Goal: Task Accomplishment & Management: Complete application form

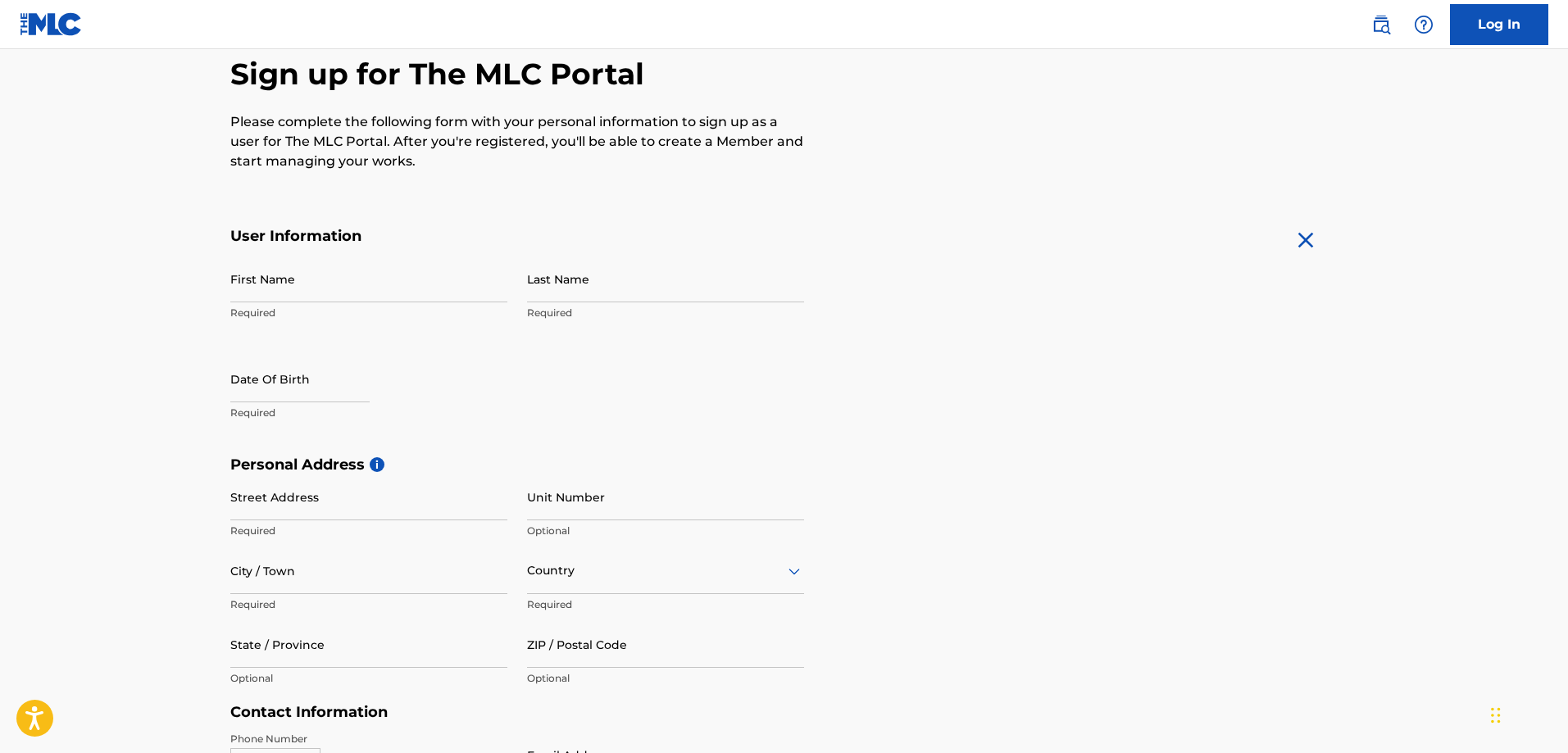
scroll to position [164, 0]
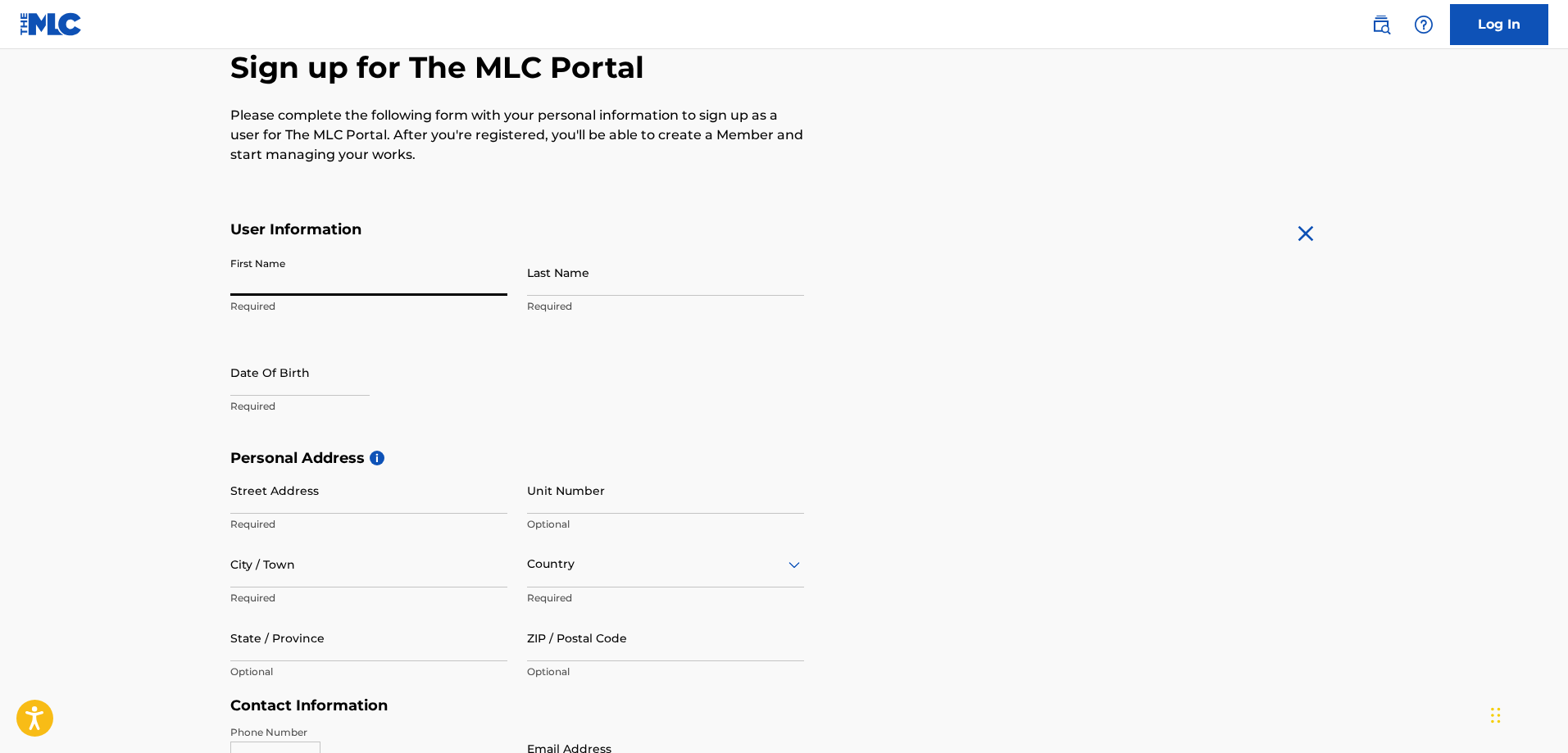
click at [248, 276] on input "First Name" at bounding box center [368, 272] width 277 height 46
type input "[PERSON_NAME]"
type input "[STREET_ADDRESS]"
type input "unit B"
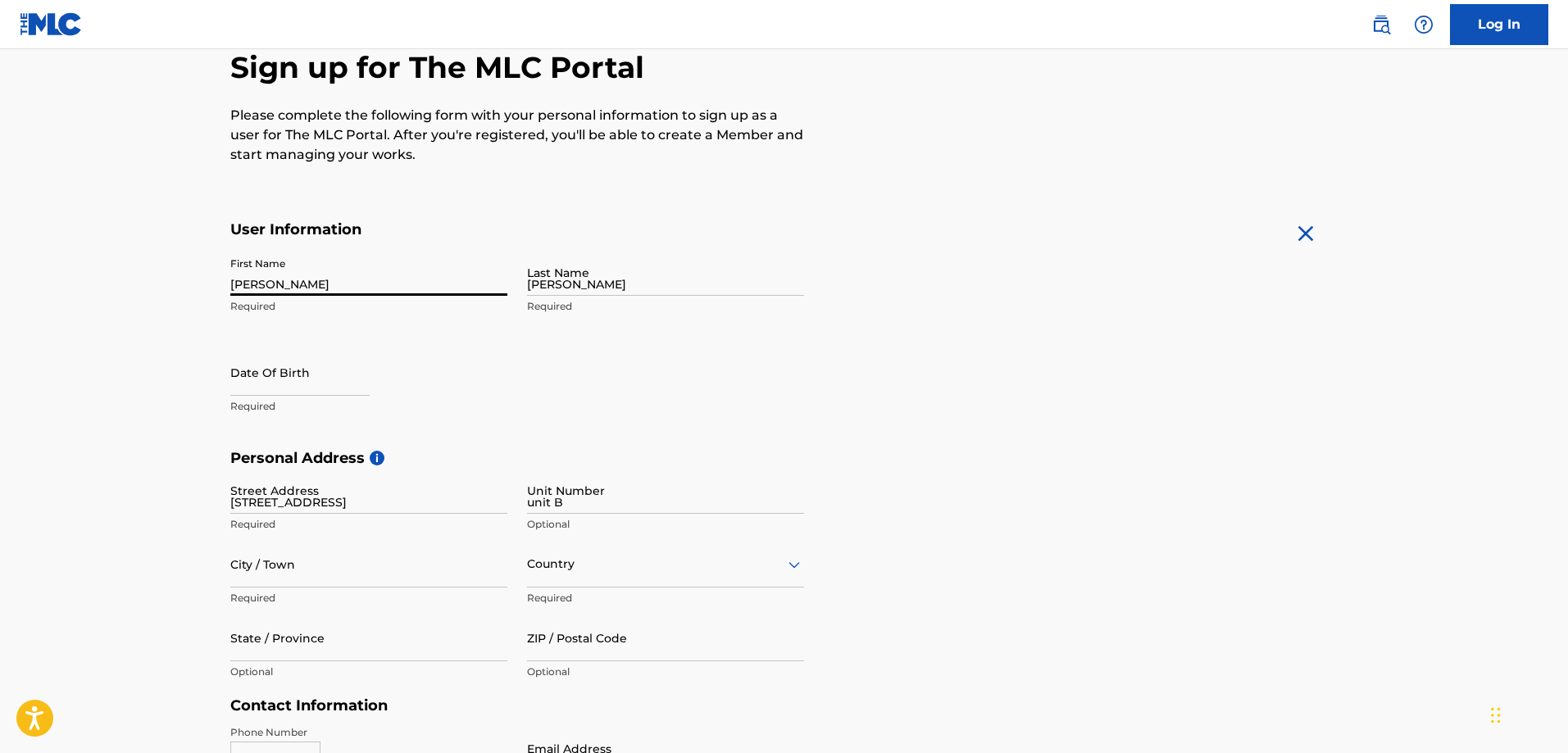
type input "[GEOGRAPHIC_DATA]"
type input "[US_STATE]"
type input "23503-2815"
type input "[EMAIL_ADDRESS][DOMAIN_NAME]"
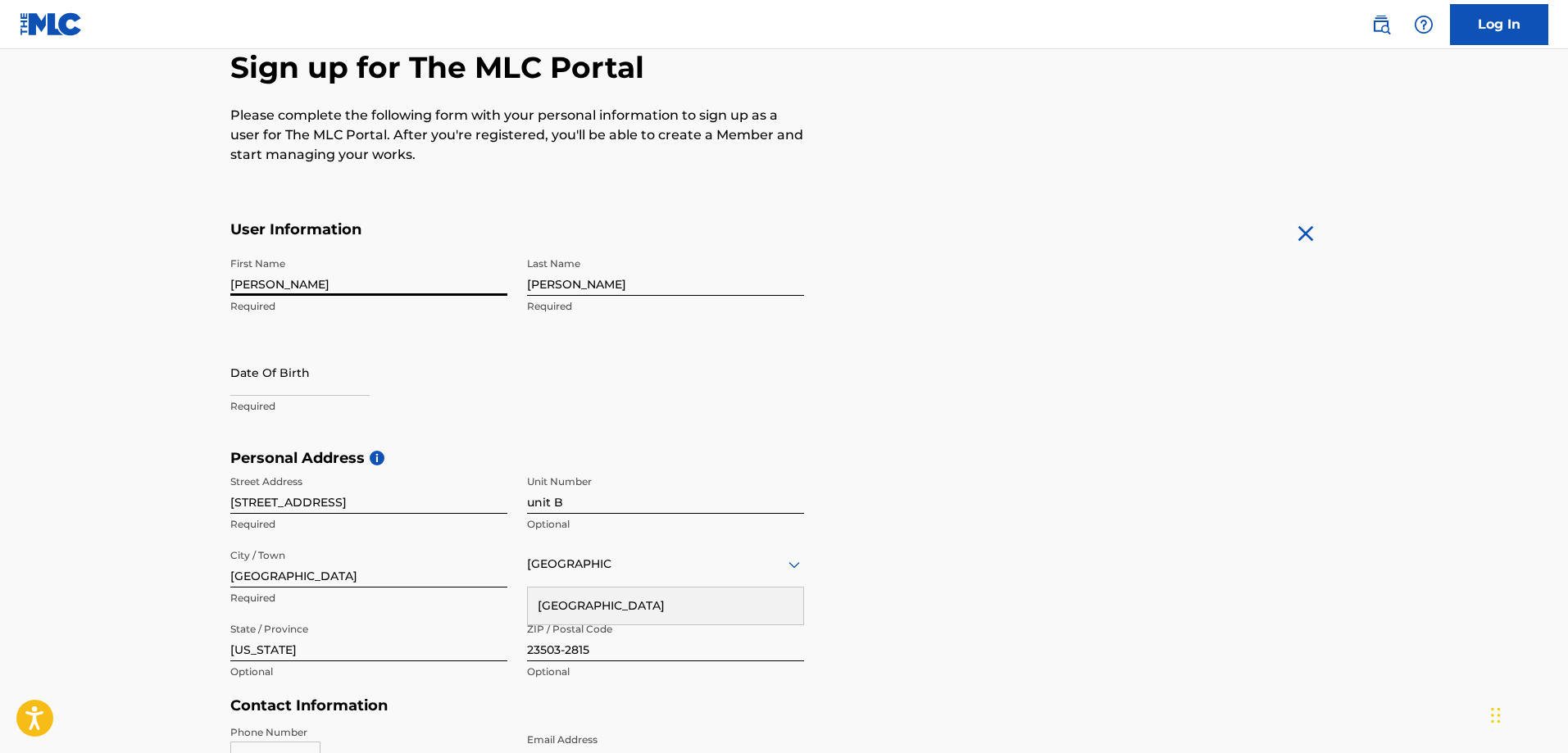
type input "[PERSON_NAME]"
select select "7"
select select "2025"
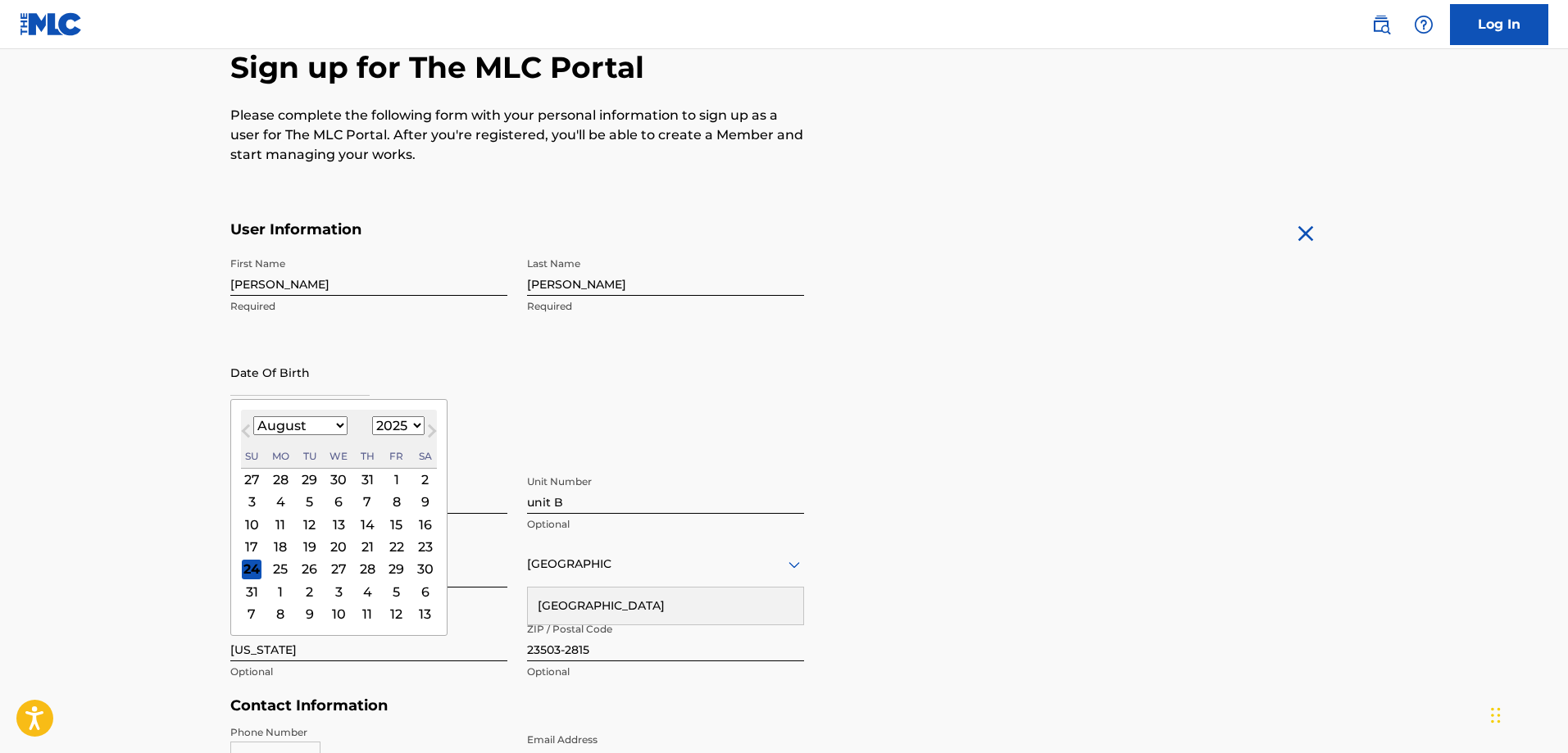
click at [257, 389] on input "text" at bounding box center [300, 372] width 140 height 46
click at [248, 429] on span "Previous Month" at bounding box center [248, 433] width 0 height 25
click at [430, 427] on span "Next Month" at bounding box center [430, 433] width 0 height 25
select select "8"
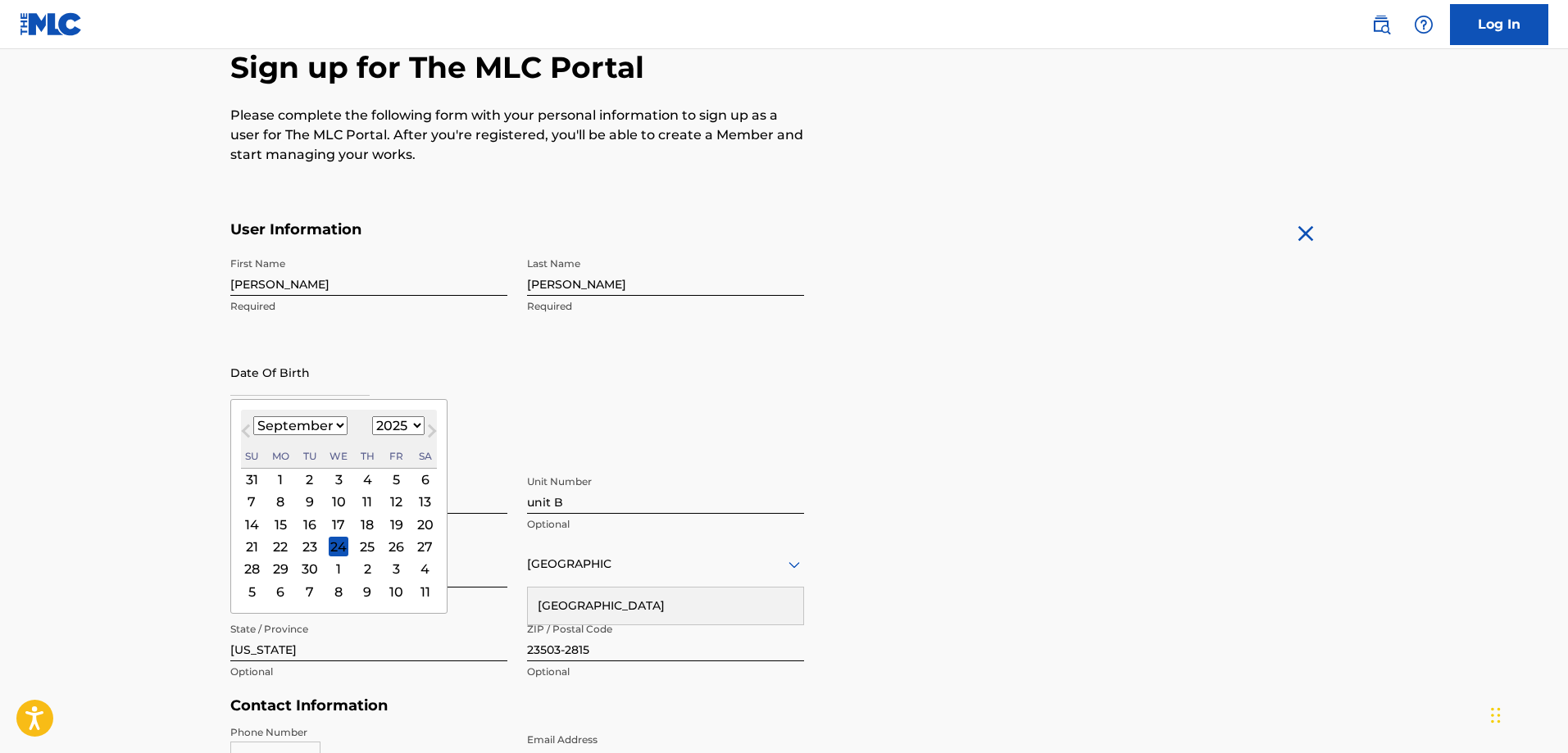
click at [413, 423] on select "1899 1900 1901 1902 1903 1904 1905 1906 1907 1908 1909 1910 1911 1912 1913 1914…" at bounding box center [398, 426] width 53 height 19
select select "1961"
click at [372, 416] on select "1899 1900 1901 1902 1903 1904 1905 1906 1907 1908 1909 1910 1911 1912 1913 1914…" at bounding box center [398, 426] width 53 height 19
click at [335, 479] on div "30" at bounding box center [338, 479] width 19 height 19
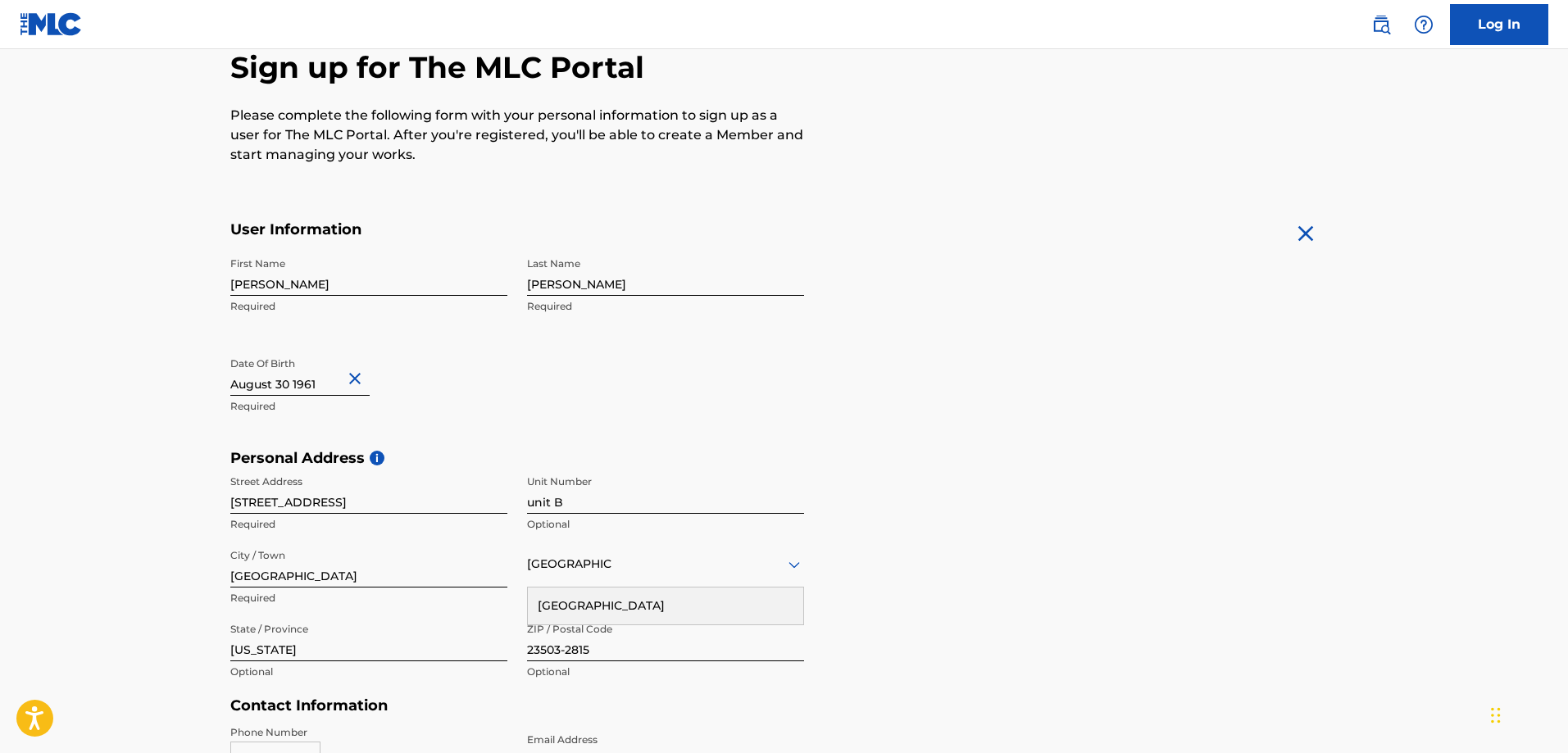
click at [272, 384] on input "text" at bounding box center [300, 372] width 140 height 46
select select "7"
select select "1961"
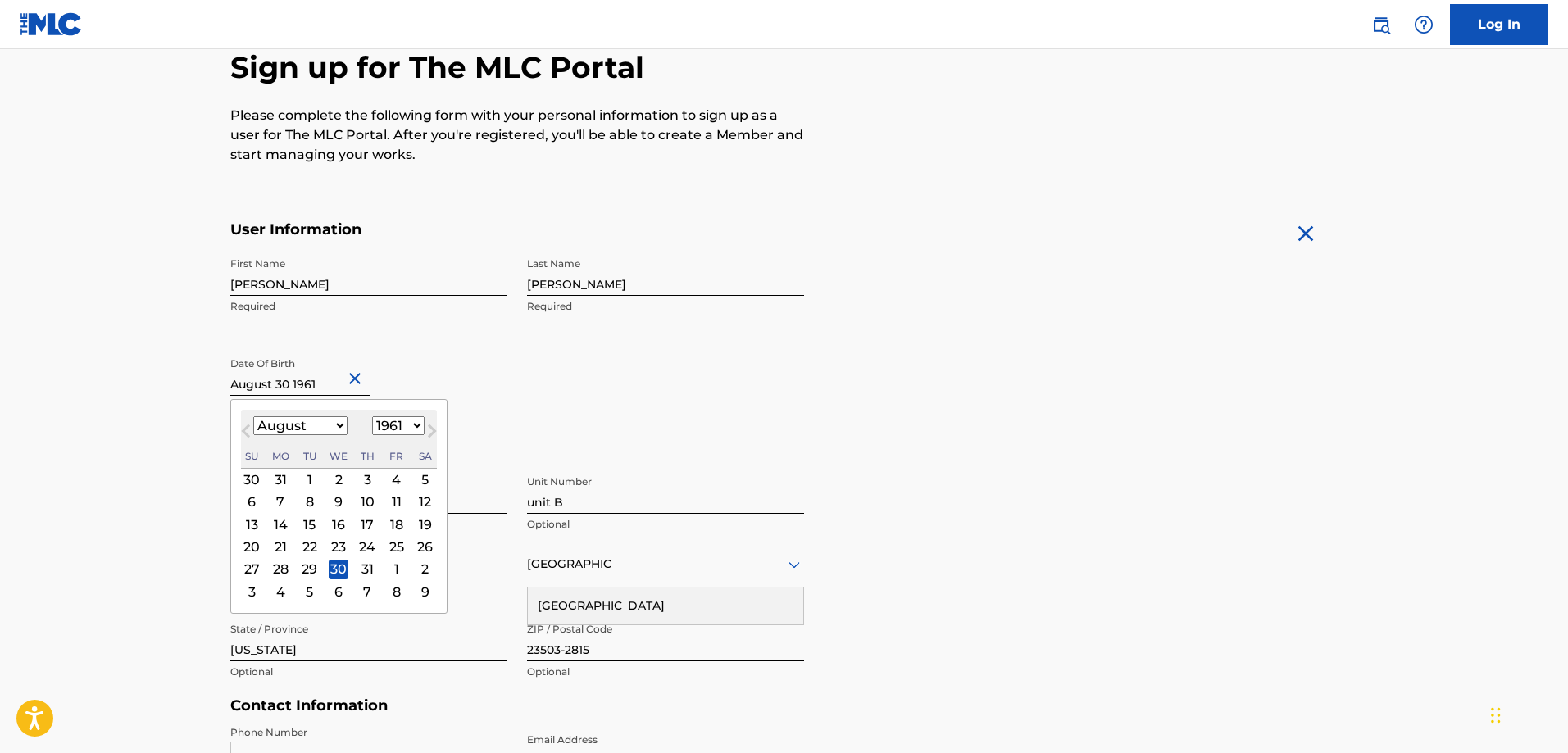
click at [430, 431] on span "Next Month" at bounding box center [430, 433] width 0 height 25
select select "8"
click at [421, 565] on div "30" at bounding box center [425, 569] width 19 height 19
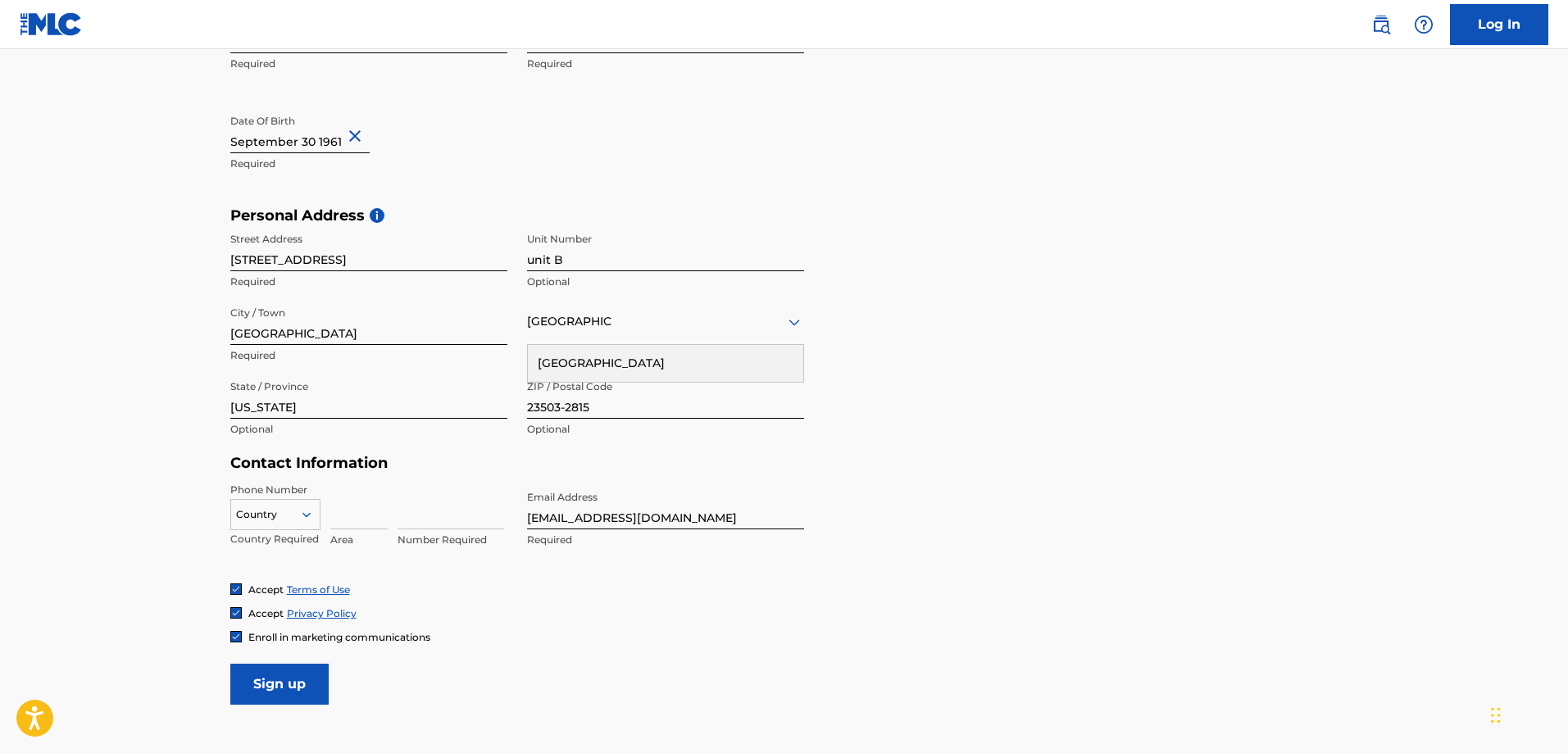
scroll to position [491, 0]
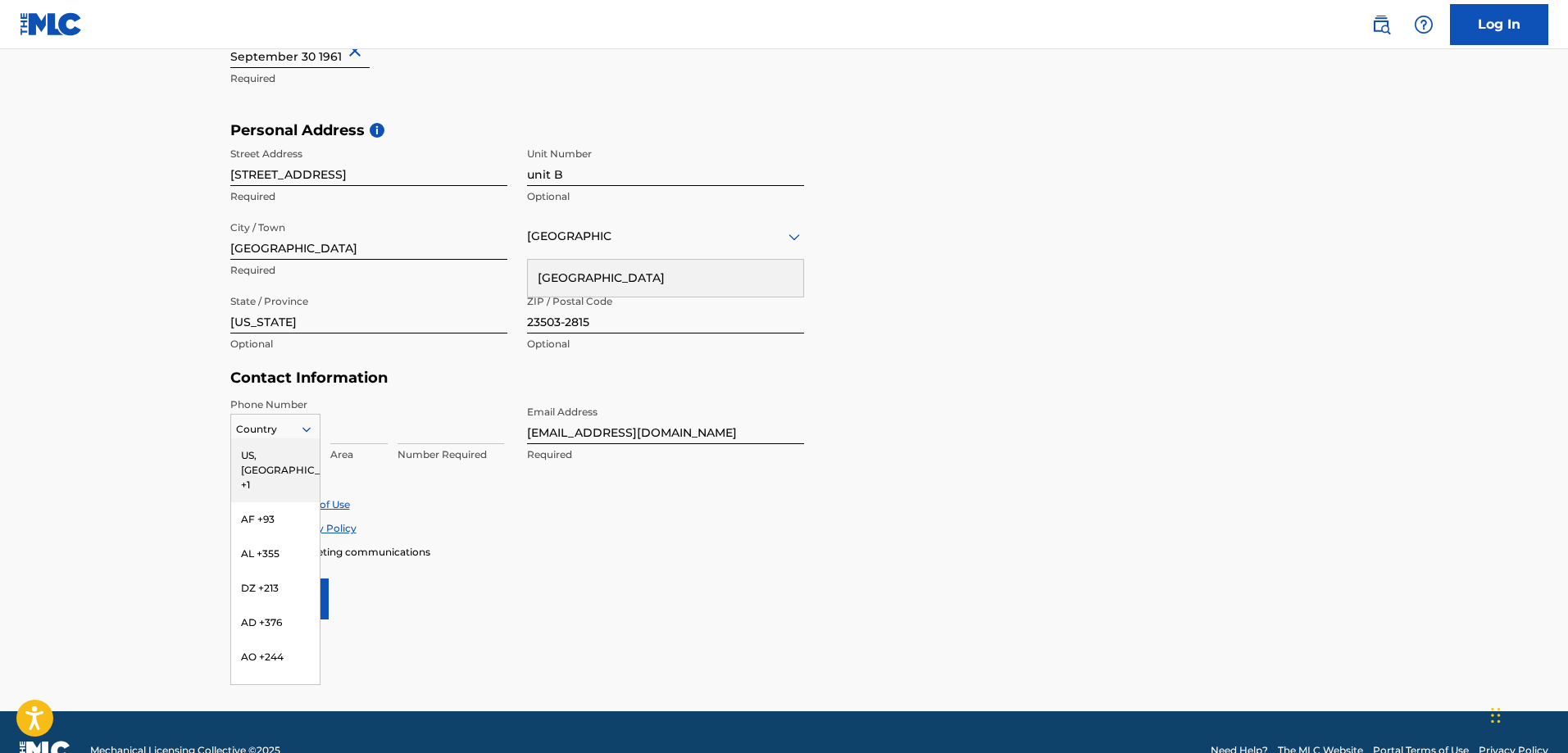
click at [305, 424] on icon at bounding box center [306, 429] width 15 height 15
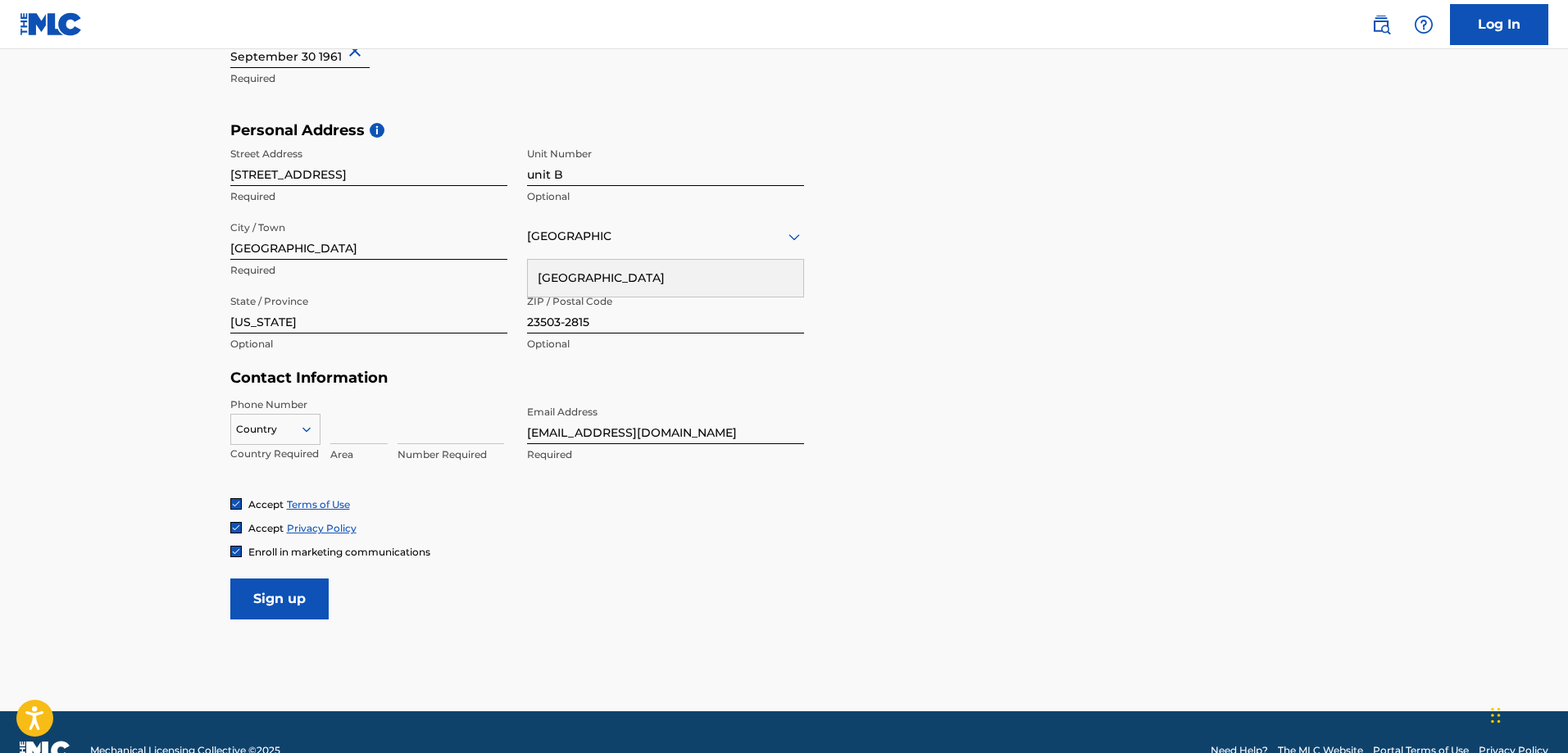
click at [520, 531] on div "Accept Privacy Policy" at bounding box center [784, 527] width 1108 height 14
click at [305, 423] on icon at bounding box center [306, 429] width 15 height 15
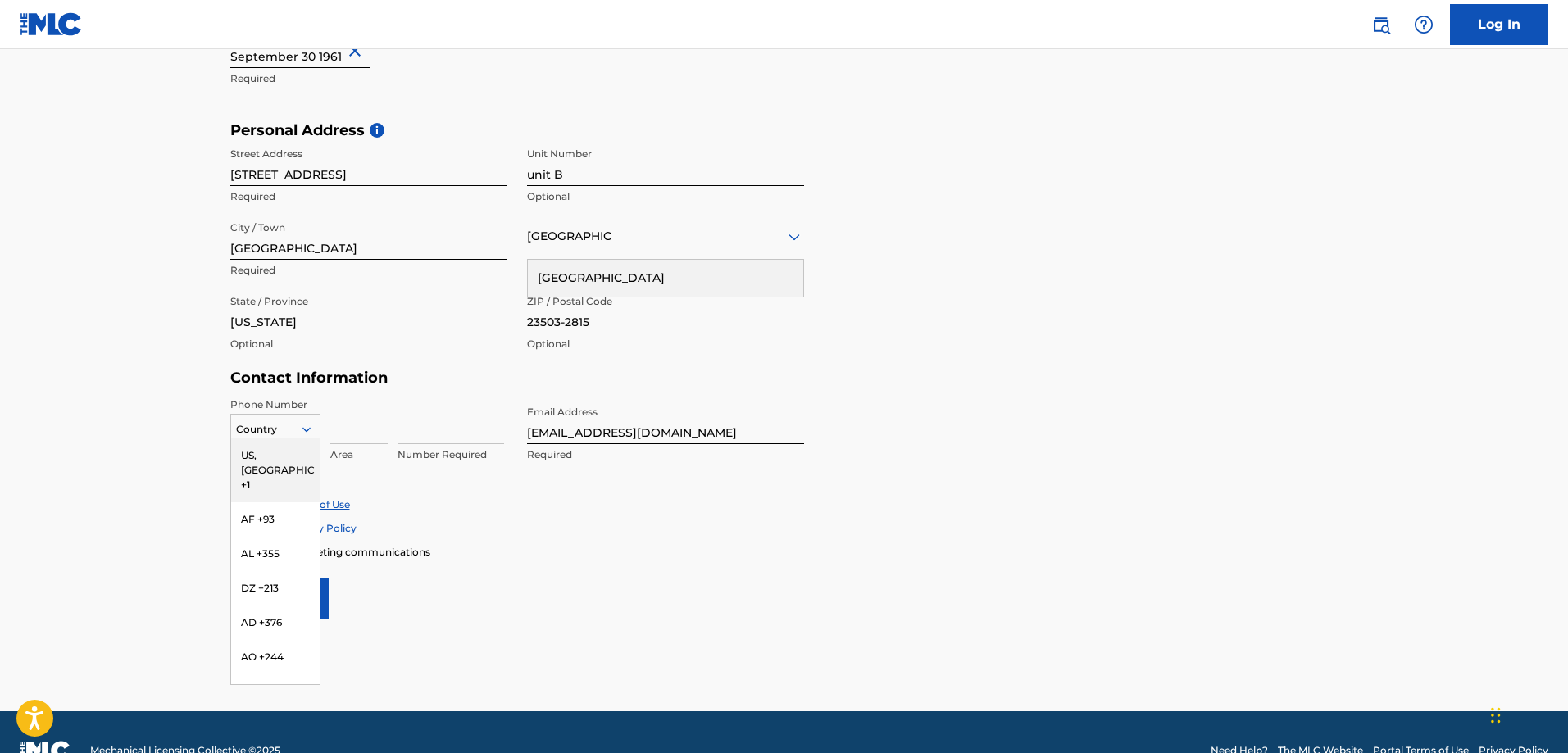
click at [254, 449] on div "US, [GEOGRAPHIC_DATA] +1" at bounding box center [276, 470] width 89 height 64
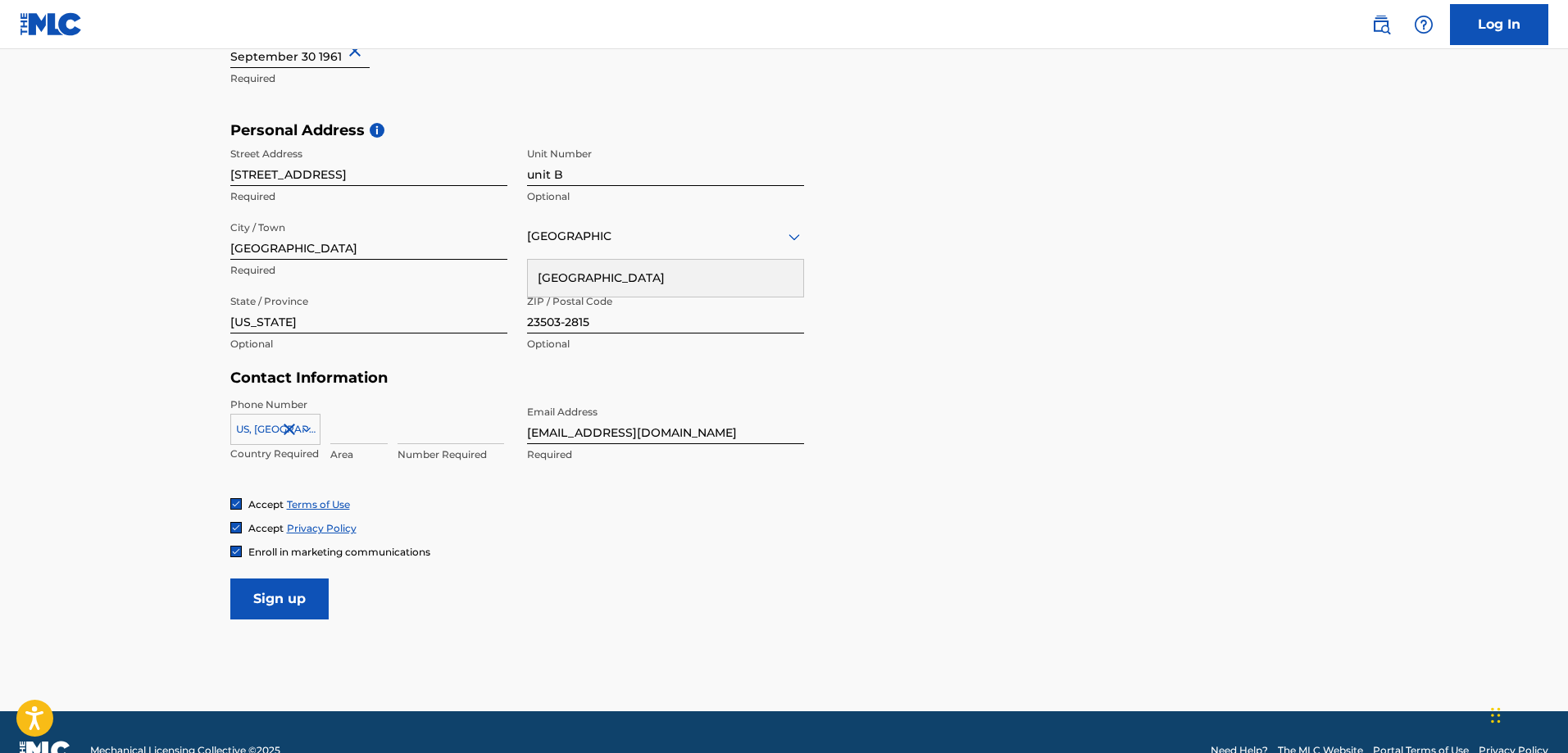
click at [305, 423] on icon at bounding box center [306, 429] width 15 height 15
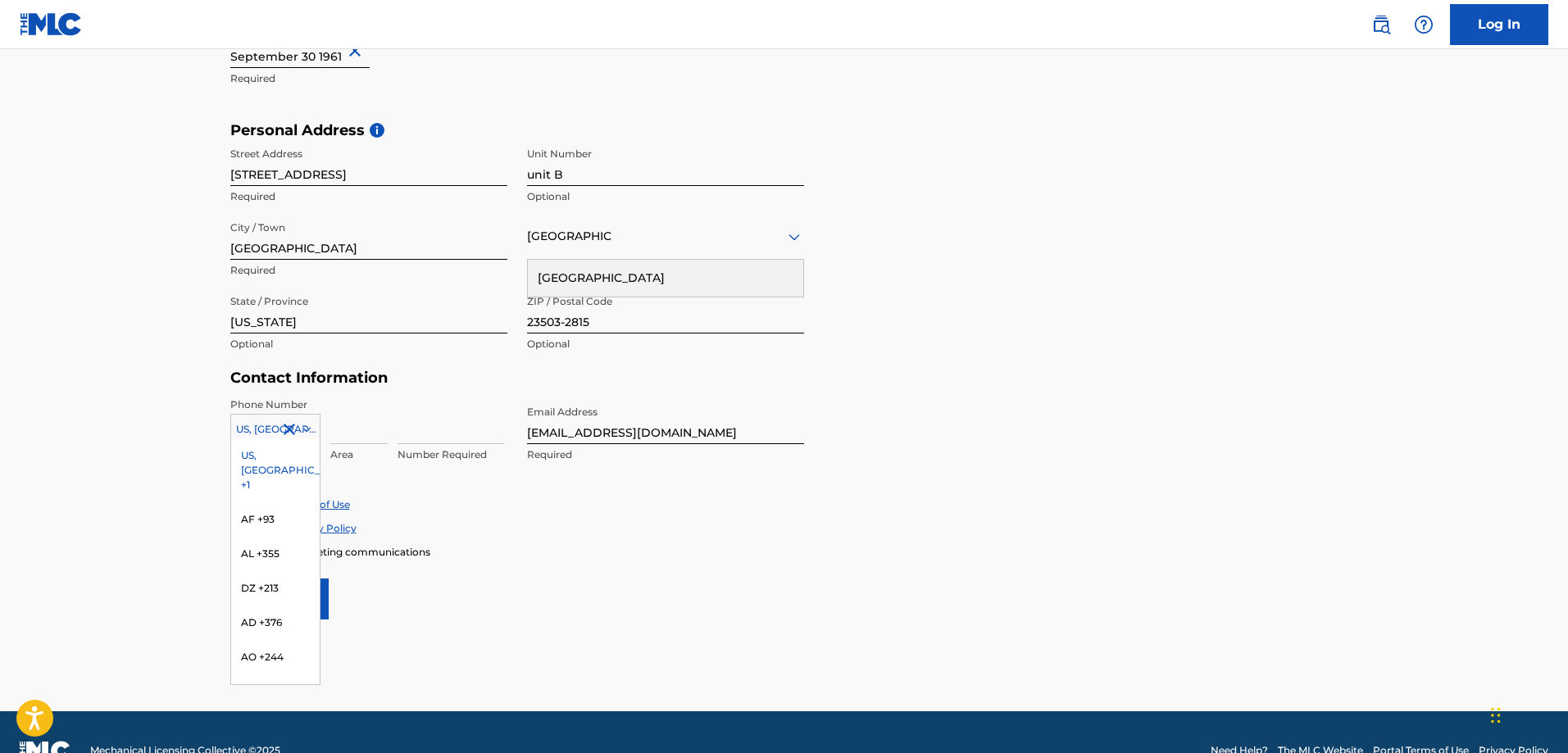
click at [335, 426] on input at bounding box center [359, 421] width 57 height 46
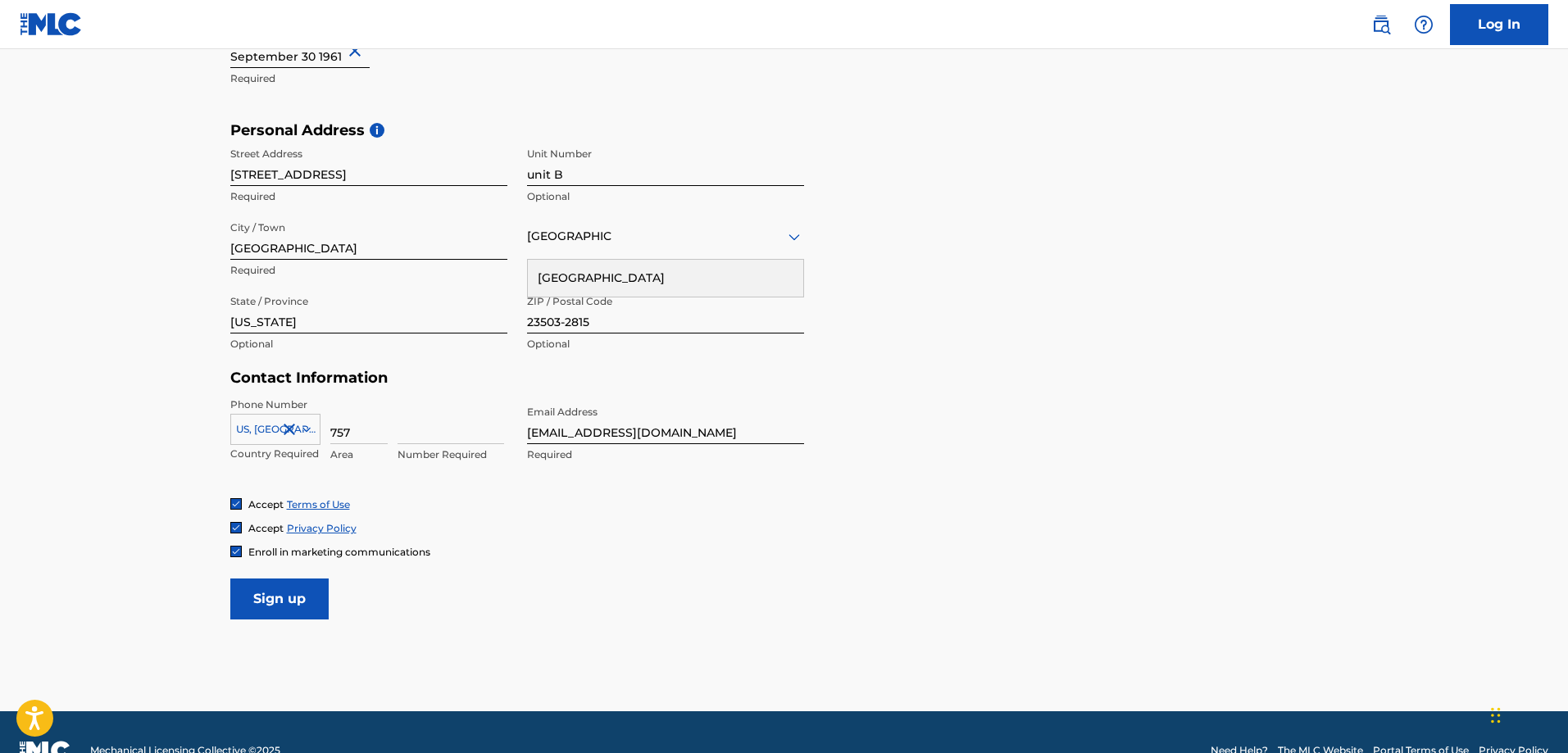
type input "757"
click at [399, 428] on input at bounding box center [451, 421] width 106 height 46
type input "8314327"
click at [281, 594] on input "Sign up" at bounding box center [279, 599] width 98 height 41
click at [795, 236] on icon at bounding box center [794, 236] width 11 height 6
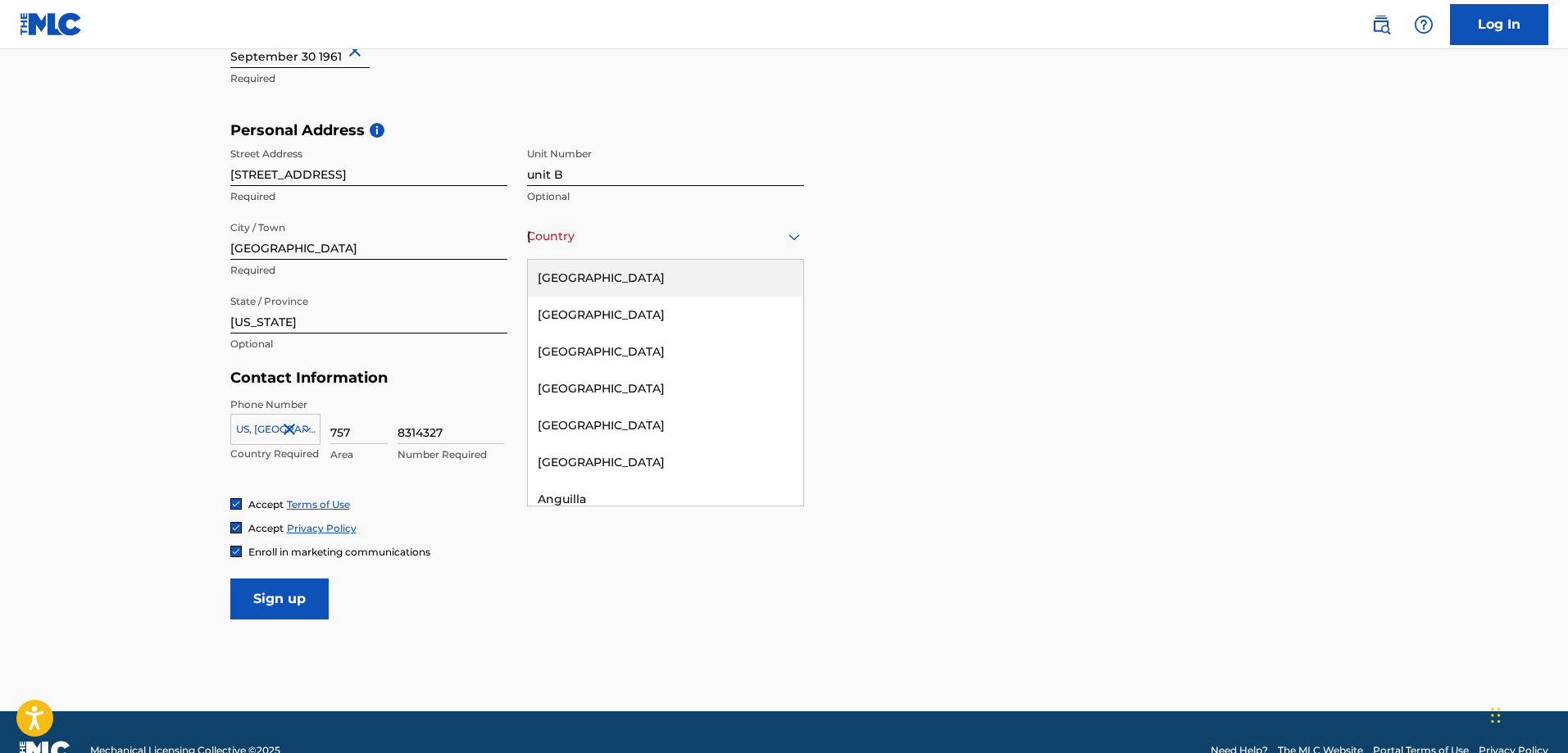
click at [586, 268] on div "[GEOGRAPHIC_DATA]" at bounding box center [665, 278] width 276 height 37
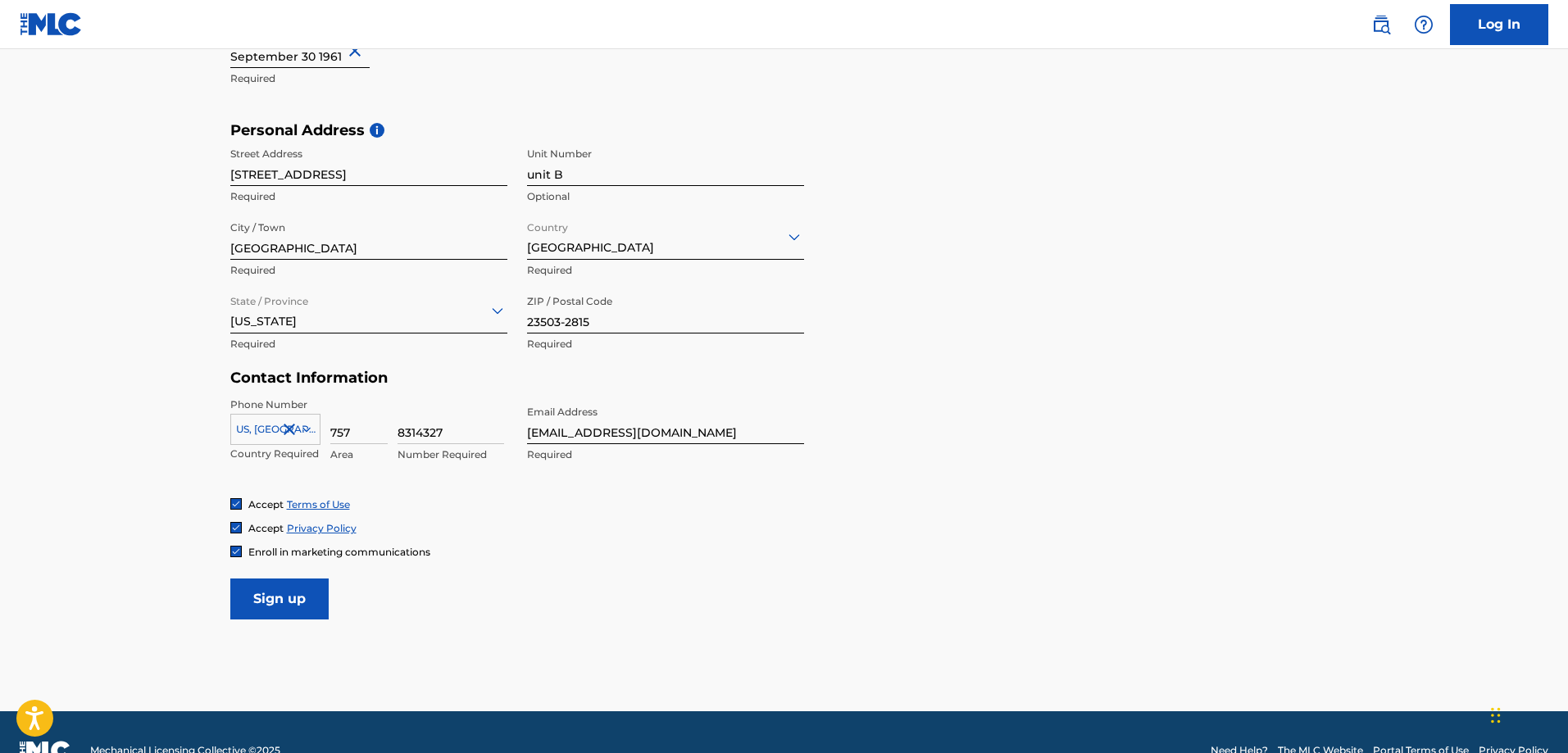
click at [273, 592] on input "Sign up" at bounding box center [279, 599] width 98 height 41
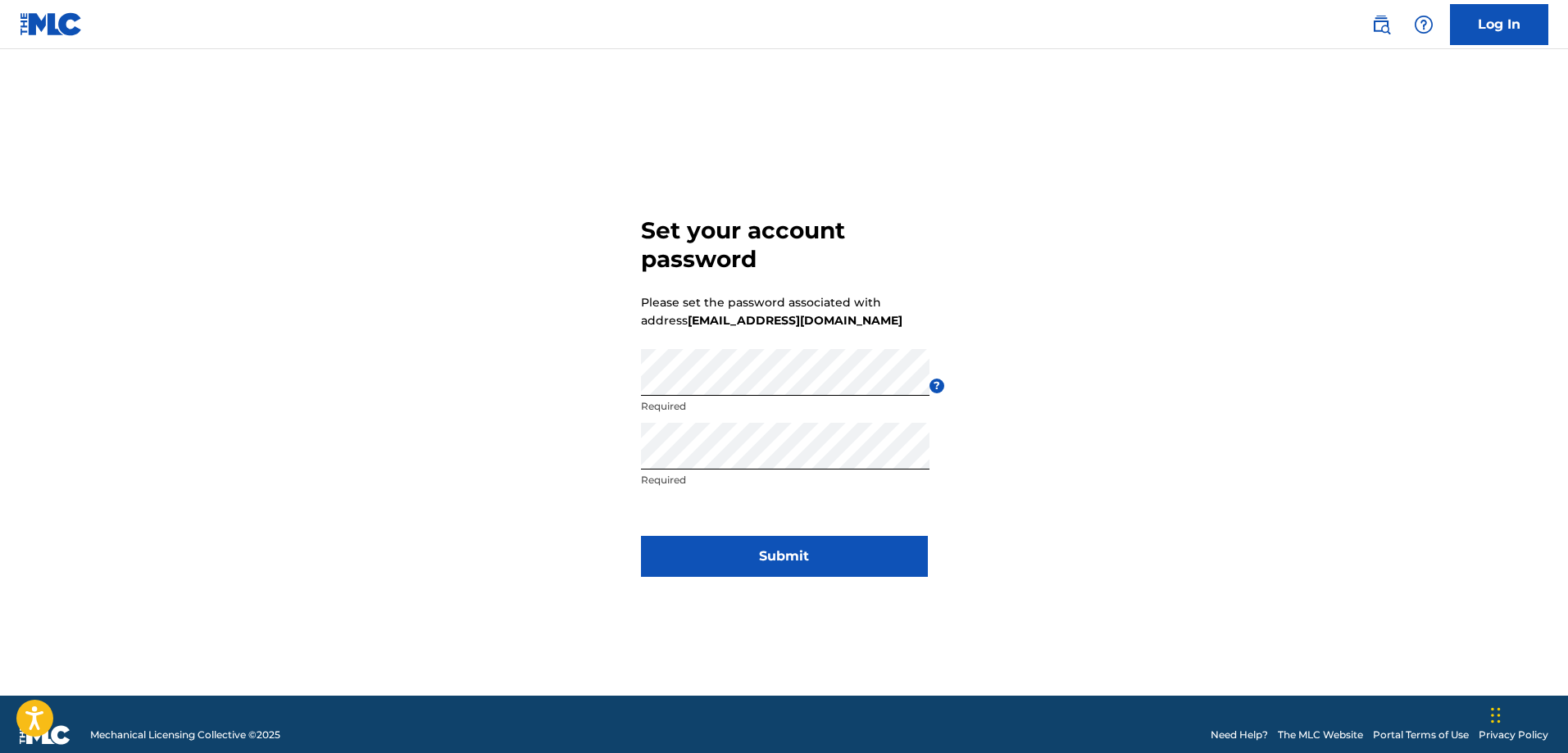
click at [798, 552] on button "Submit" at bounding box center [784, 556] width 287 height 41
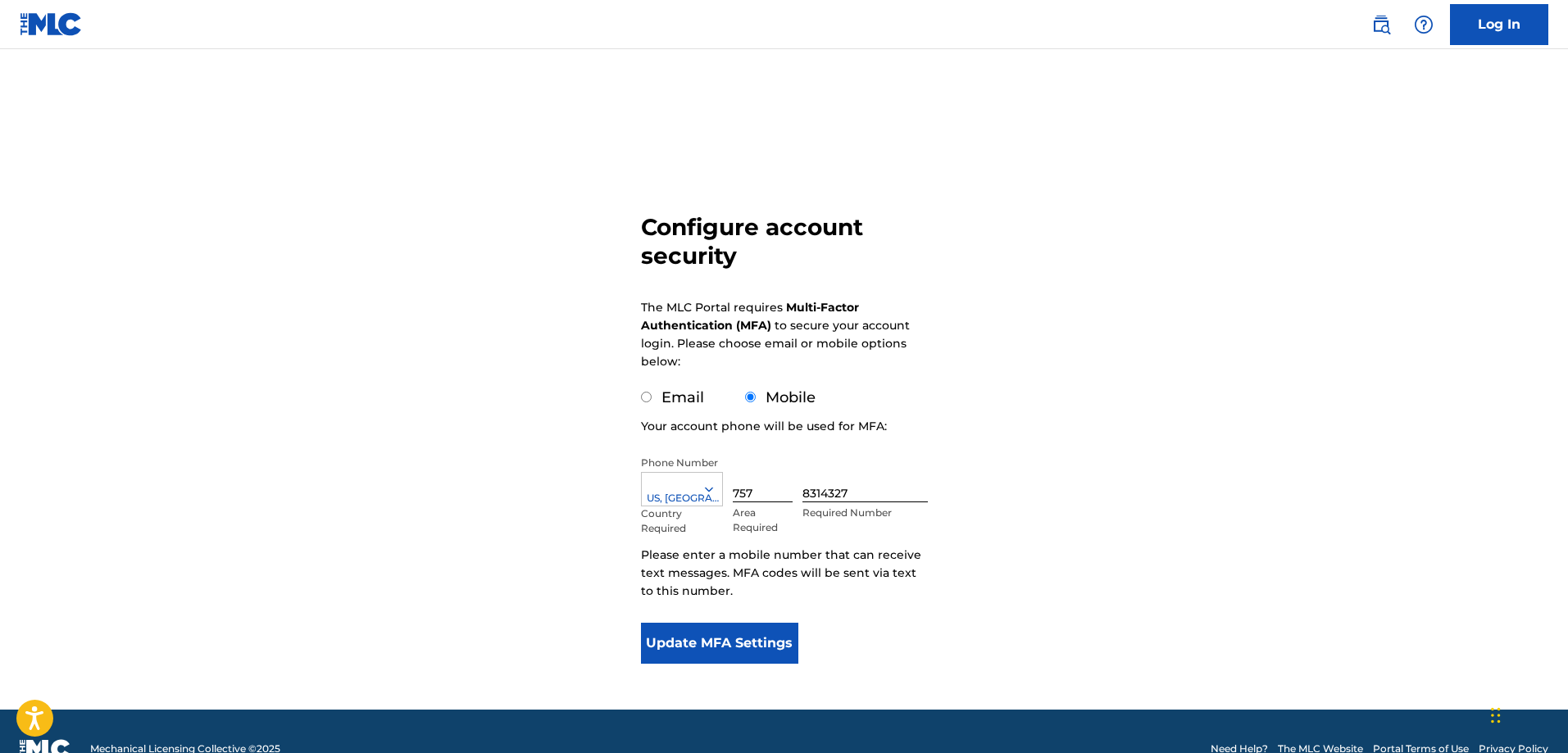
click at [720, 640] on button "Update MFA Settings" at bounding box center [720, 643] width 158 height 41
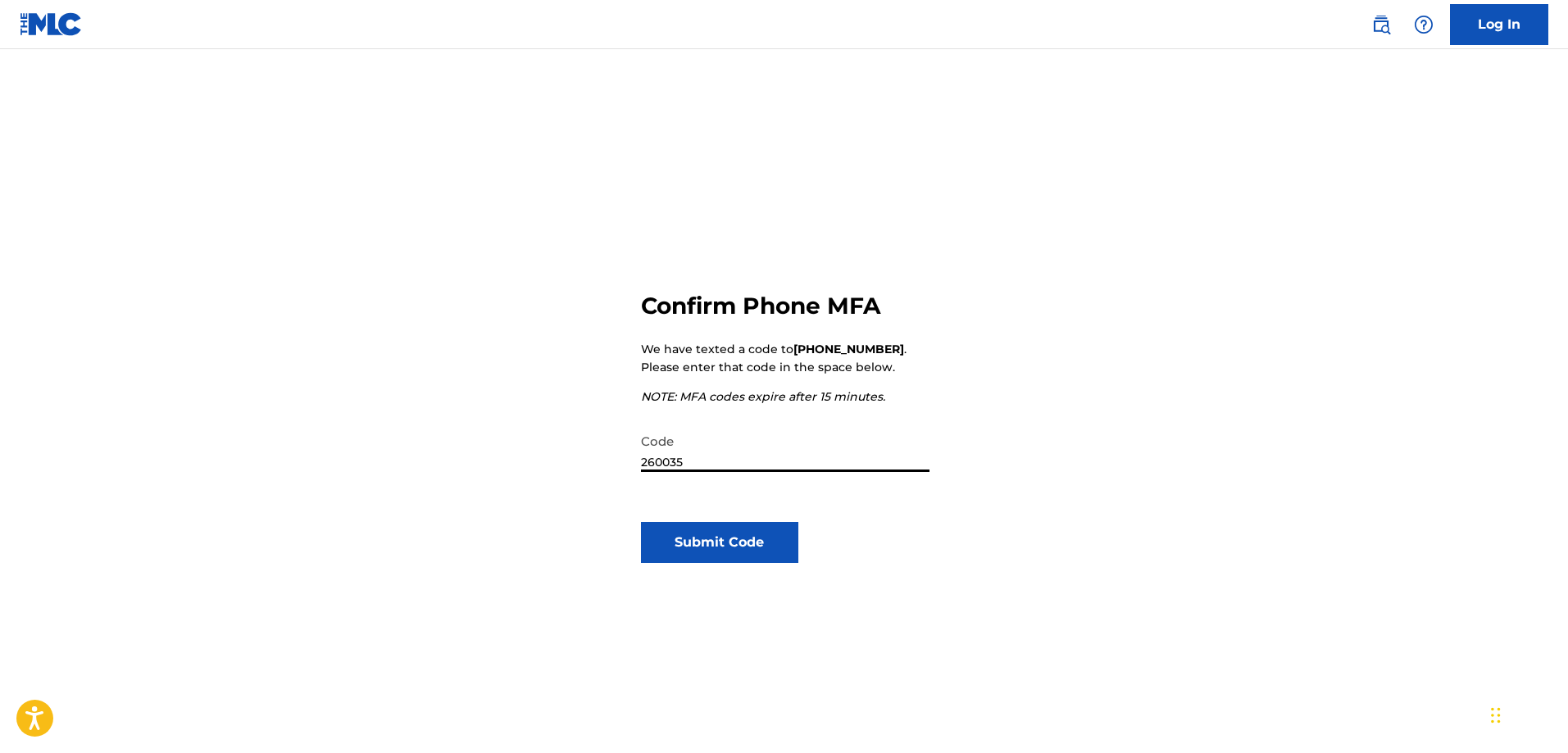
type input "260035"
click at [711, 536] on button "Submit Code" at bounding box center [720, 542] width 158 height 41
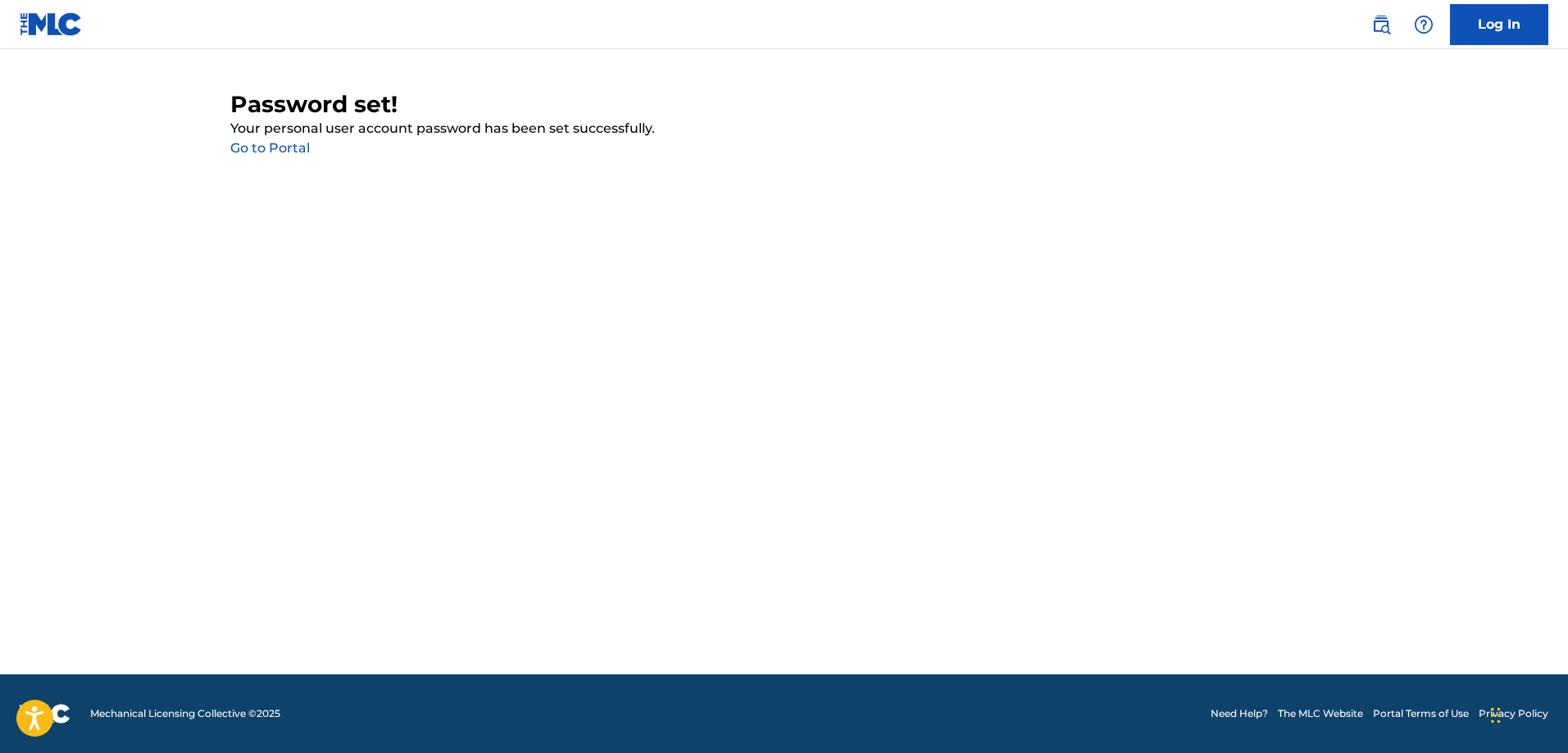
click at [266, 143] on link "Go to Portal" at bounding box center [270, 147] width 80 height 16
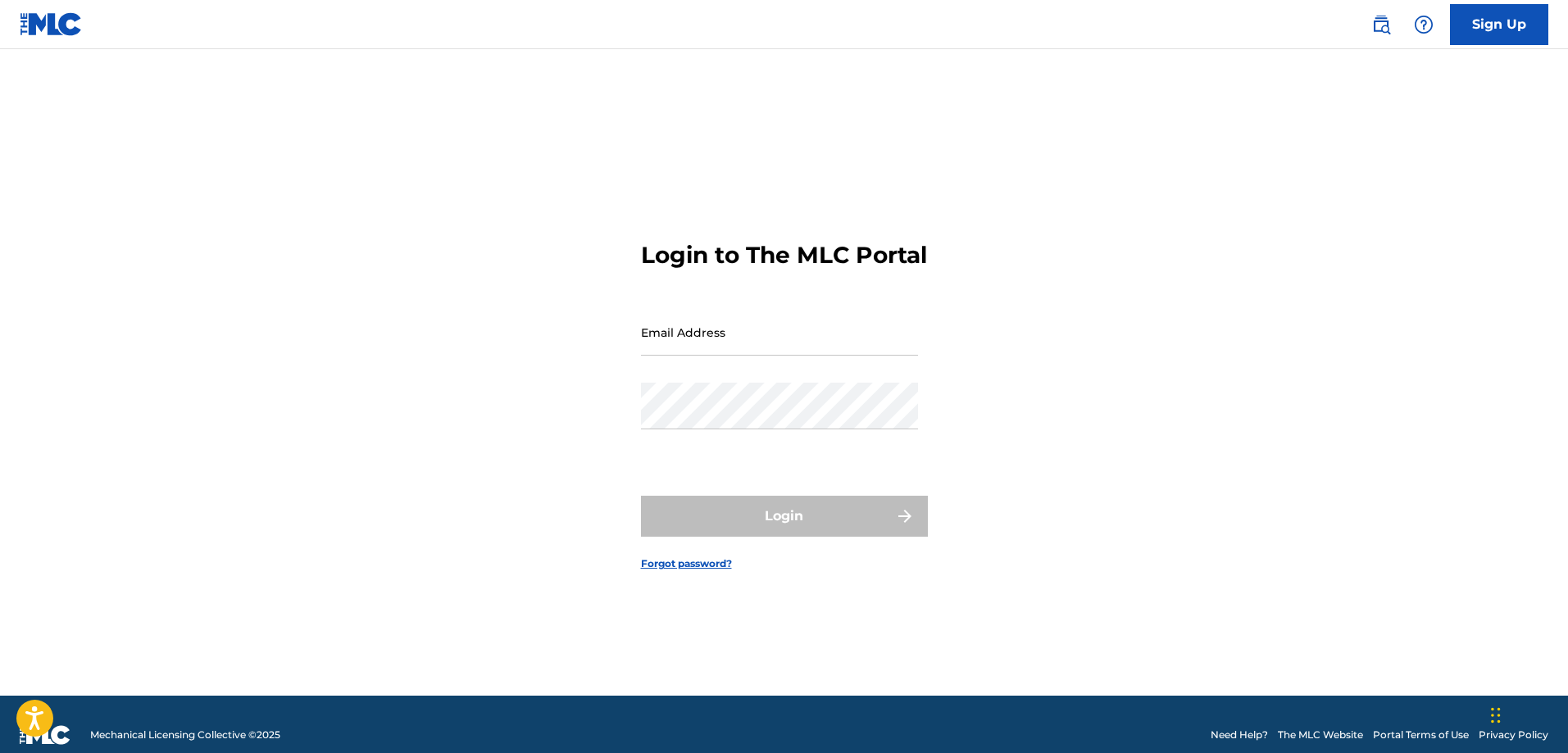
click at [736, 352] on input "Email Address" at bounding box center [779, 332] width 277 height 46
type input "[EMAIL_ADDRESS][DOMAIN_NAME]"
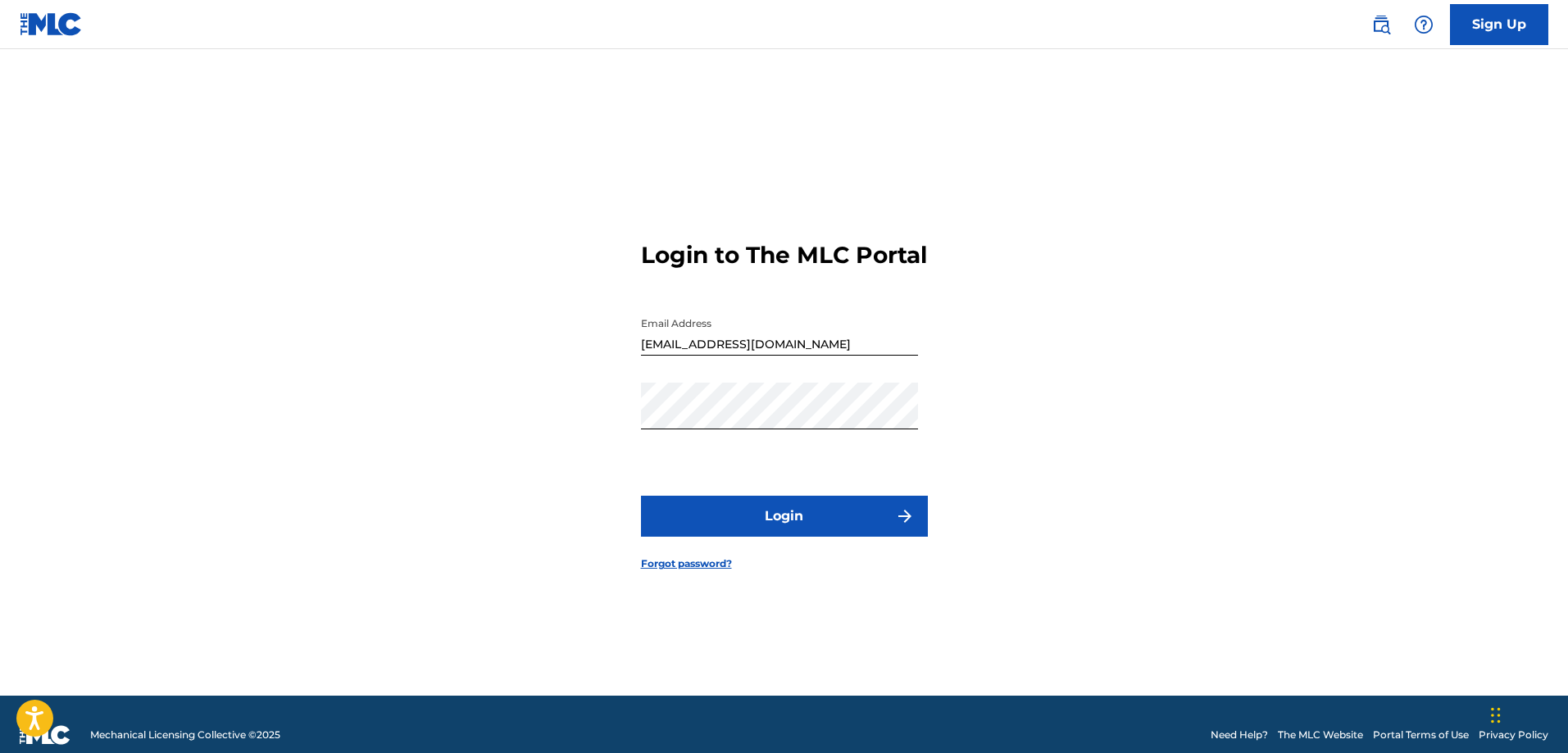
click at [801, 526] on button "Login" at bounding box center [784, 516] width 287 height 41
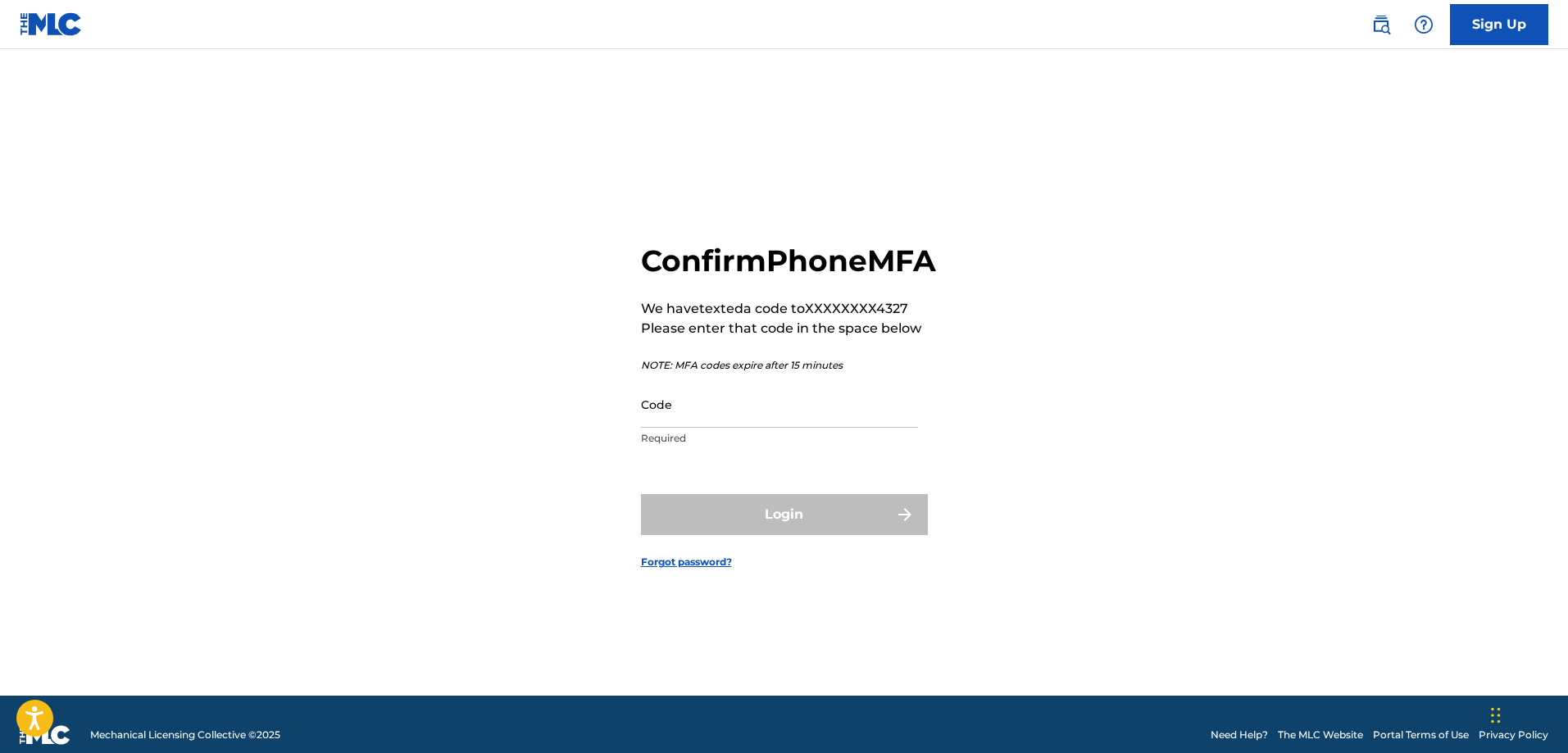
click at [655, 427] on input "Code" at bounding box center [779, 404] width 277 height 46
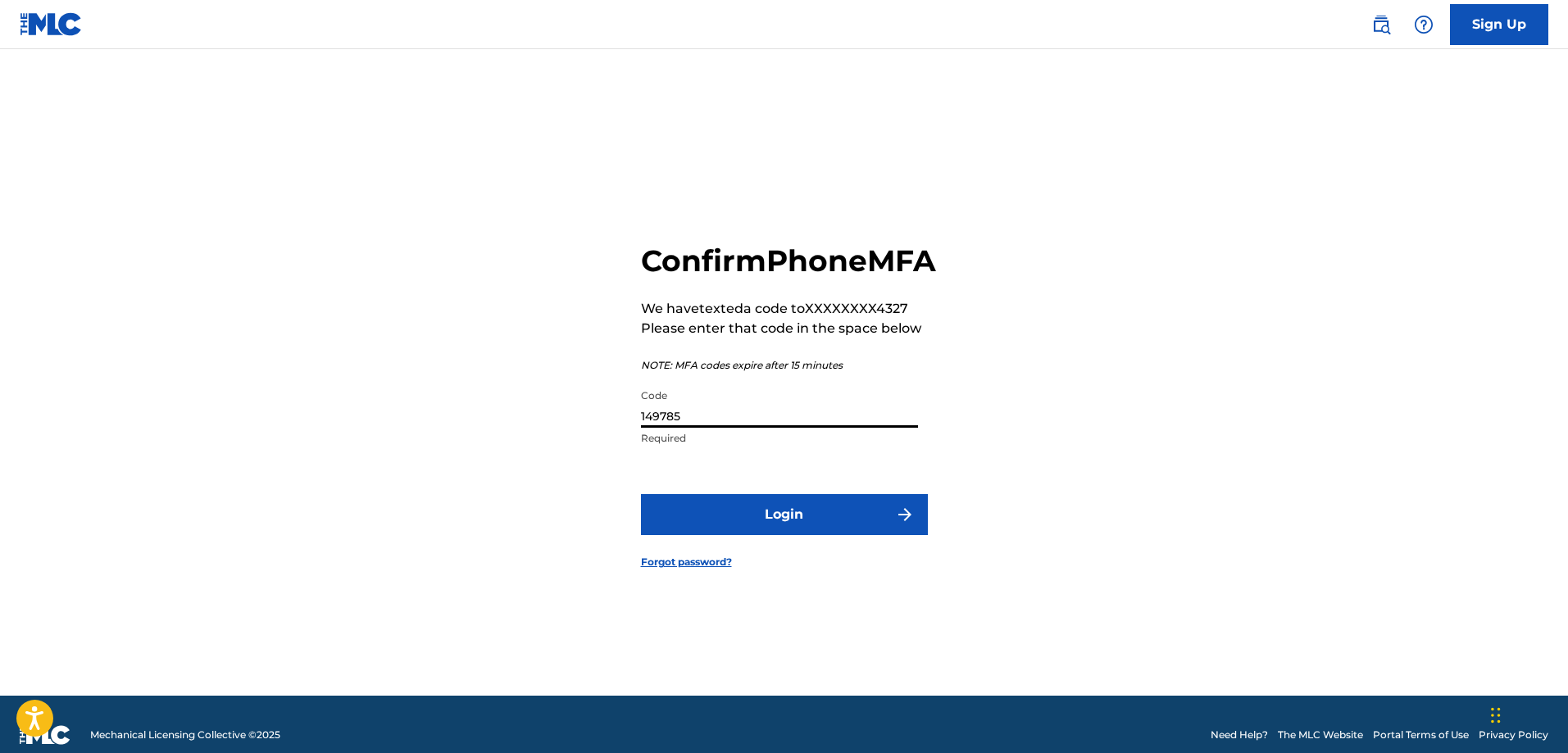
type input "149785"
click at [839, 528] on button "Login" at bounding box center [784, 514] width 287 height 41
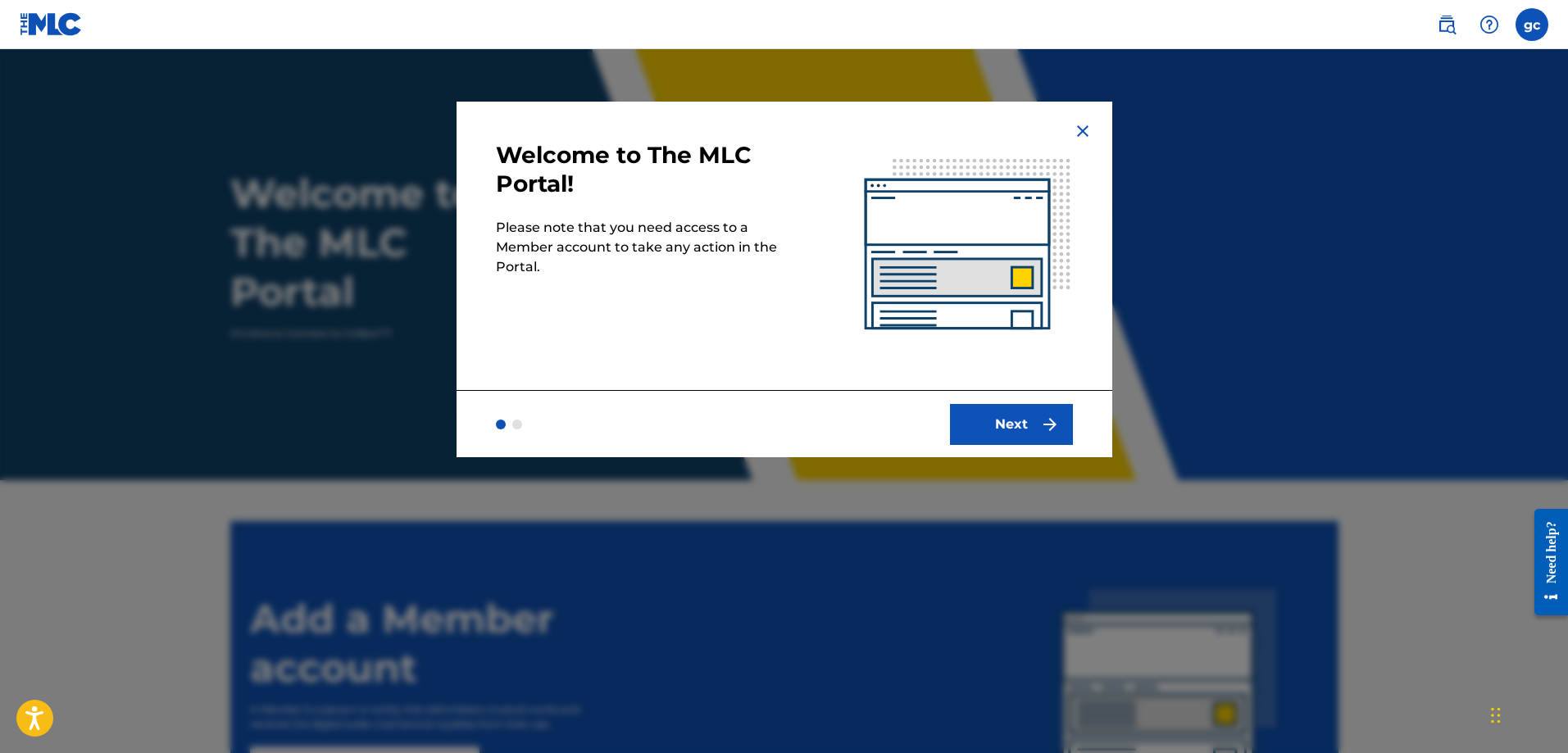
click at [1036, 420] on button "Next" at bounding box center [1011, 425] width 123 height 41
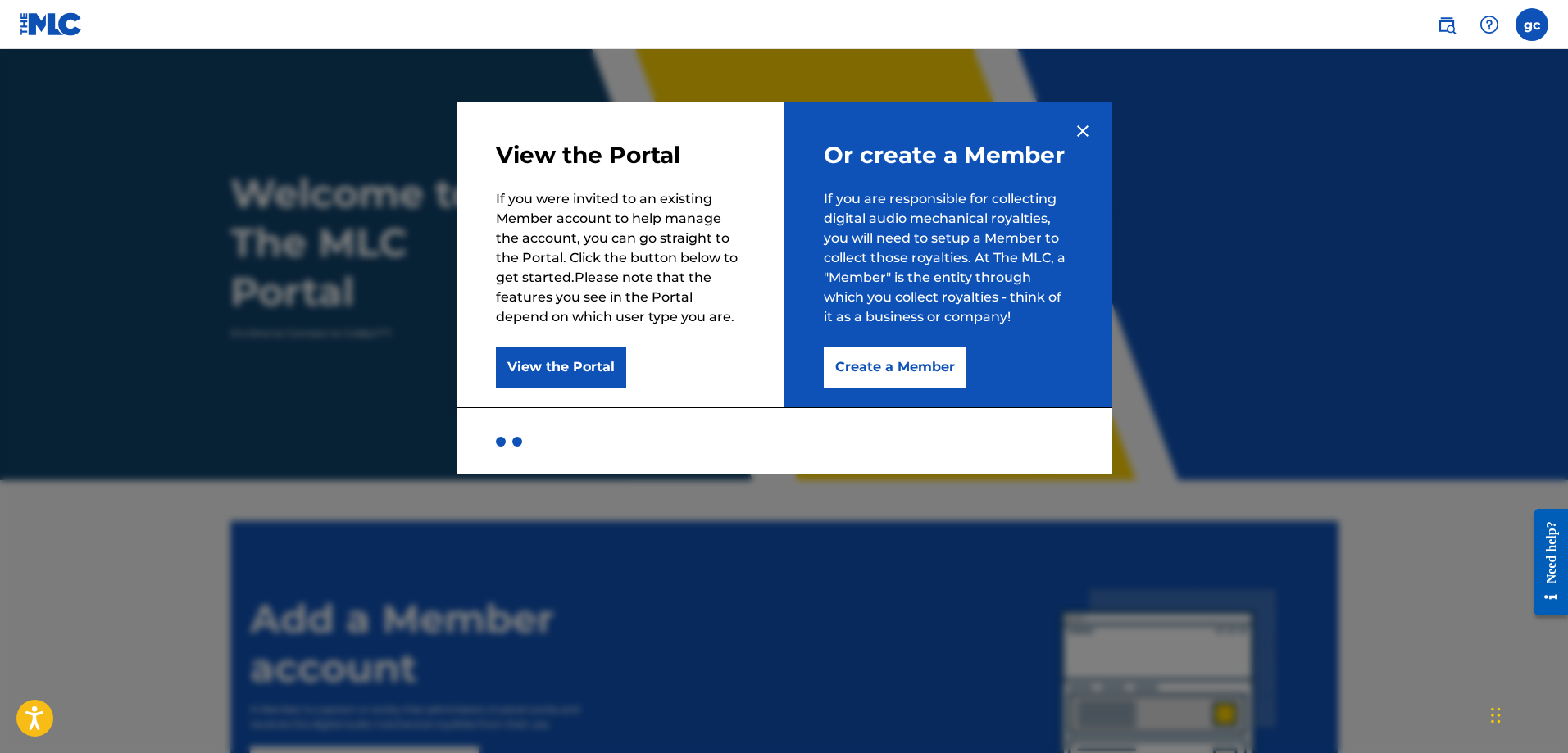
click at [890, 364] on button "Create a Member" at bounding box center [895, 367] width 142 height 41
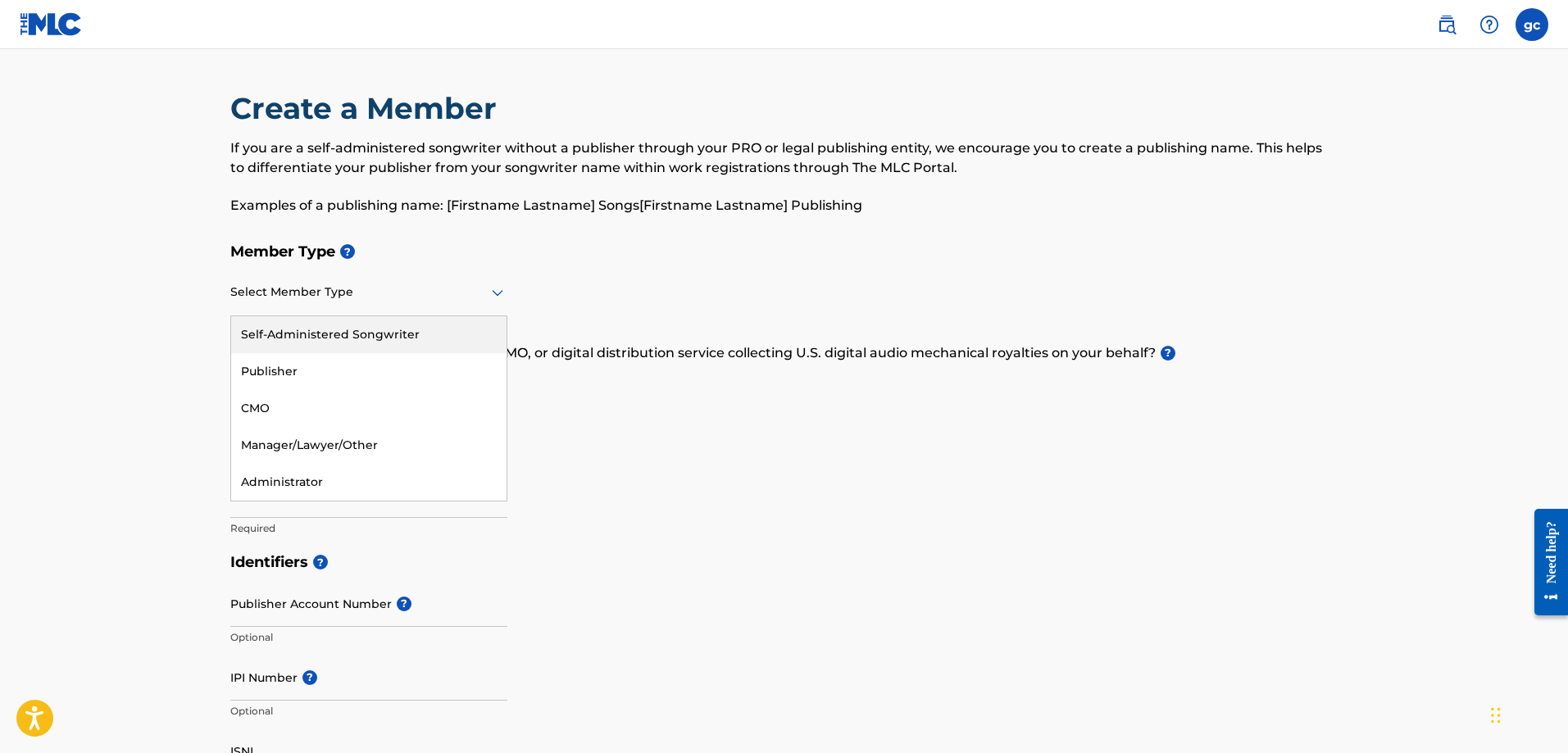
click at [493, 285] on icon at bounding box center [497, 292] width 19 height 19
click at [631, 289] on div "Member Type ? 5 results available. Use Up and Down to choose options, press Ent…" at bounding box center [784, 389] width 1108 height 311
click at [499, 290] on icon at bounding box center [497, 292] width 19 height 19
click at [322, 332] on div "Self-Administered Songwriter" at bounding box center [369, 335] width 276 height 37
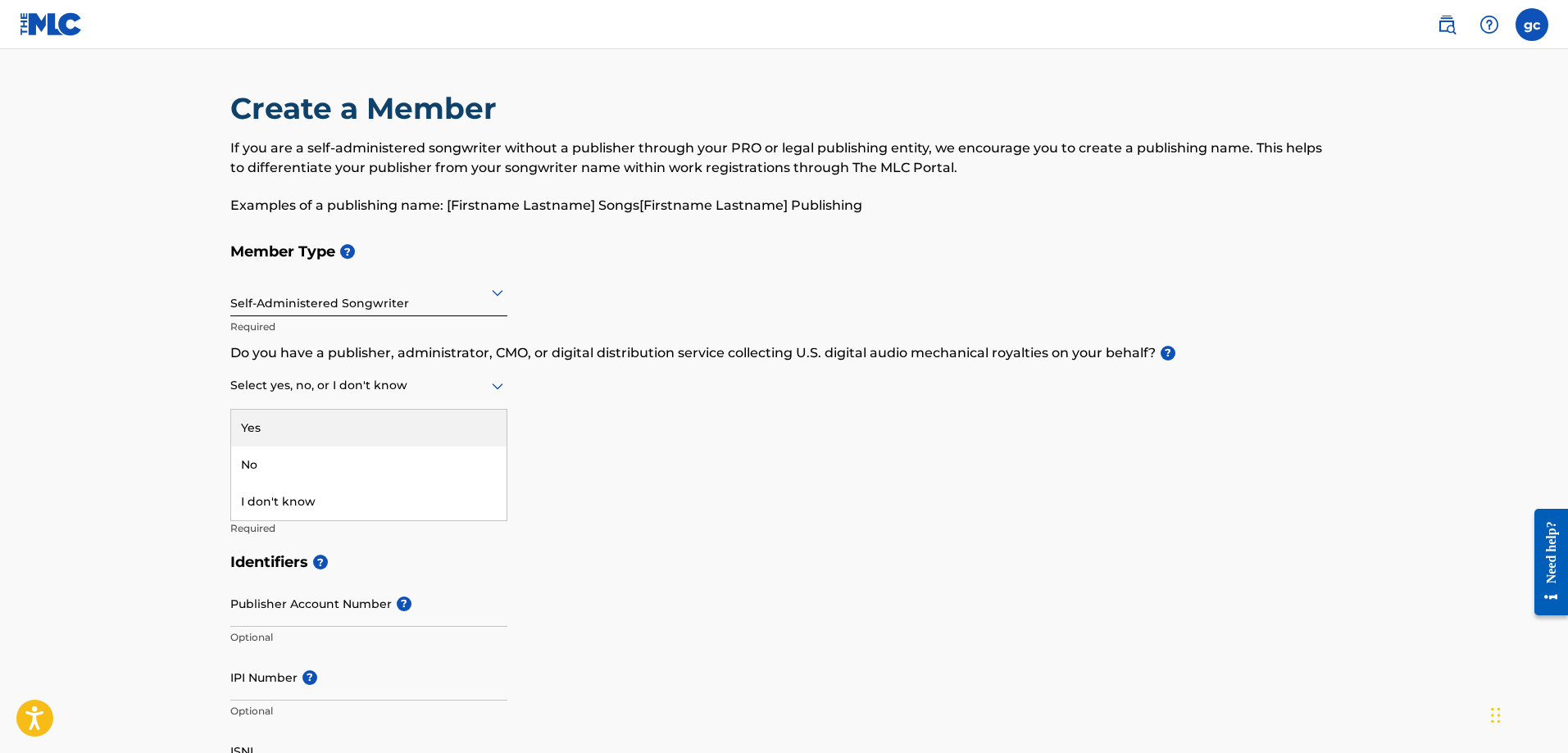
click at [491, 383] on icon at bounding box center [497, 386] width 19 height 19
click at [293, 428] on div "Yes" at bounding box center [369, 428] width 276 height 37
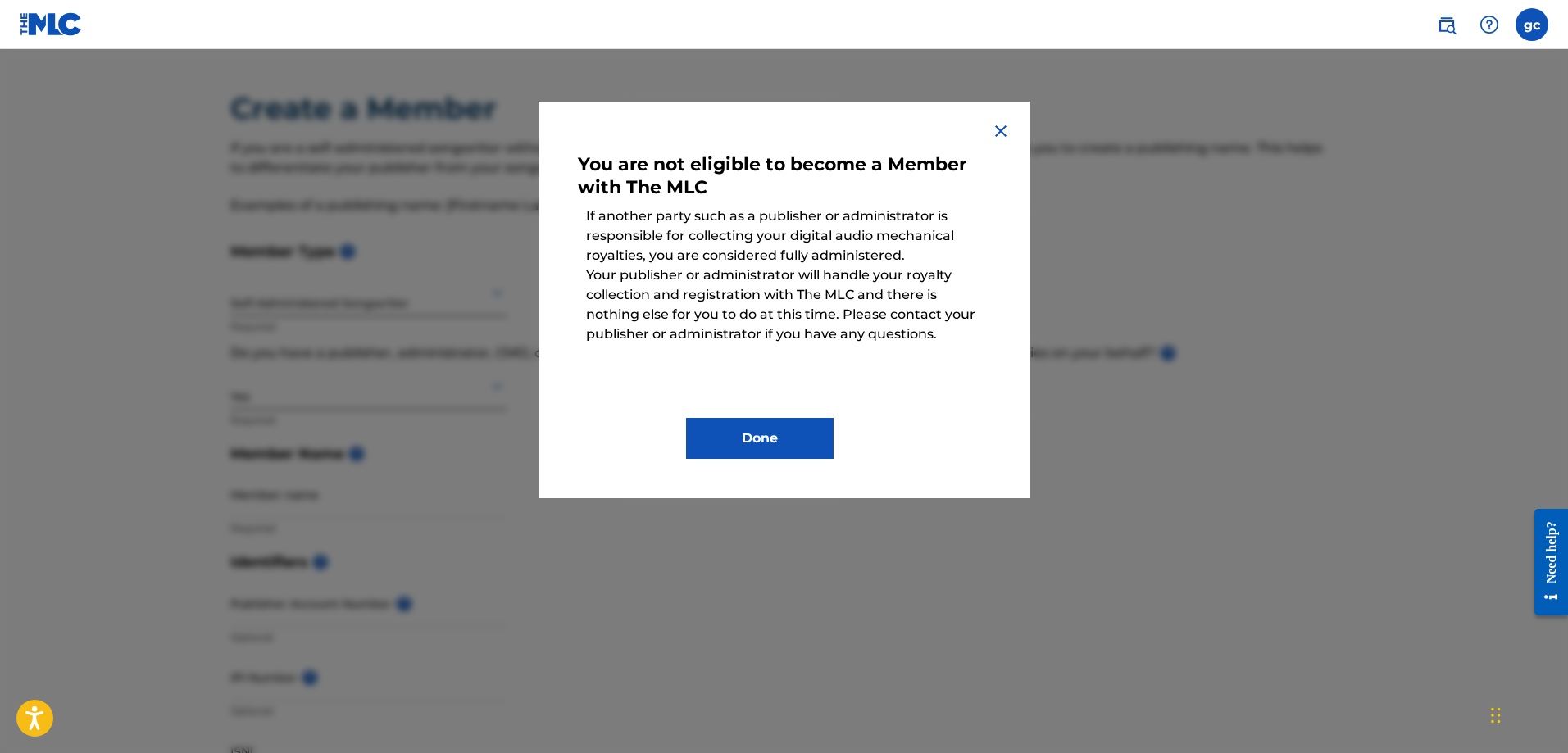
click at [1002, 126] on img at bounding box center [1000, 130] width 19 height 19
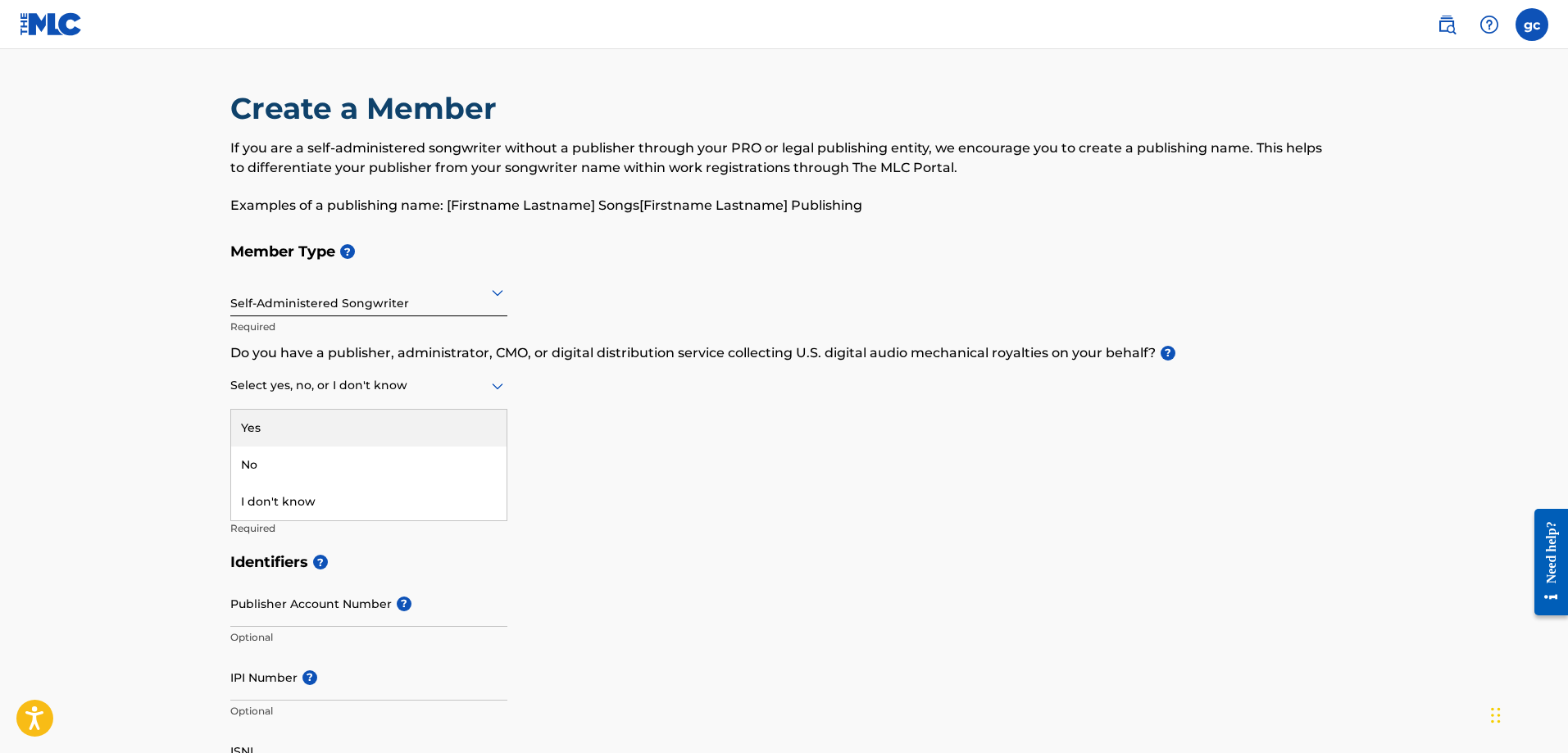
click at [496, 382] on icon at bounding box center [497, 386] width 19 height 19
click at [269, 460] on div "No" at bounding box center [369, 465] width 276 height 37
click at [249, 497] on input "Member name" at bounding box center [368, 494] width 277 height 46
type input "[PERSON_NAME]"
type input "[STREET_ADDRESS]"
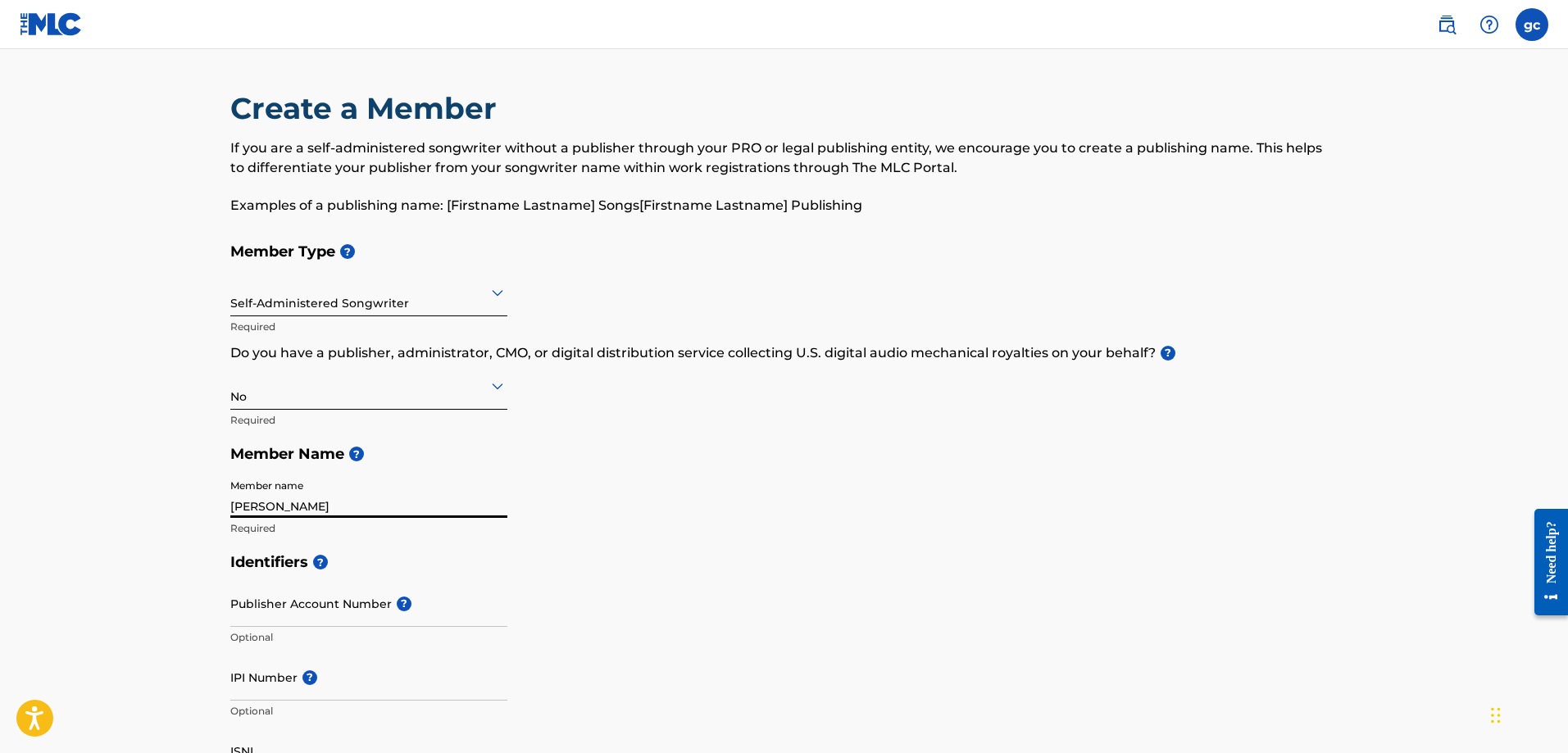
type input "unit B"
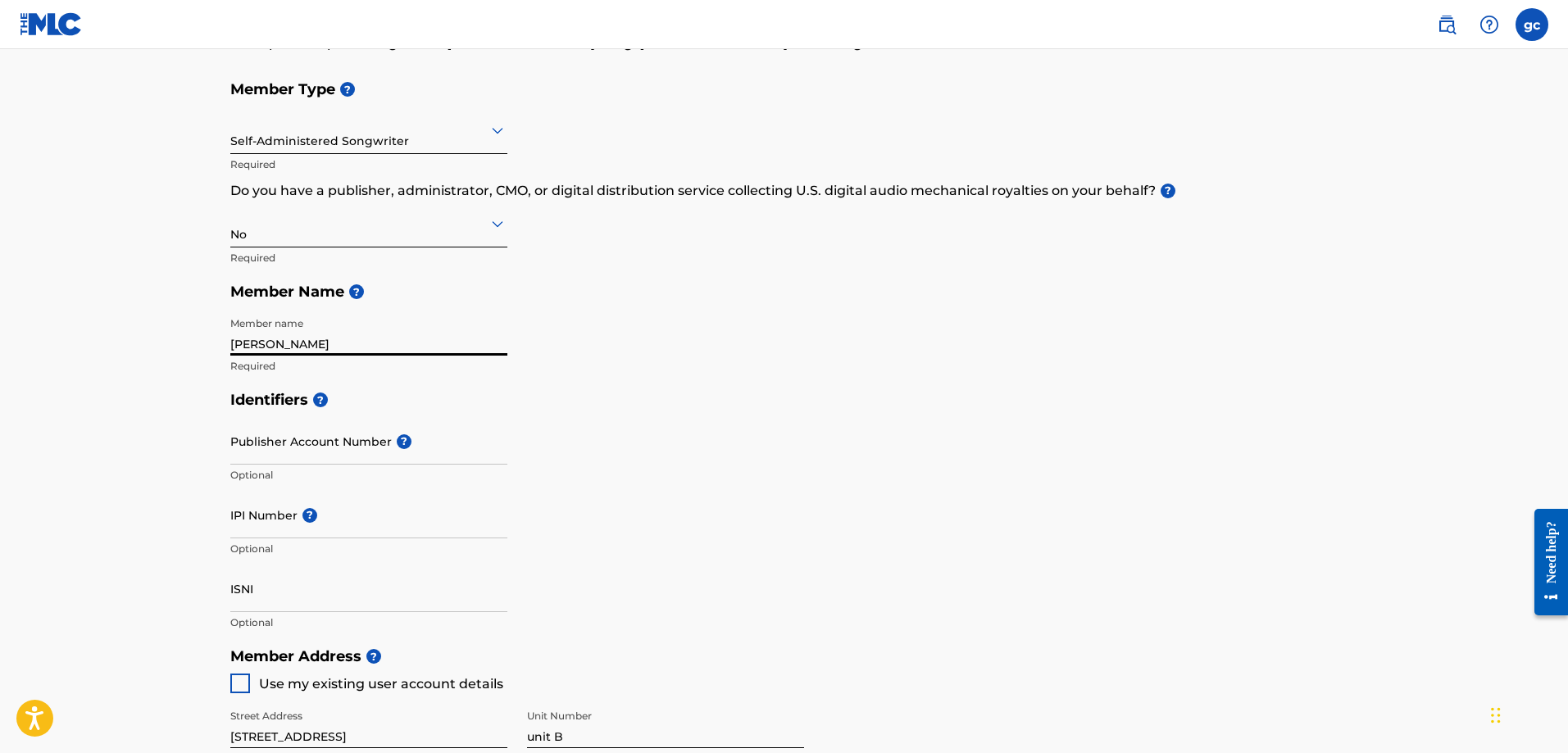
scroll to position [164, 0]
click at [255, 344] on input "[PERSON_NAME]" at bounding box center [368, 330] width 277 height 46
type input "[PERSON_NAME]"
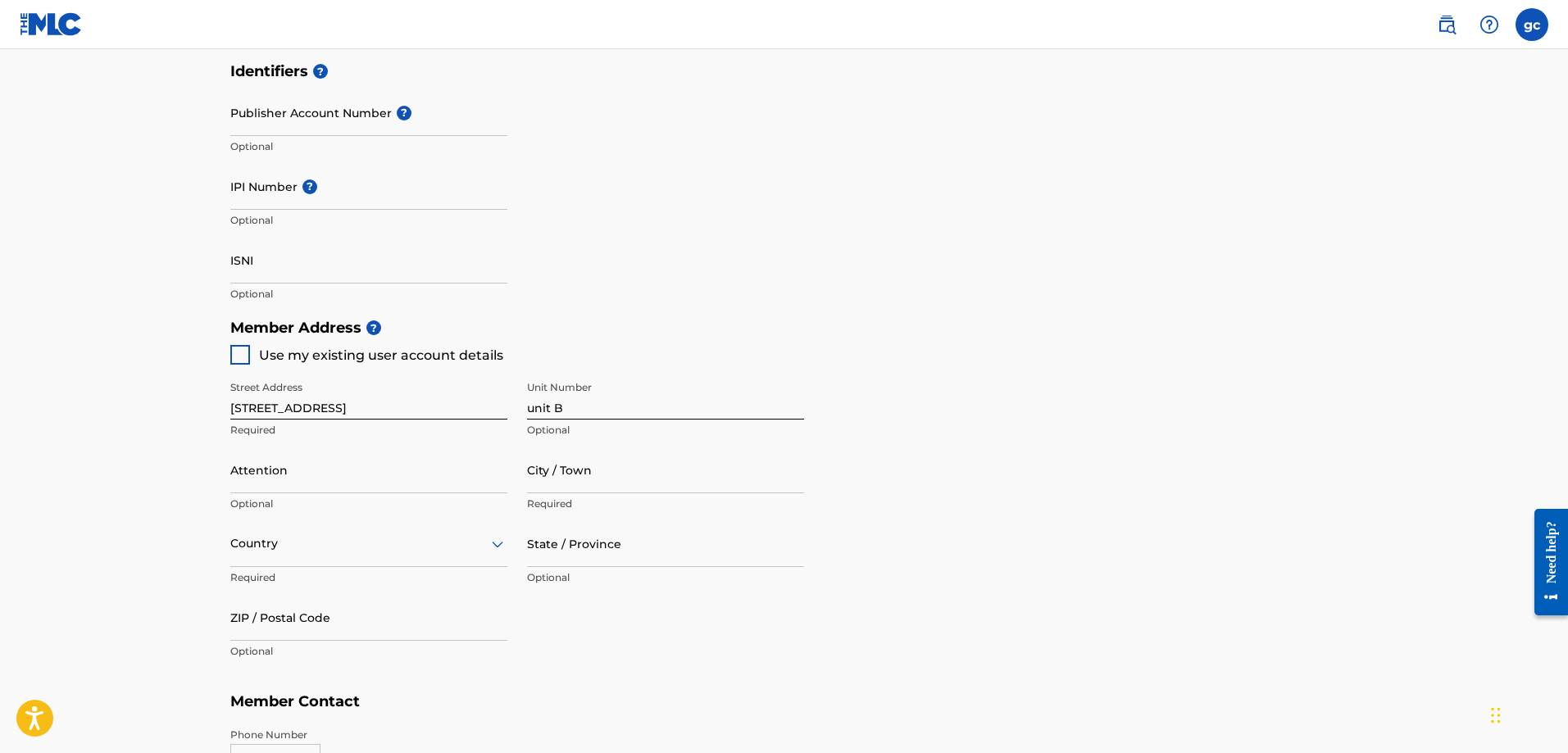
scroll to position [491, 0]
click at [539, 475] on input "City / Town" at bounding box center [665, 469] width 277 height 46
type input "[GEOGRAPHIC_DATA]"
type input "[PERSON_NAME]"
type input "[GEOGRAPHIC_DATA]"
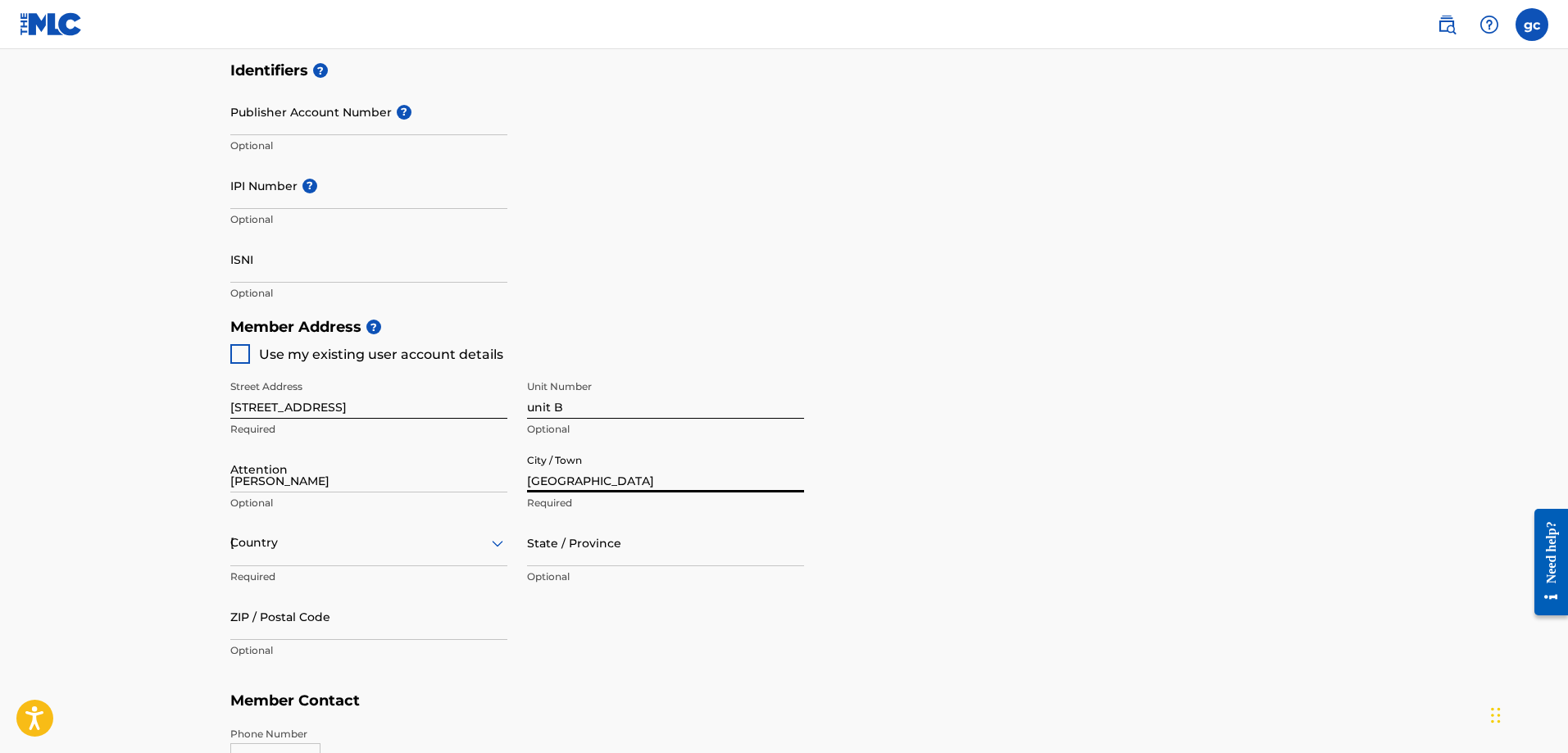
type input "[US_STATE]"
type input "23503-2815"
type input "[EMAIL_ADDRESS][DOMAIN_NAME]"
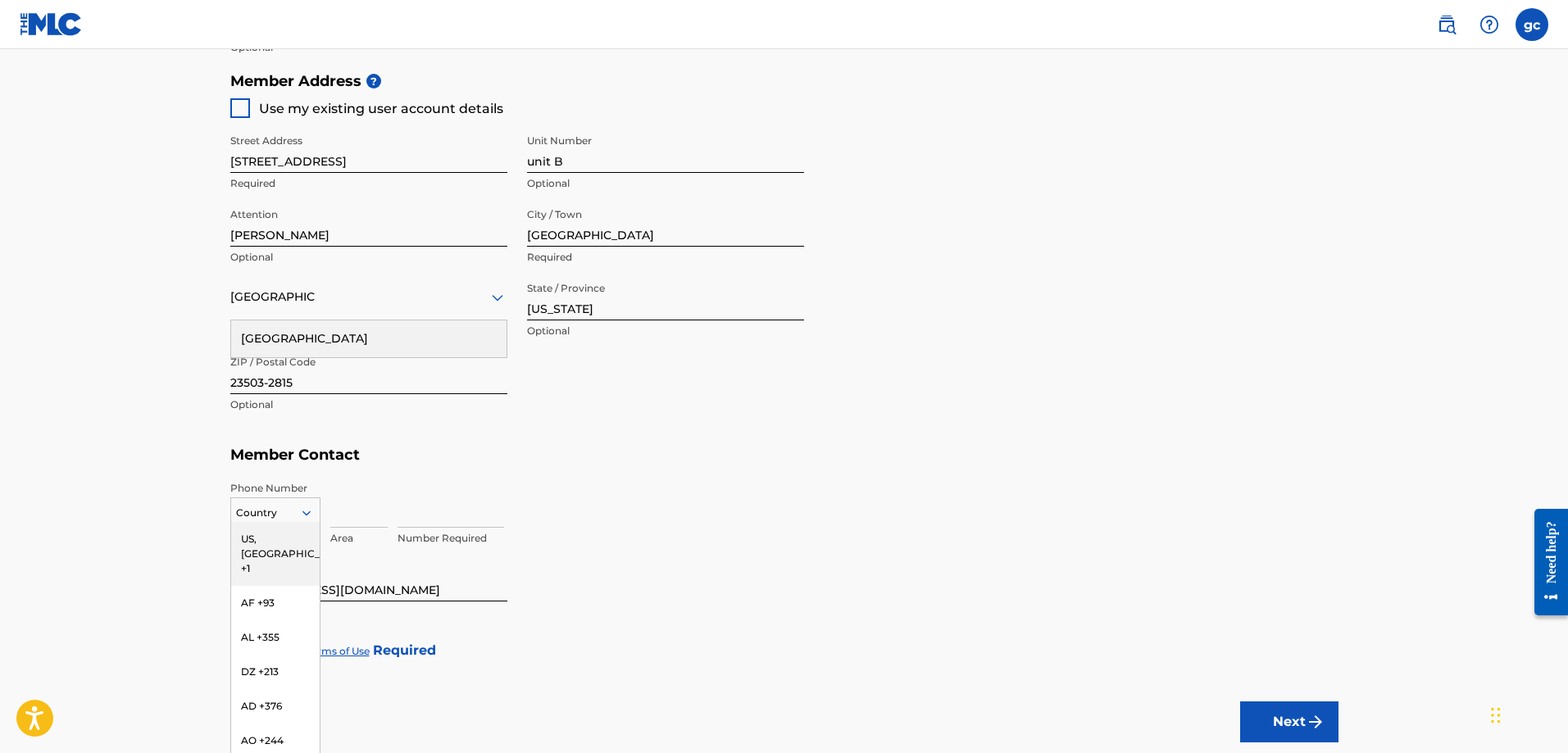
scroll to position [753, 0]
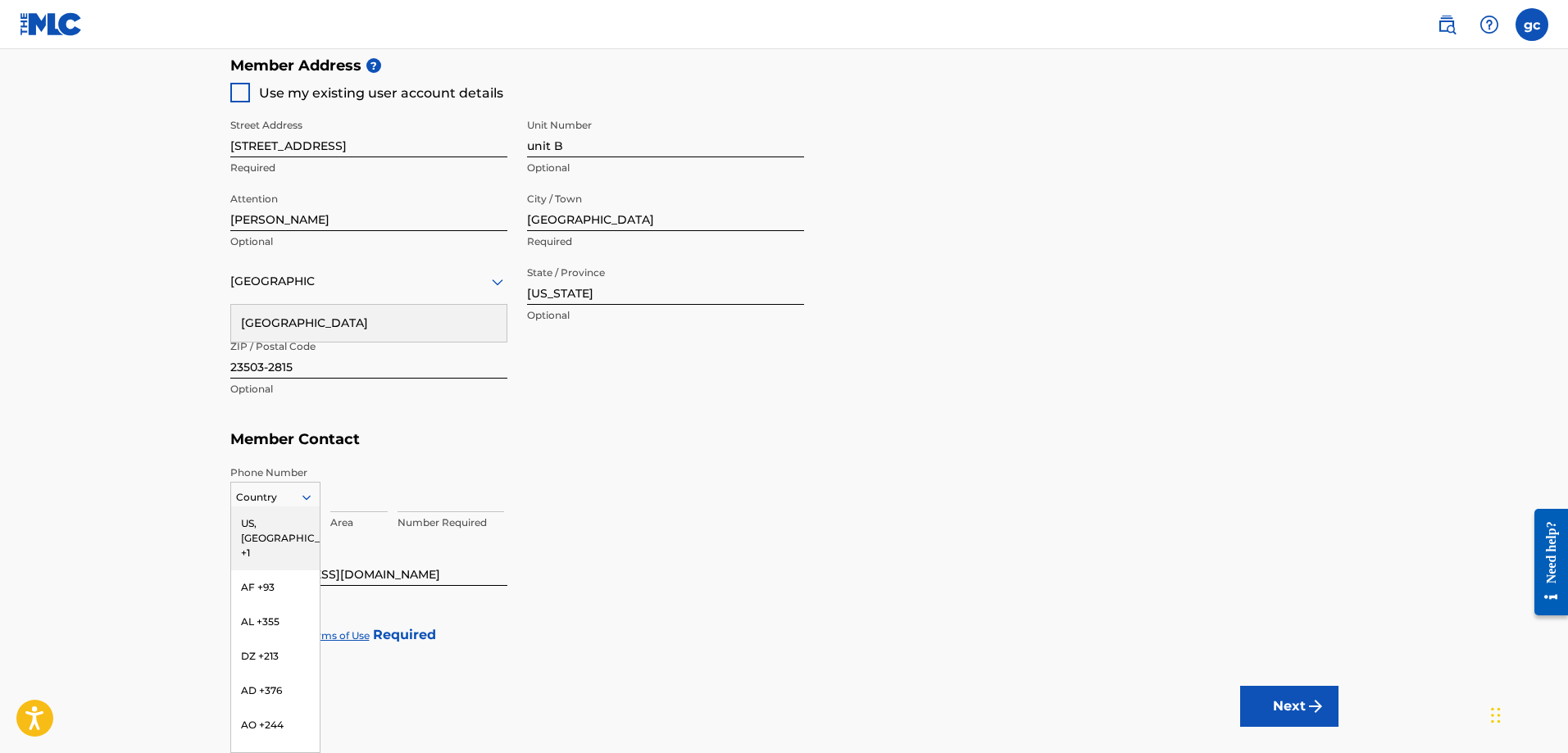
click at [304, 506] on div "216 results available. Use Up and Down to choose options, press Enter to select…" at bounding box center [275, 494] width 90 height 25
click at [262, 520] on div "US, [GEOGRAPHIC_DATA] +1" at bounding box center [276, 537] width 89 height 64
click at [338, 494] on input at bounding box center [359, 488] width 57 height 46
type input "757"
type input "8314327"
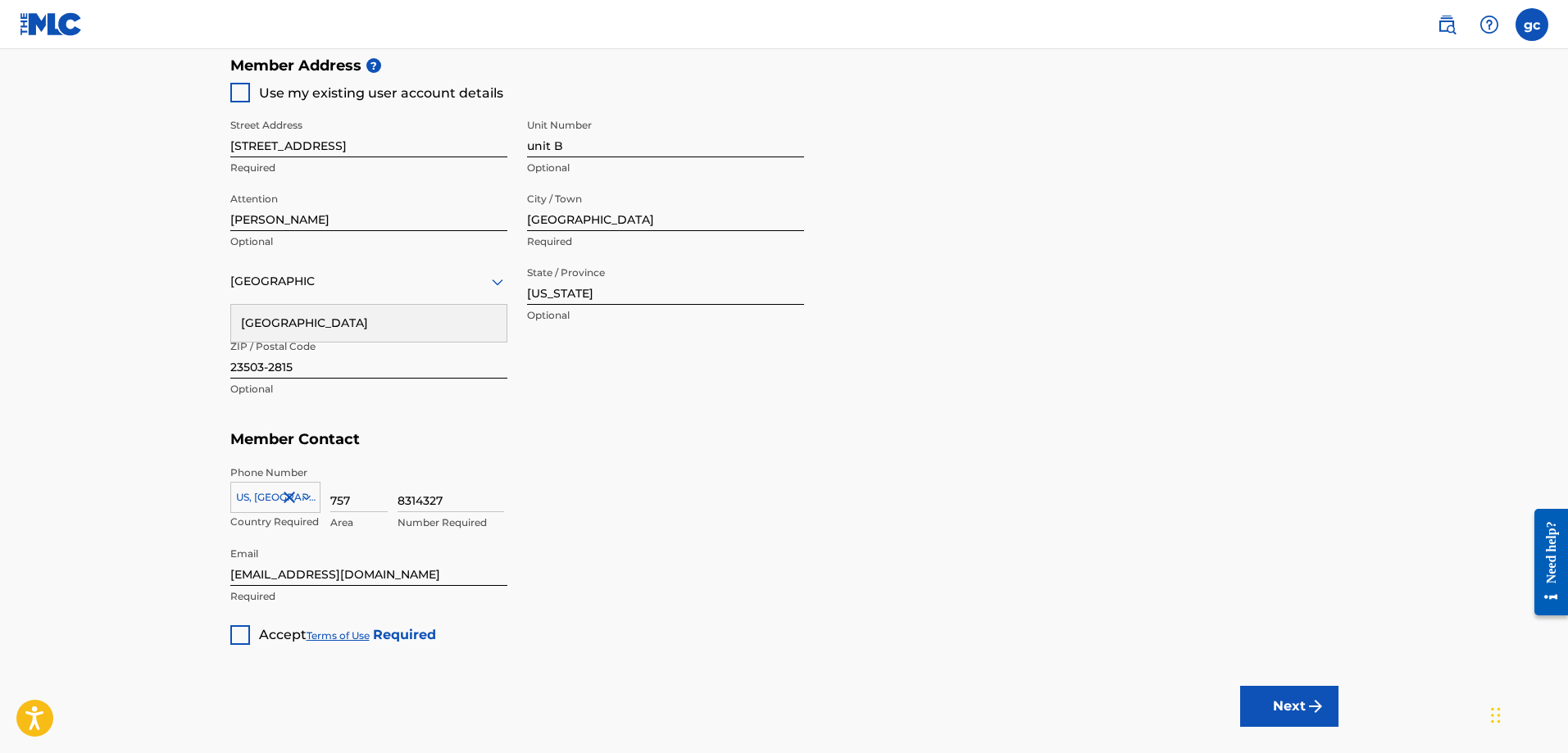
click at [239, 631] on div at bounding box center [240, 635] width 19 height 19
click at [236, 88] on div at bounding box center [240, 92] width 19 height 19
click at [1297, 698] on button "Next" at bounding box center [1289, 706] width 98 height 41
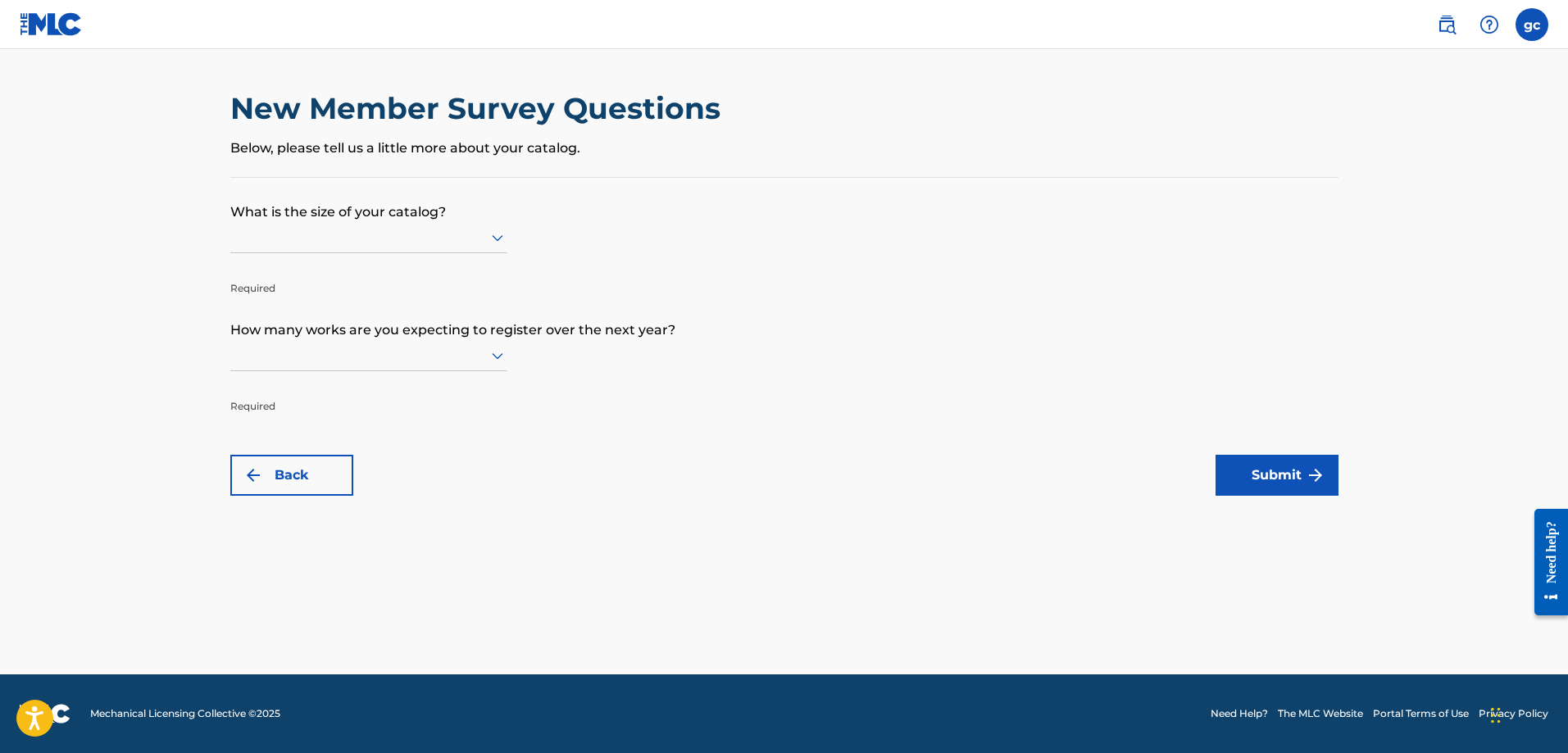
click at [574, 156] on p "Below, please tell us a little more about your catalog." at bounding box center [784, 148] width 1108 height 19
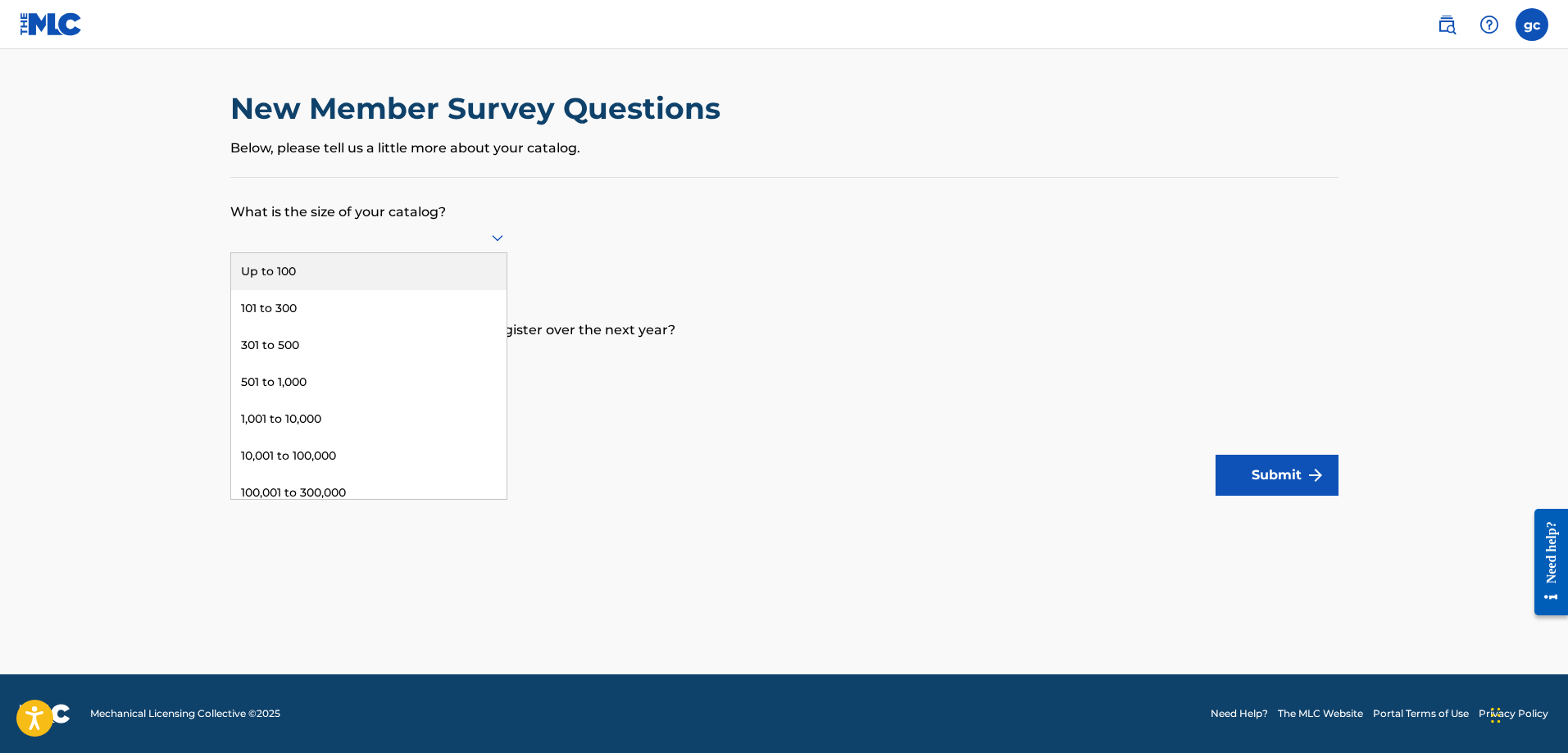
click at [496, 236] on icon at bounding box center [497, 237] width 19 height 19
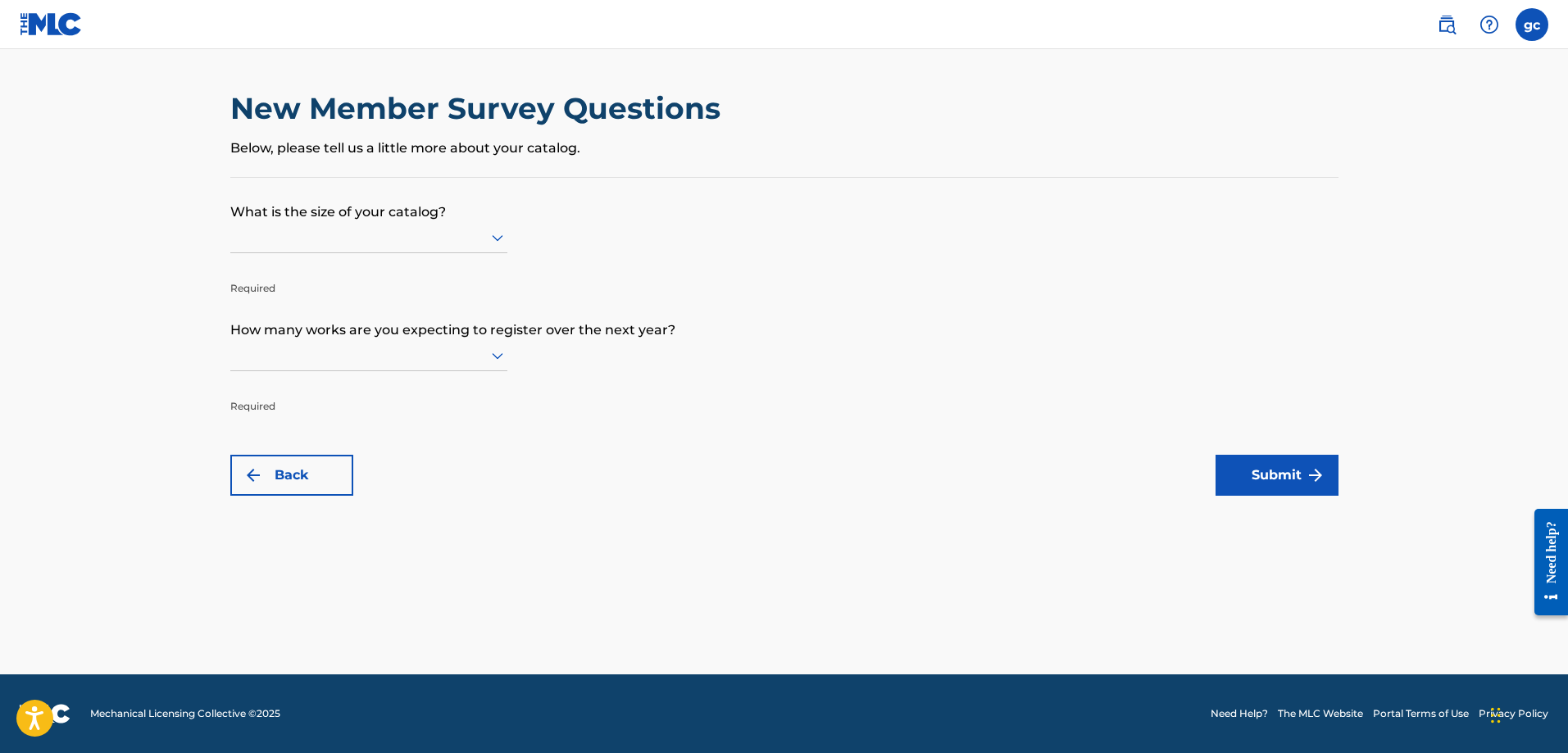
click at [539, 213] on p "What is the size of your catalog?" at bounding box center [784, 200] width 1108 height 44
click at [497, 352] on icon at bounding box center [497, 355] width 19 height 19
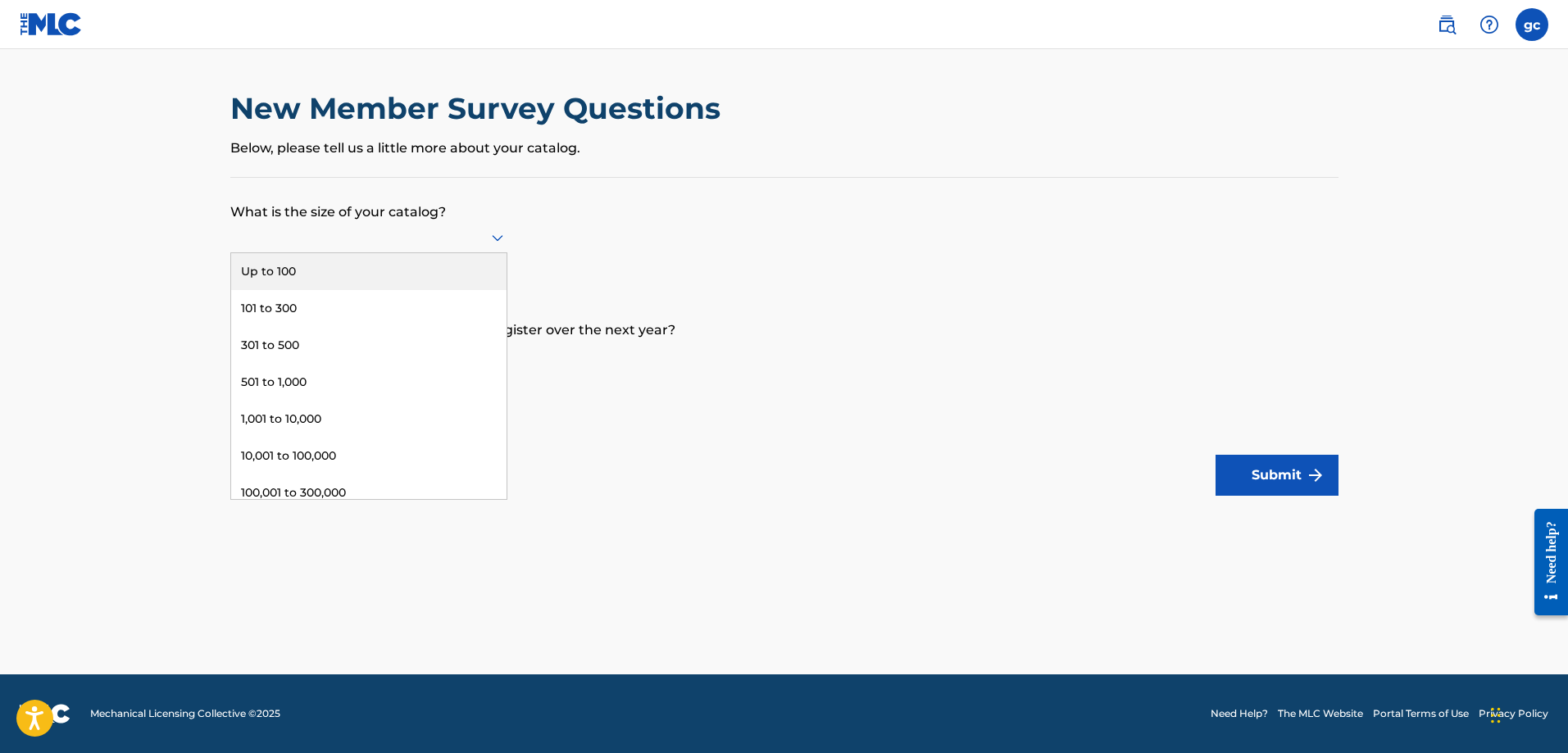
click at [494, 233] on icon at bounding box center [497, 237] width 19 height 19
click at [288, 268] on div "Up to 100" at bounding box center [369, 272] width 276 height 37
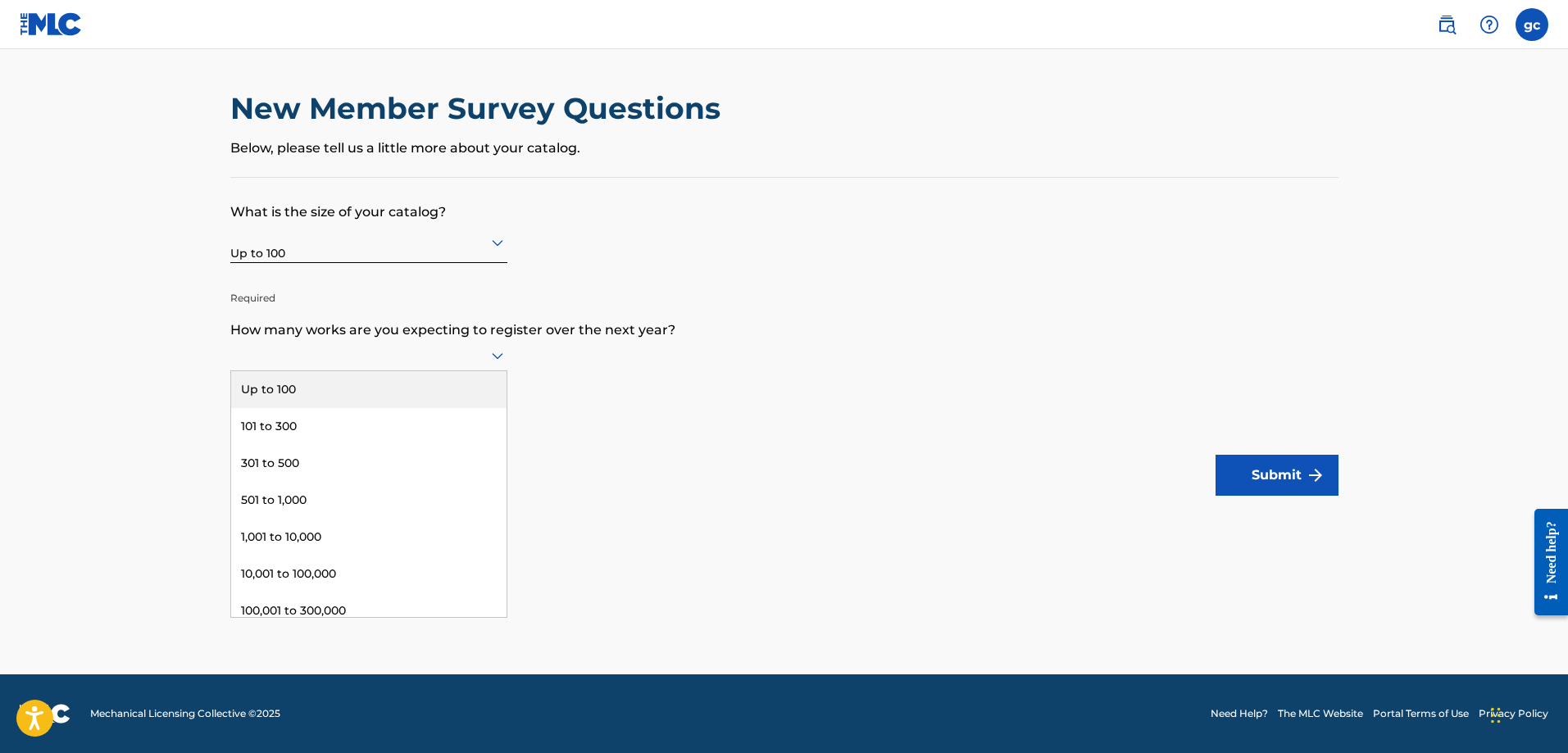
click at [497, 352] on icon at bounding box center [497, 355] width 19 height 19
click at [311, 384] on div "Up to 100" at bounding box center [369, 389] width 276 height 37
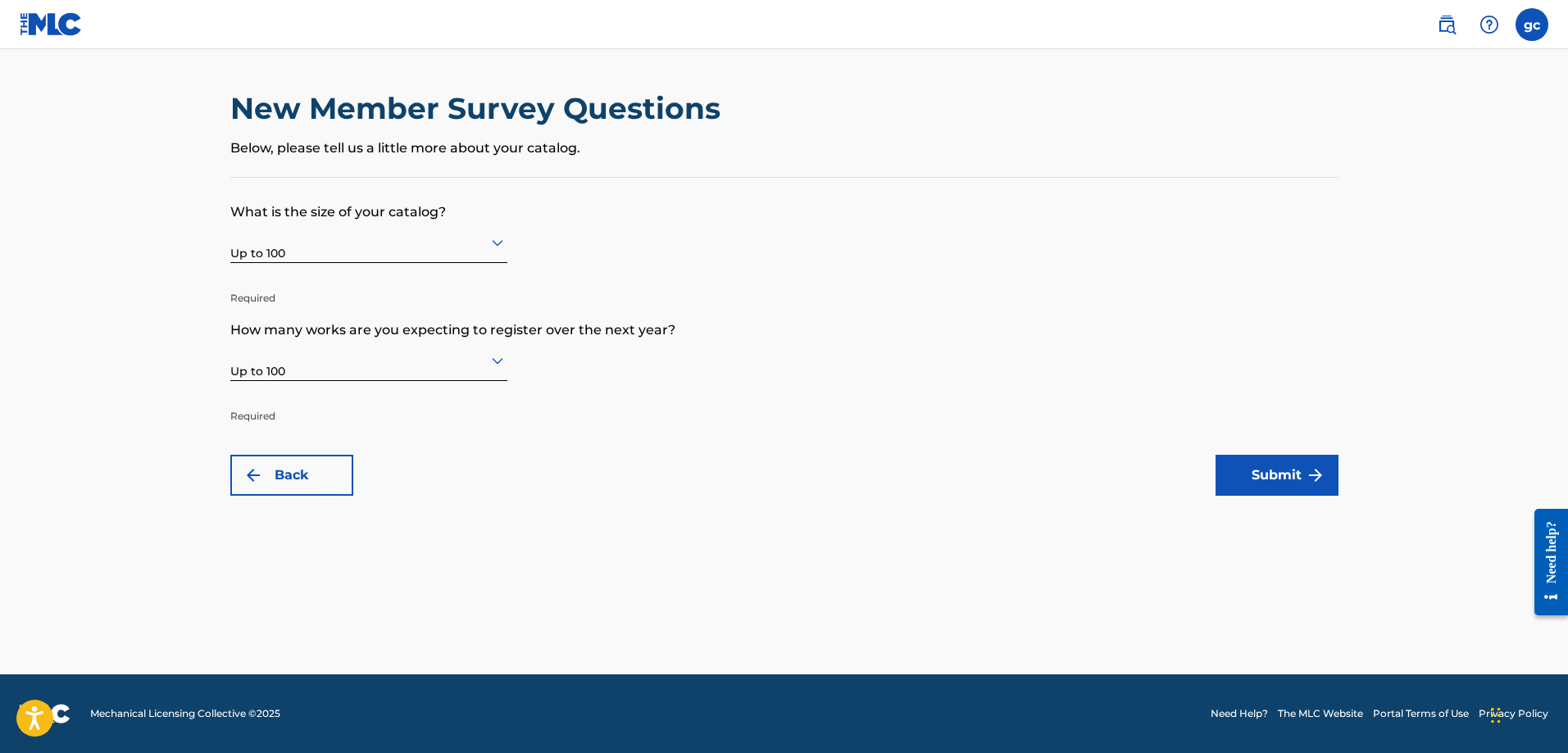
click at [1307, 470] on img "submit" at bounding box center [1315, 475] width 19 height 19
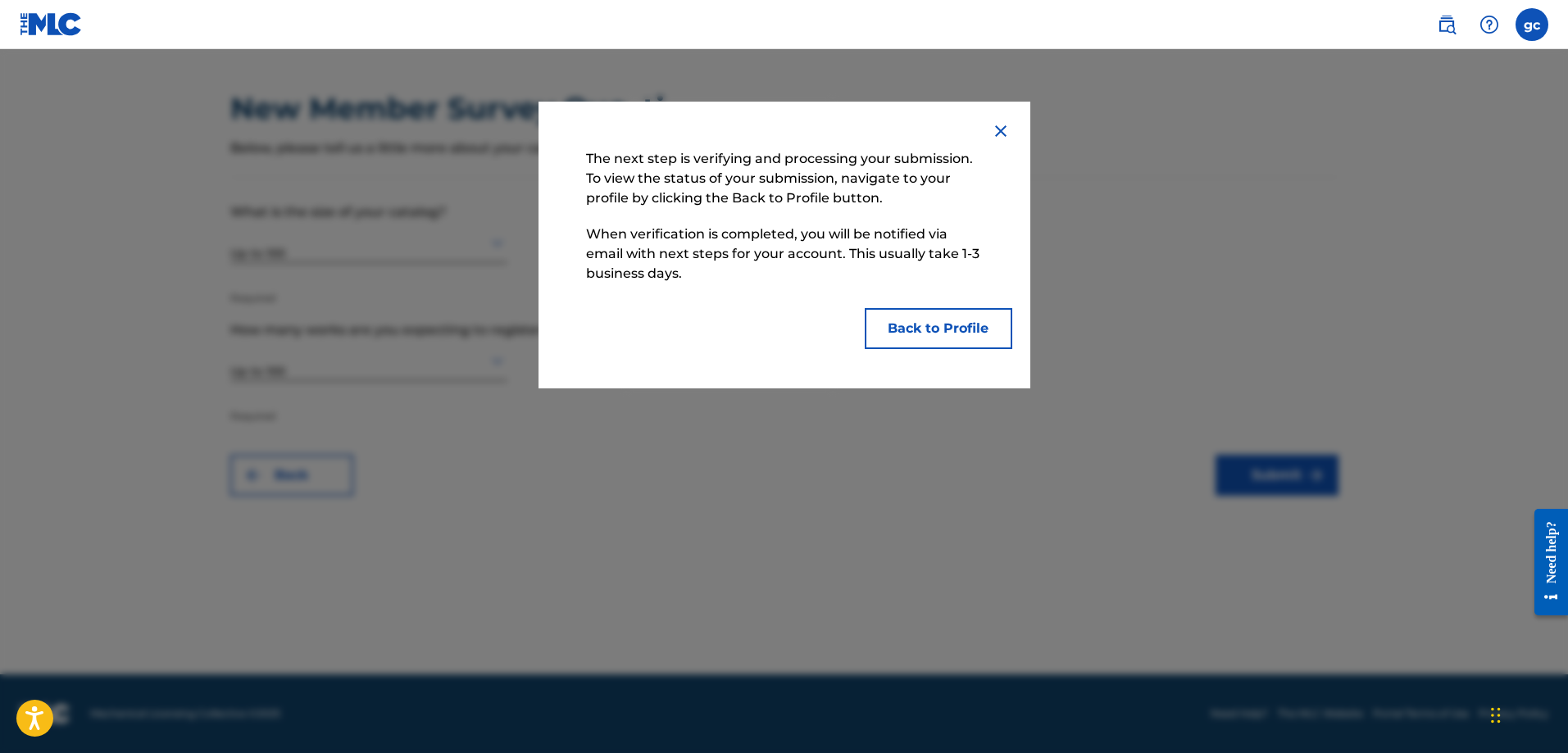
click at [950, 329] on button "Back to Profile" at bounding box center [938, 328] width 147 height 41
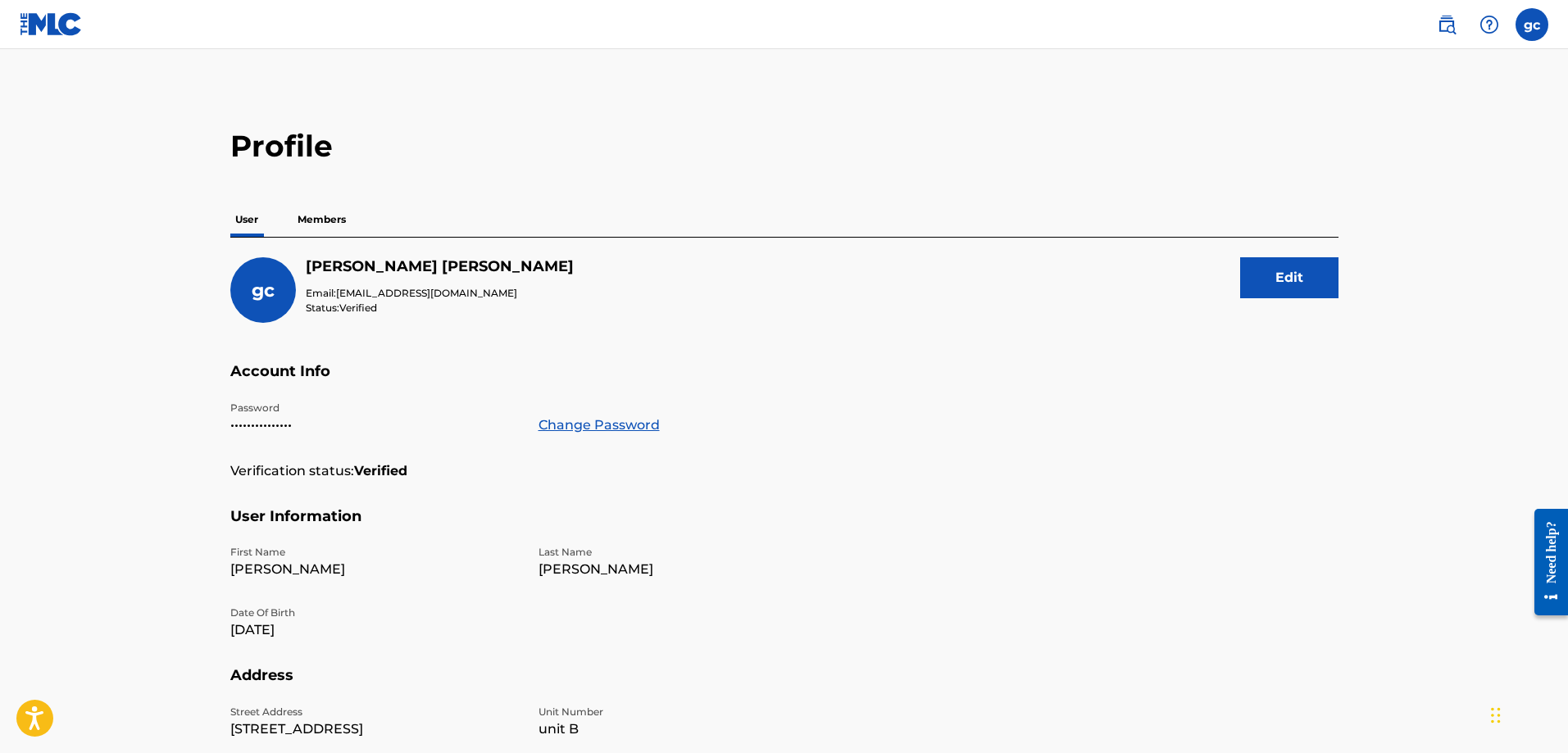
click at [320, 213] on p "Members" at bounding box center [321, 219] width 58 height 34
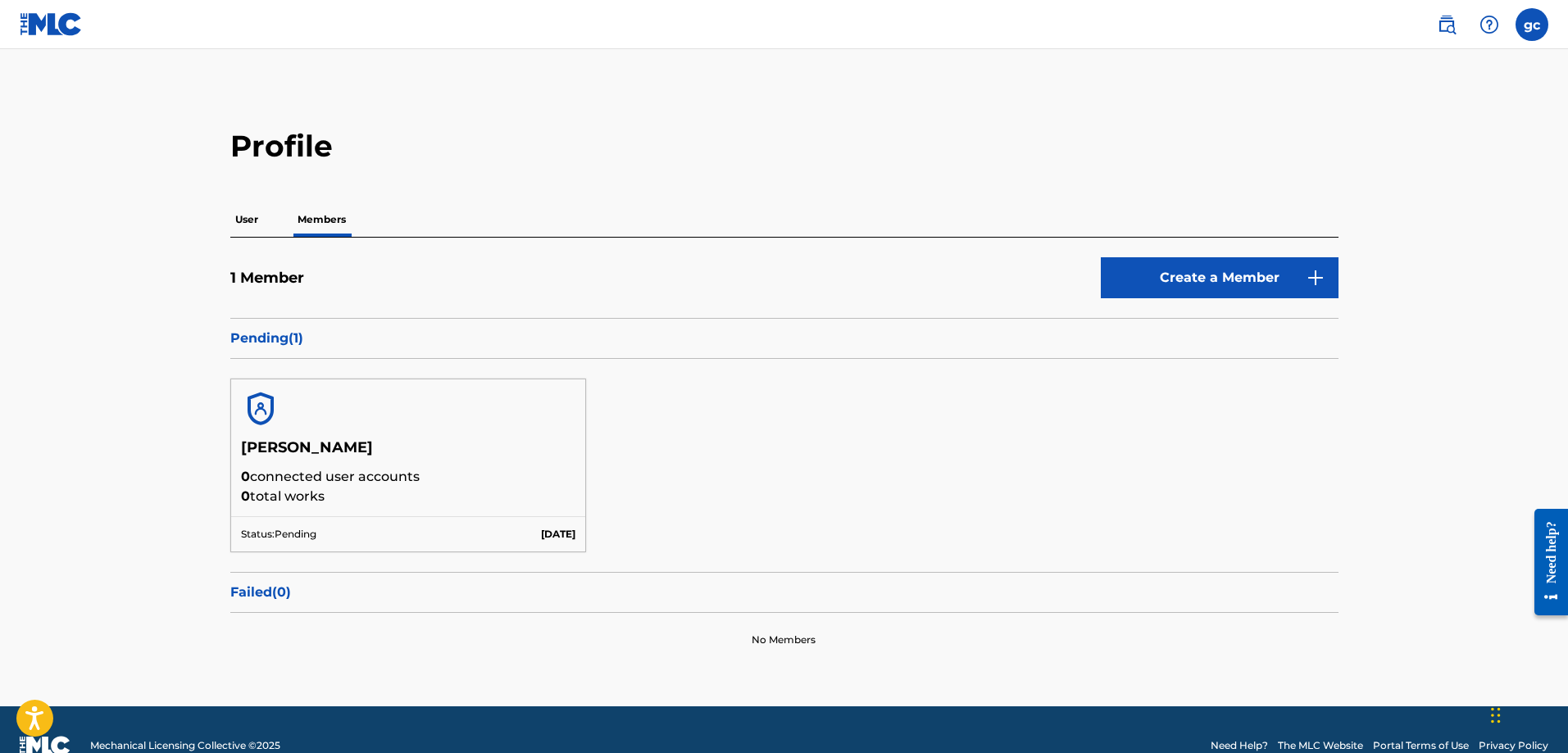
click at [1444, 19] on img at bounding box center [1446, 24] width 19 height 19
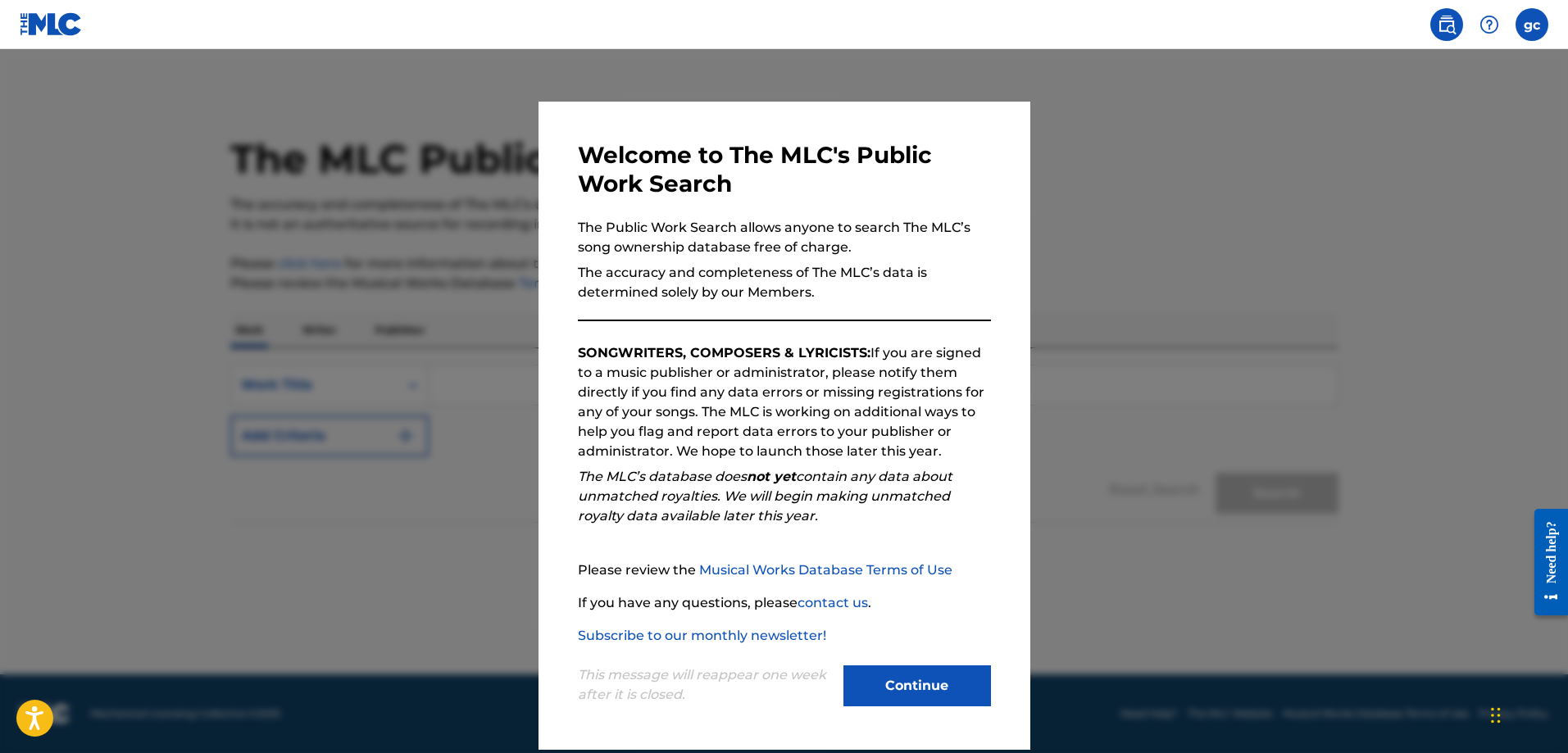
click at [919, 681] on button "Continue" at bounding box center [916, 685] width 147 height 41
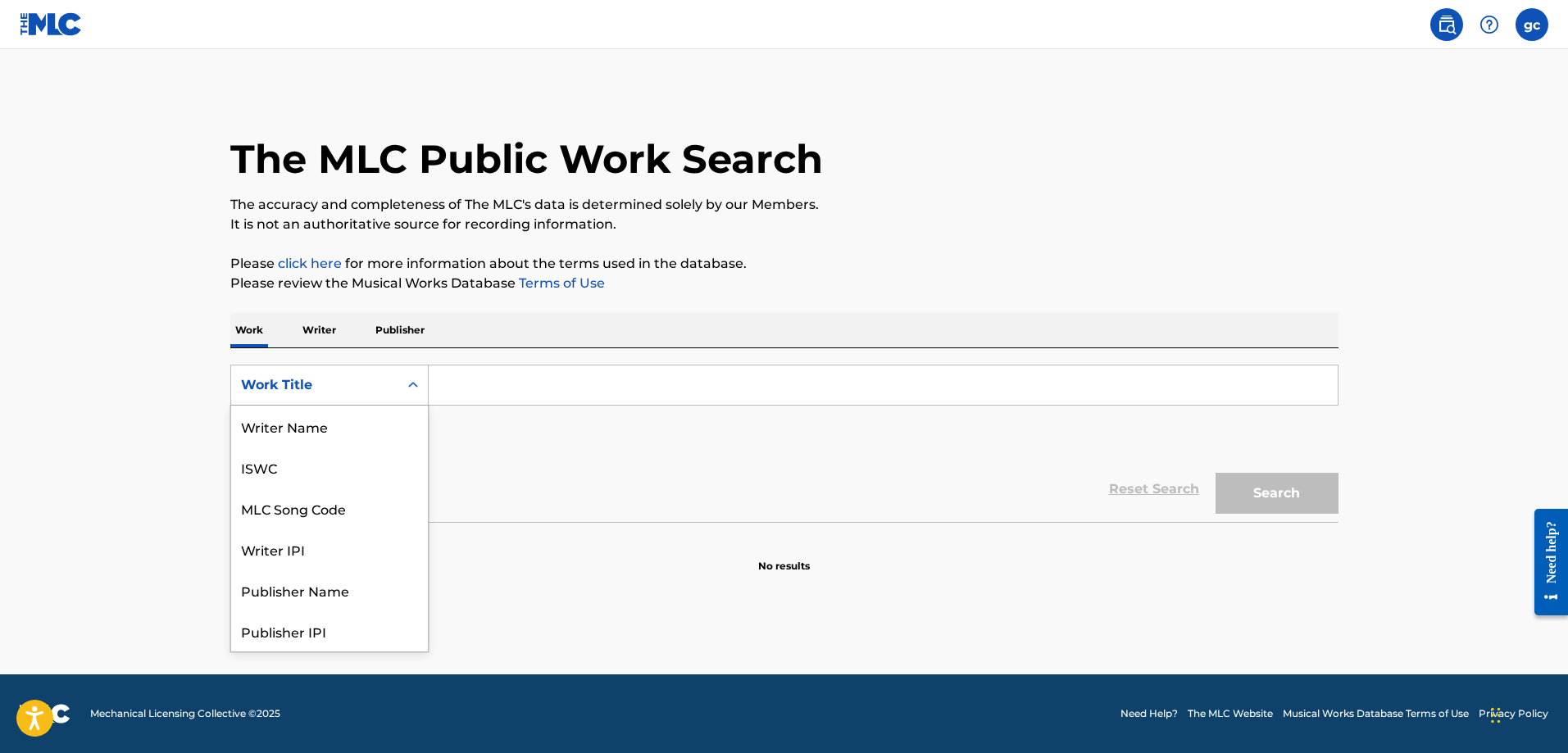
click at [413, 380] on icon "Search Form" at bounding box center [414, 385] width 17 height 17
click at [290, 503] on div "Publisher Name" at bounding box center [329, 508] width 197 height 41
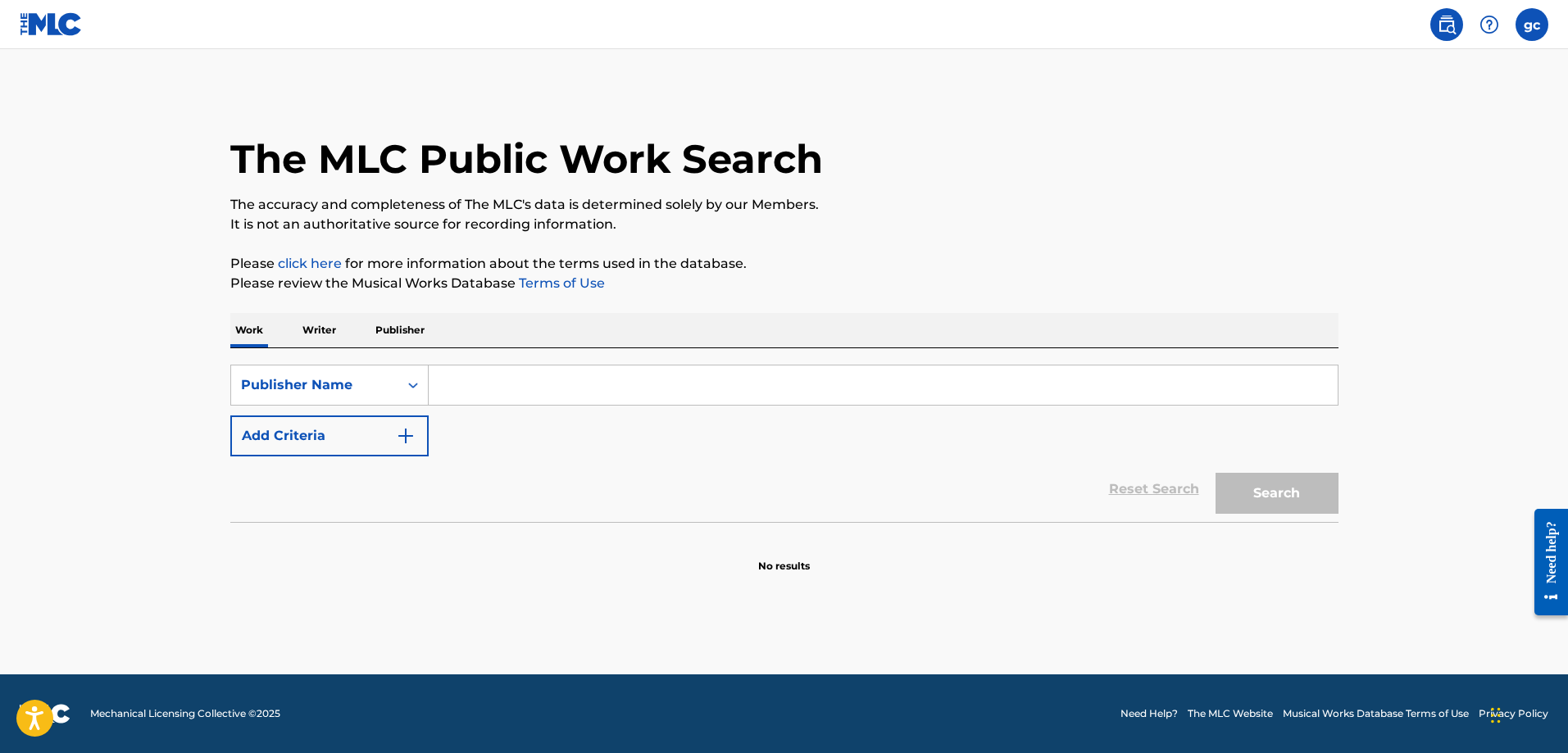
click at [366, 432] on button "Add Criteria" at bounding box center [329, 436] width 198 height 41
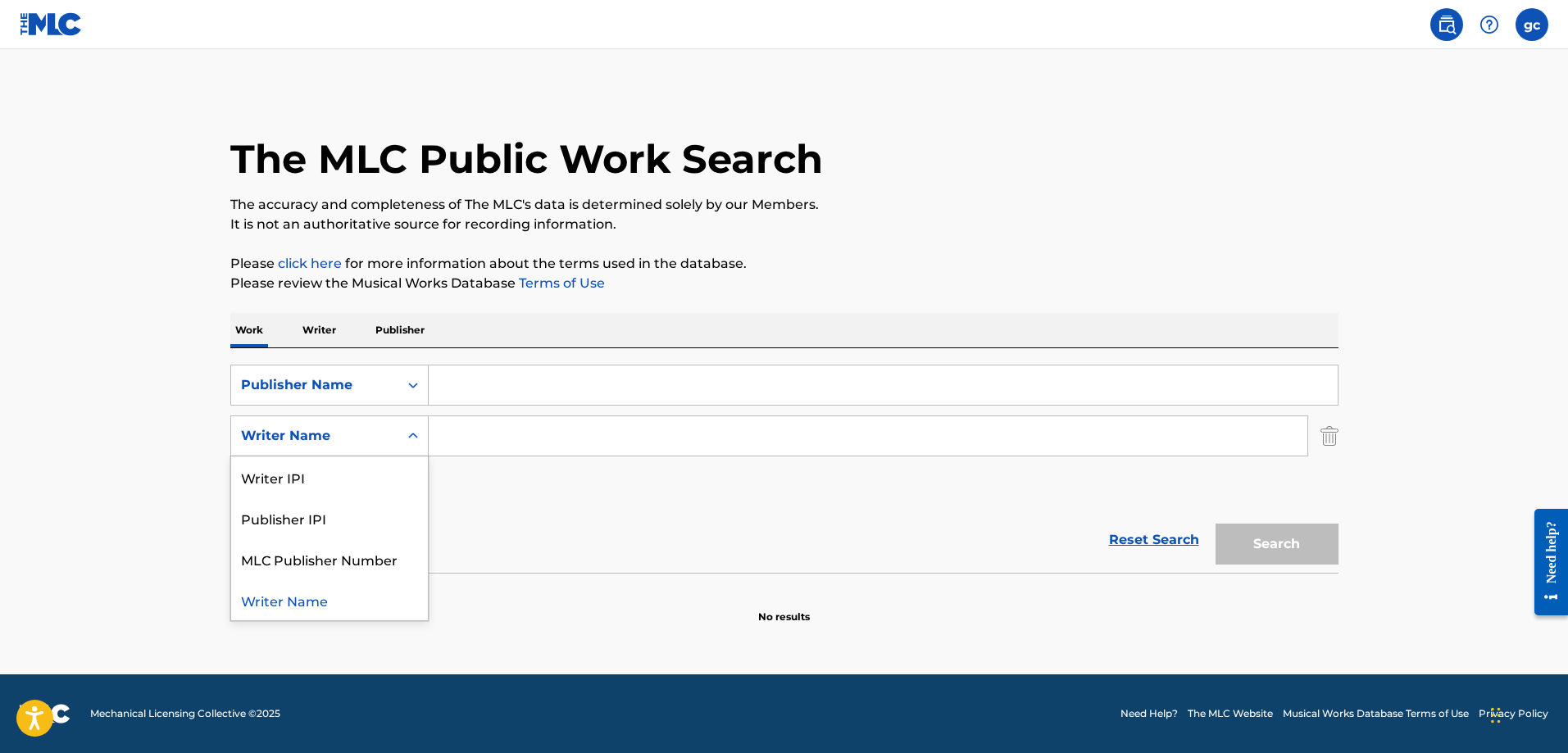
click at [414, 427] on icon "Search Form" at bounding box center [414, 436] width 17 height 17
click at [319, 428] on div "Writer Name" at bounding box center [314, 436] width 147 height 19
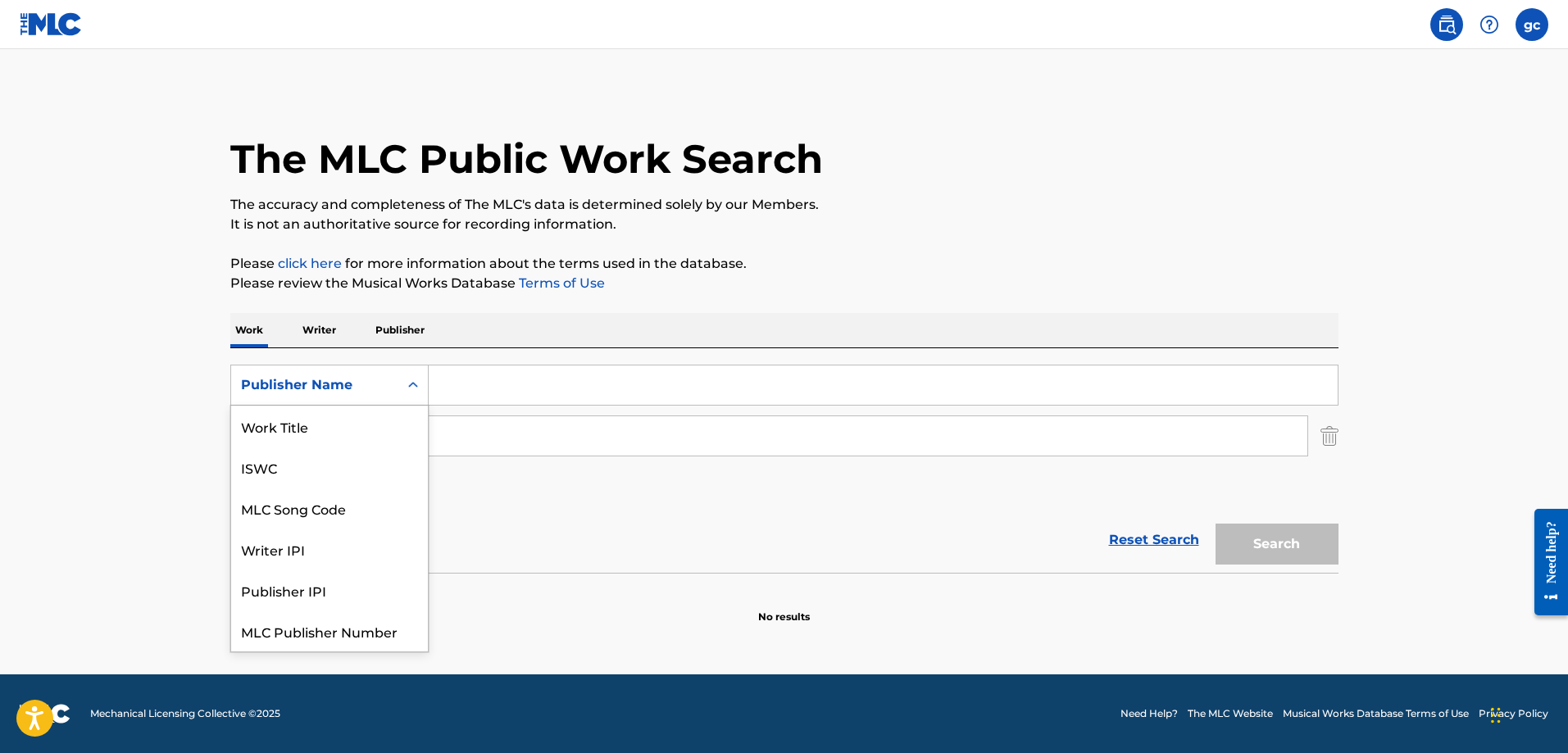
click at [416, 384] on icon "Search Form" at bounding box center [413, 385] width 10 height 6
click at [312, 632] on div "Publisher Name" at bounding box center [329, 631] width 197 height 41
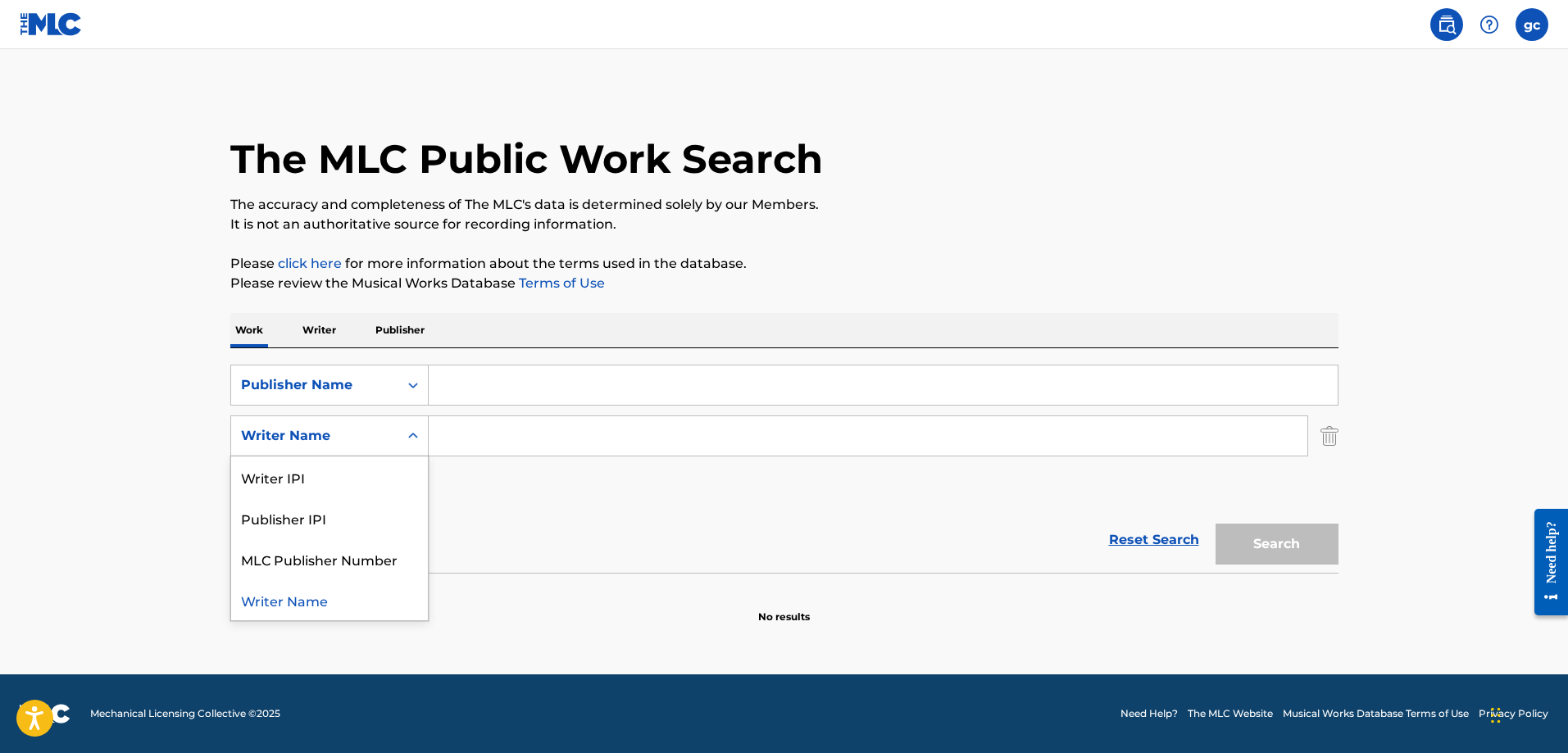
click at [413, 430] on icon "Search Form" at bounding box center [414, 436] width 17 height 17
click at [291, 513] on div "Publisher IPI" at bounding box center [329, 518] width 197 height 41
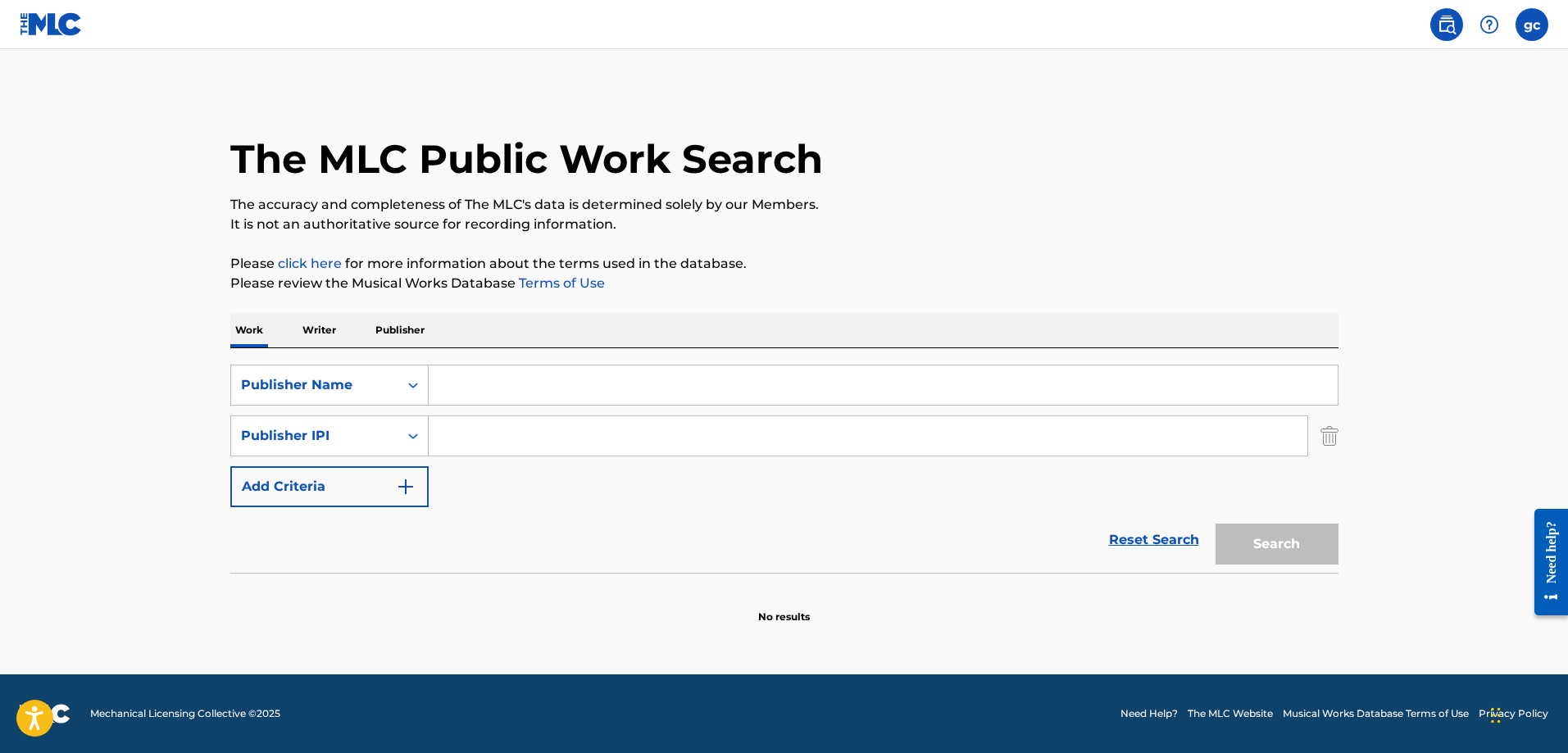
click at [467, 431] on input "Search Form" at bounding box center [868, 436] width 879 height 40
click at [413, 427] on div "Search Form" at bounding box center [414, 436] width 30 height 30
click at [290, 472] on div "Writer Name" at bounding box center [329, 476] width 197 height 41
click at [476, 382] on input "Search Form" at bounding box center [883, 385] width 908 height 40
click at [485, 385] on input "[PERSON_NAME]" at bounding box center [883, 385] width 908 height 40
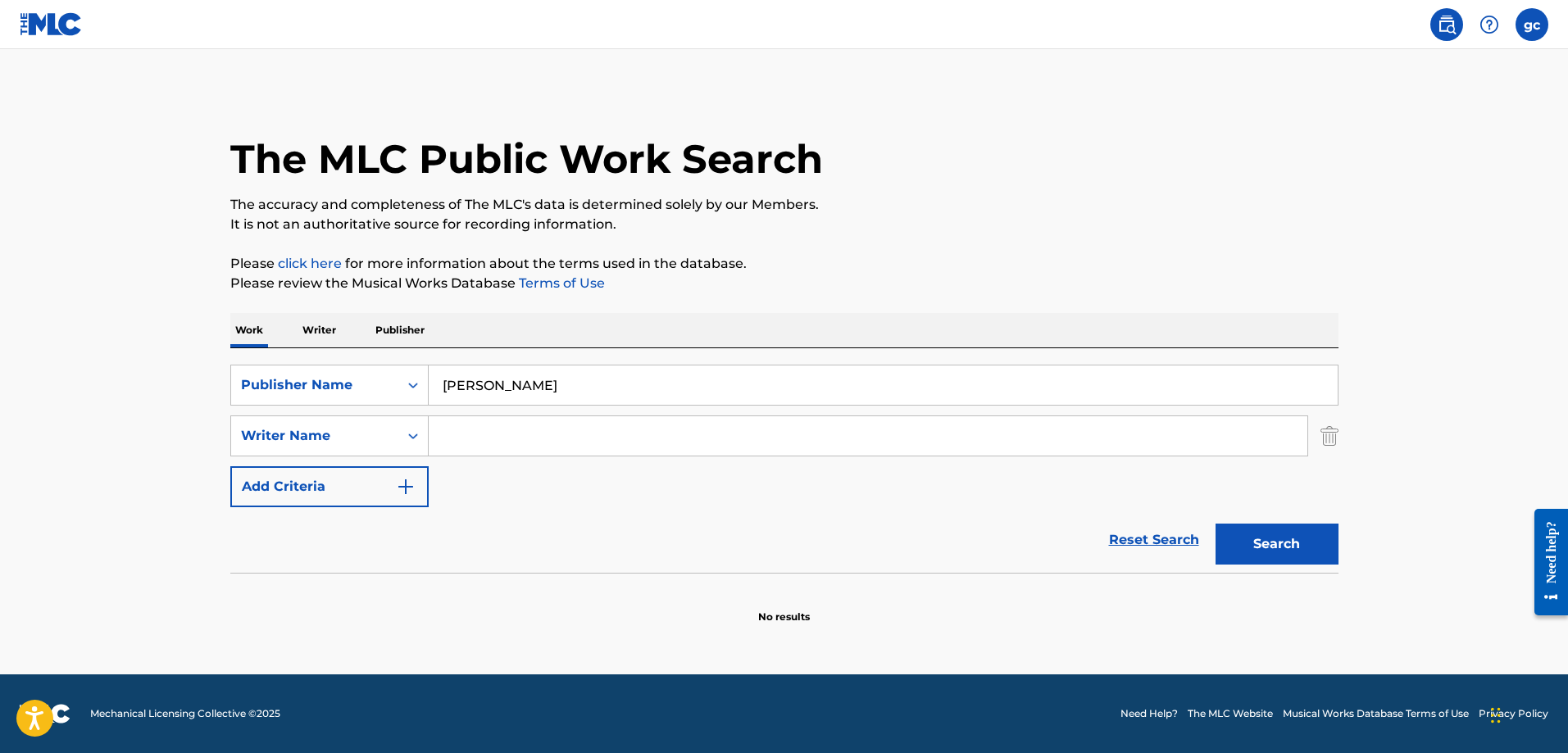
click at [474, 385] on input "[PERSON_NAME]" at bounding box center [883, 385] width 908 height 40
click at [560, 386] on input "[PERSON_NAME]" at bounding box center [883, 385] width 908 height 40
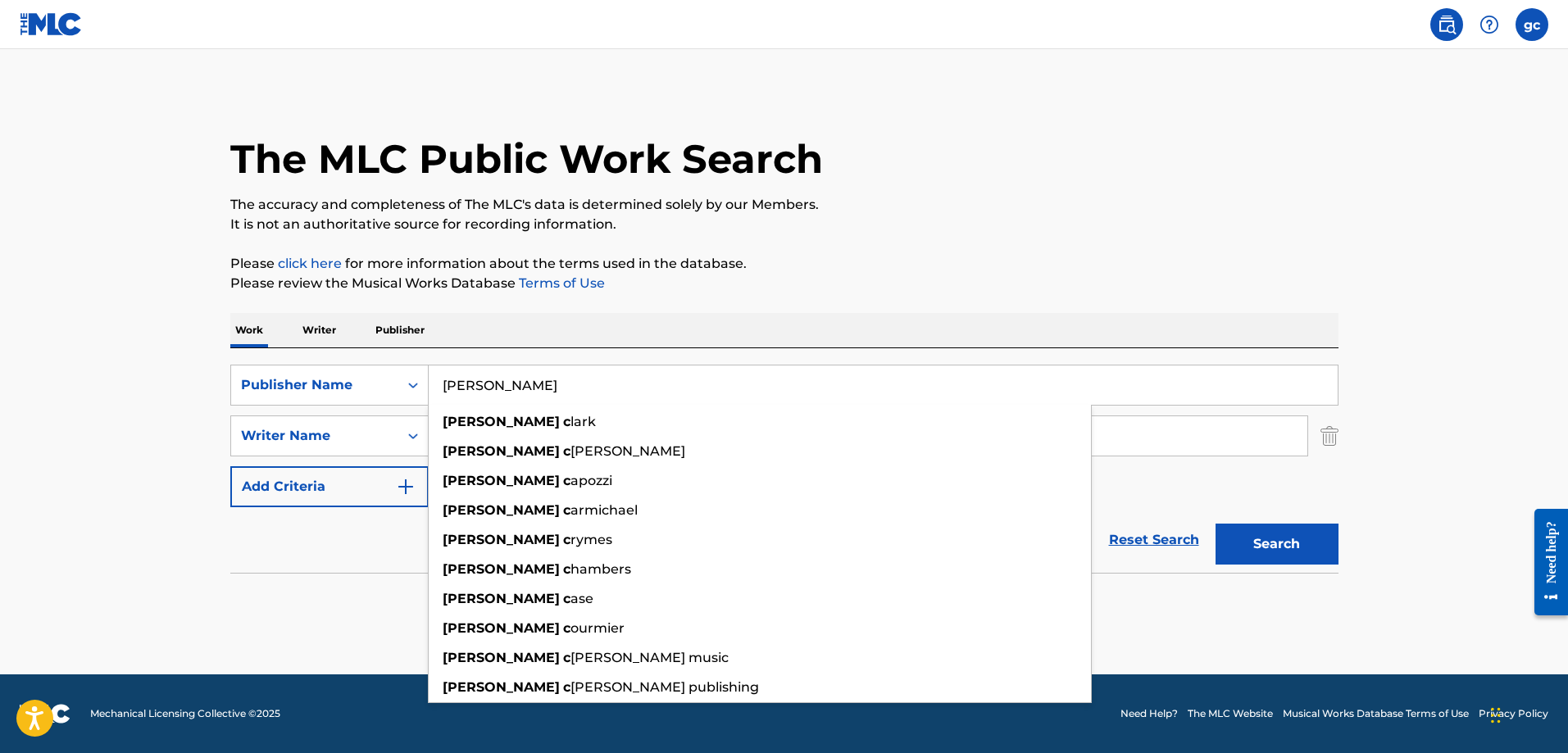
click at [1125, 388] on input "[PERSON_NAME]" at bounding box center [883, 385] width 908 height 40
click at [522, 385] on input "[PERSON_NAME]" at bounding box center [883, 385] width 908 height 40
click at [1216, 524] on button "Search" at bounding box center [1277, 544] width 123 height 41
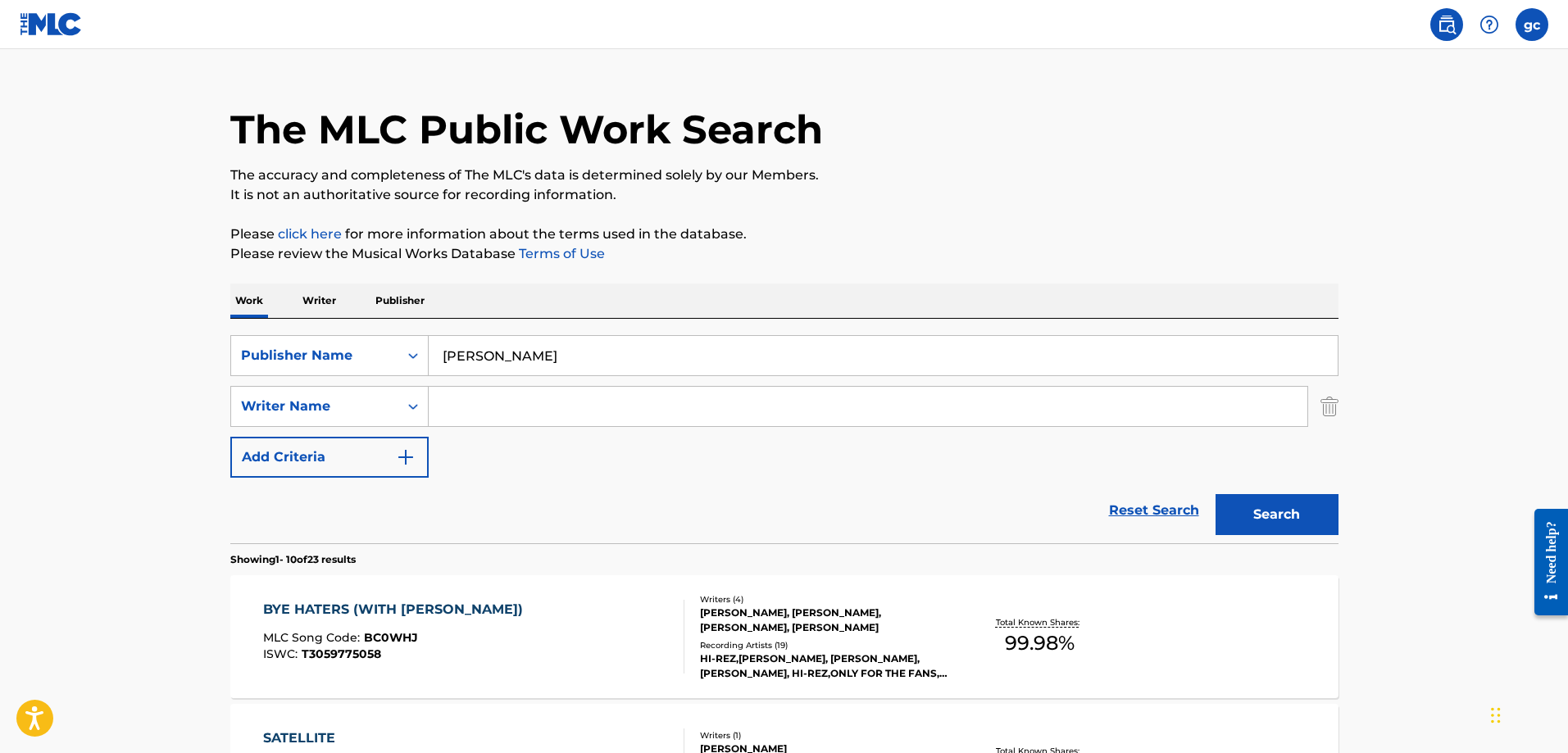
scroll to position [0, 0]
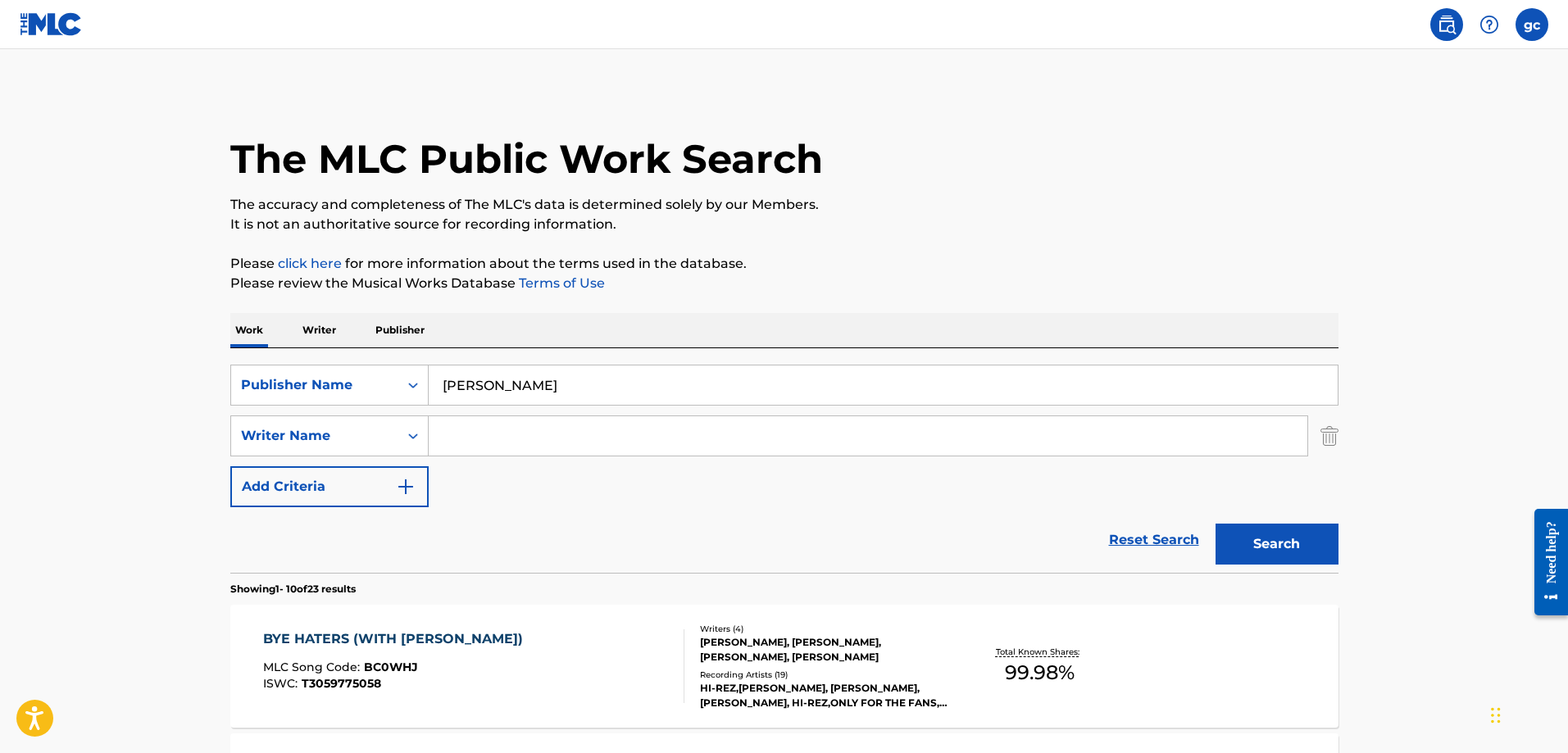
type input "[PERSON_NAME]"
click at [451, 434] on input "Search Form" at bounding box center [868, 436] width 879 height 40
click at [616, 440] on input "[PERSON_NAME]" at bounding box center [868, 436] width 879 height 40
type input "[PERSON_NAME]"
click at [475, 384] on input "[PERSON_NAME]" at bounding box center [883, 385] width 908 height 40
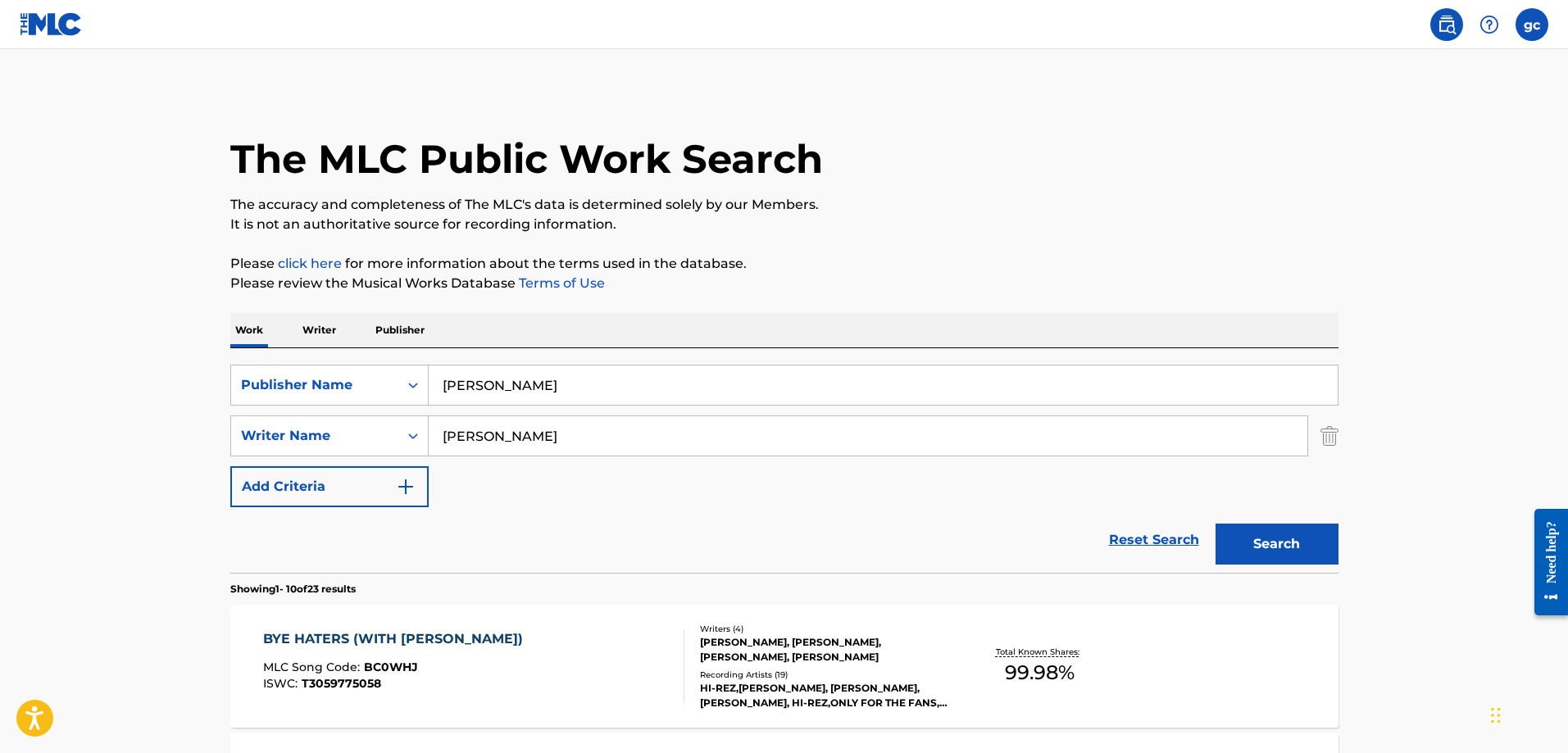
type input "[PERSON_NAME]"
click at [1216, 524] on button "Search" at bounding box center [1277, 544] width 123 height 41
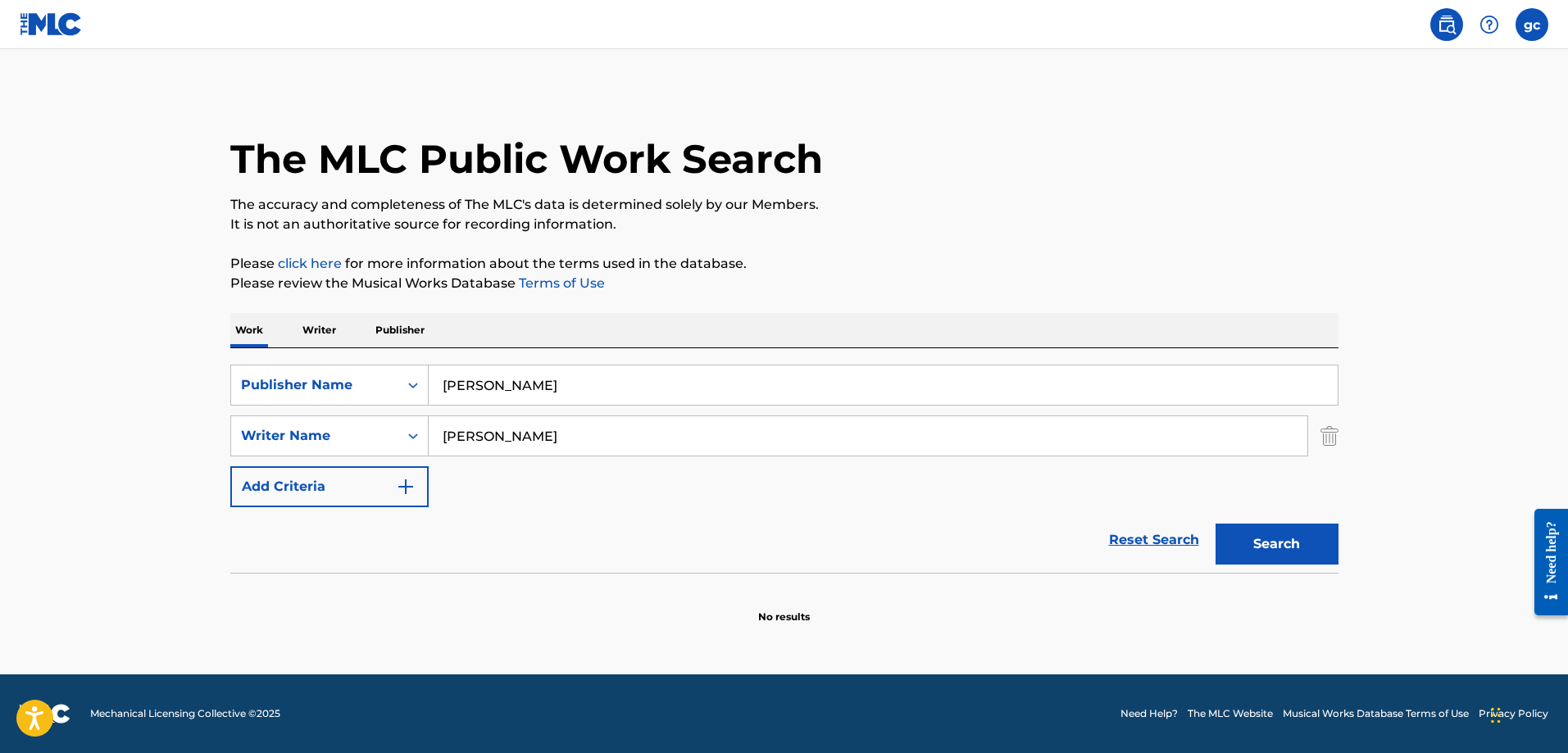
click at [744, 434] on input "[PERSON_NAME]" at bounding box center [868, 436] width 879 height 40
click at [633, 470] on div "[PERSON_NAME]" at bounding box center [744, 473] width 632 height 30
click at [1216, 524] on button "Search" at bounding box center [1277, 544] width 123 height 41
click at [1253, 538] on button "Search" at bounding box center [1277, 544] width 123 height 41
click at [598, 440] on input "[PERSON_NAME]" at bounding box center [868, 436] width 879 height 40
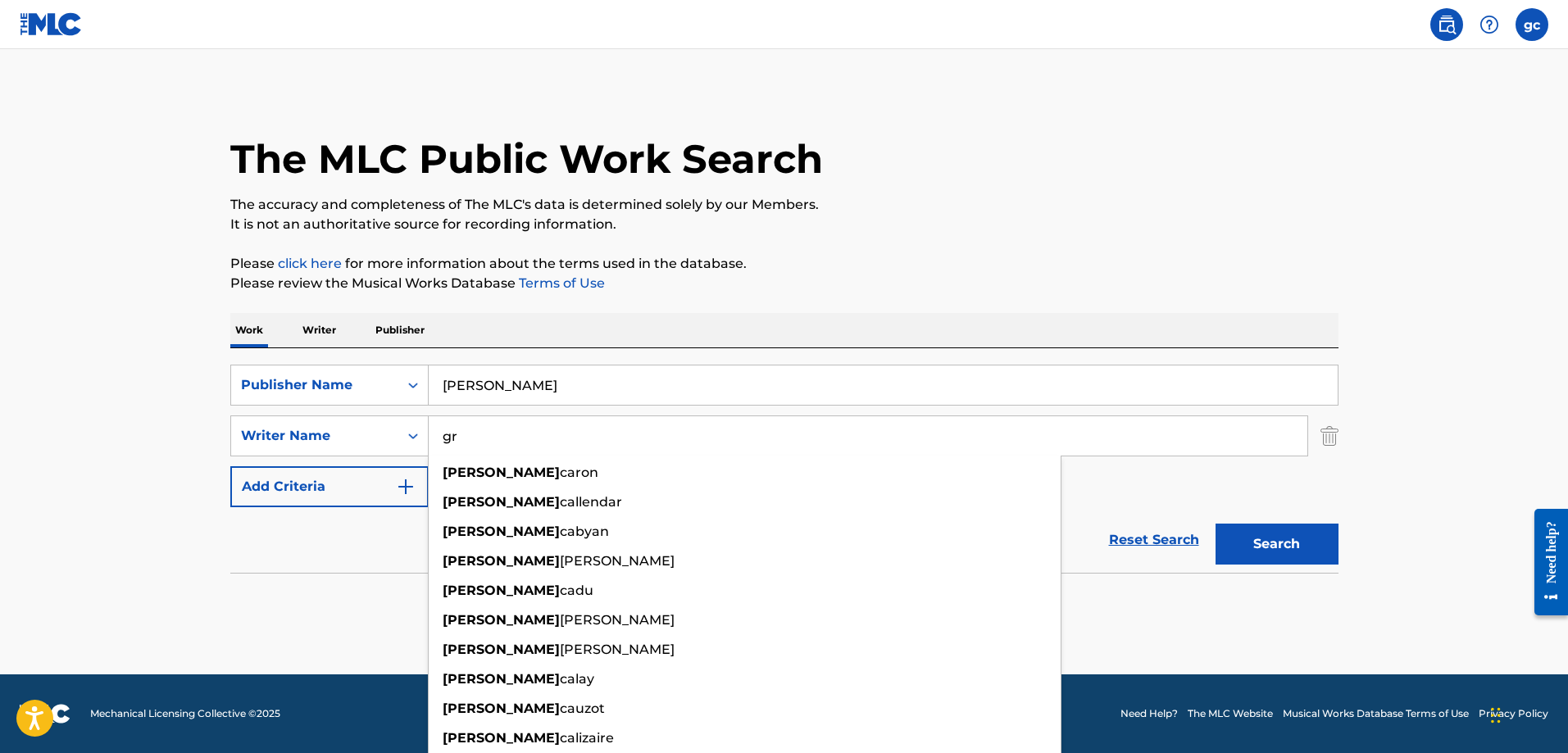
type input "g"
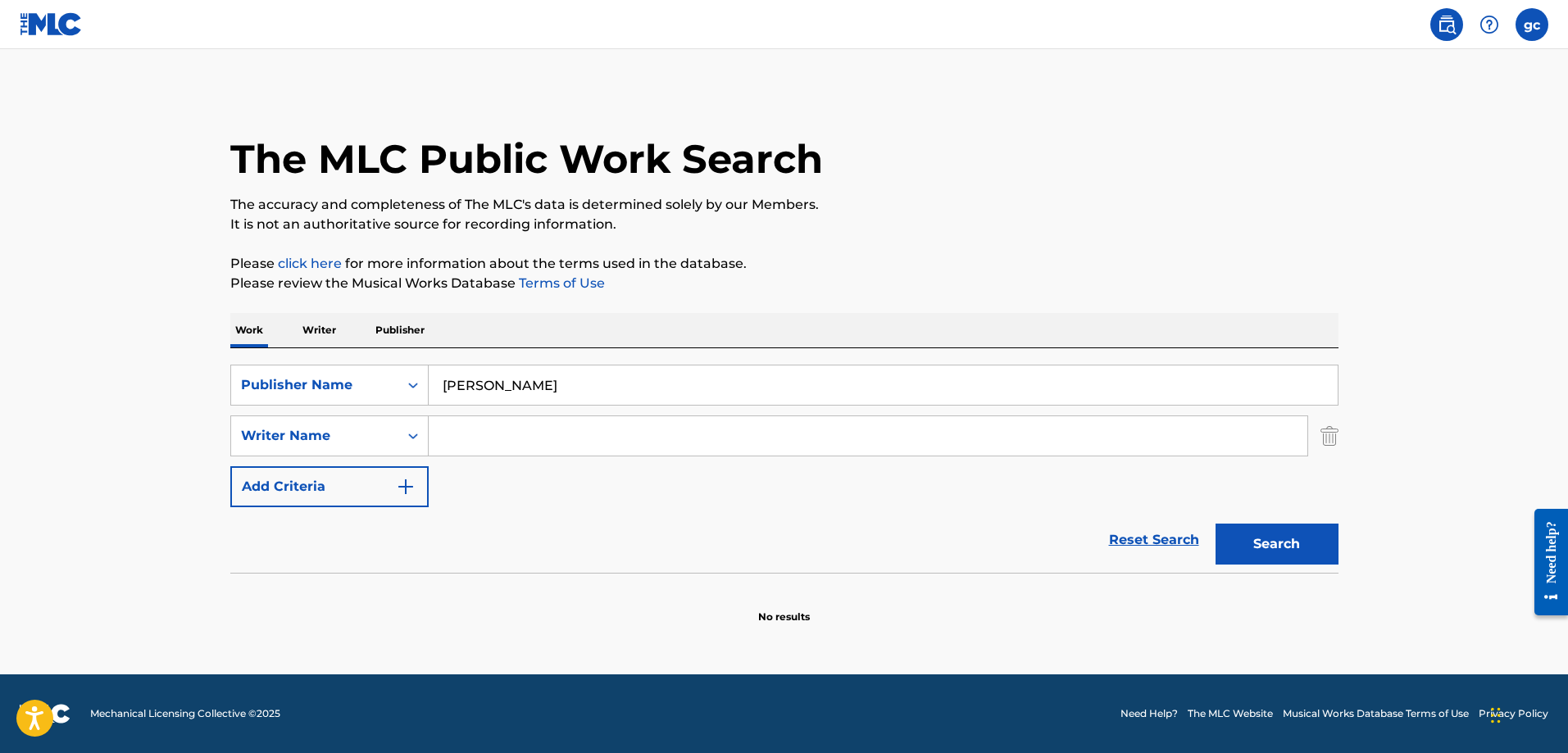
click at [590, 383] on input "[PERSON_NAME]" at bounding box center [883, 385] width 908 height 40
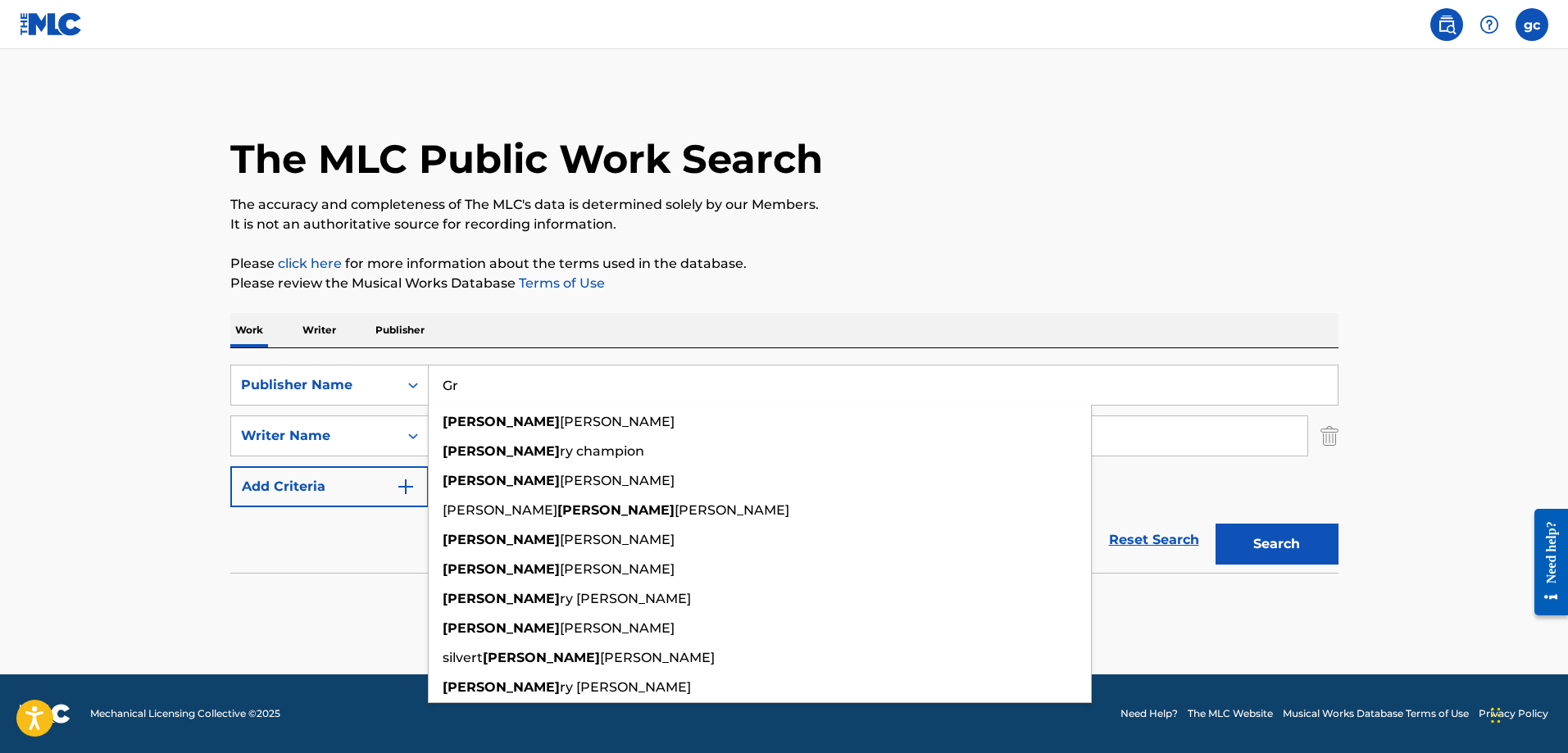
type input "G"
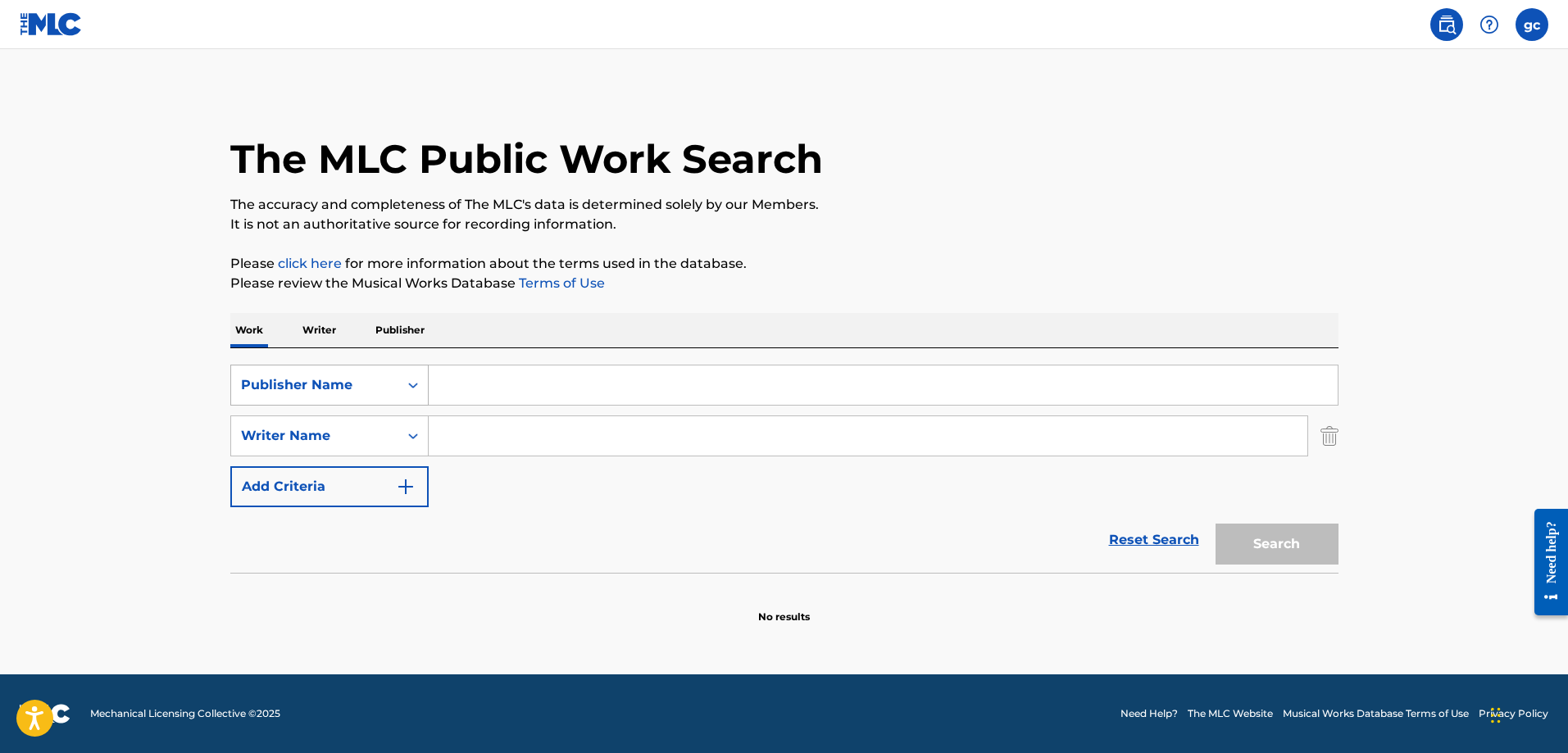
click at [410, 382] on icon "Search Form" at bounding box center [414, 385] width 17 height 17
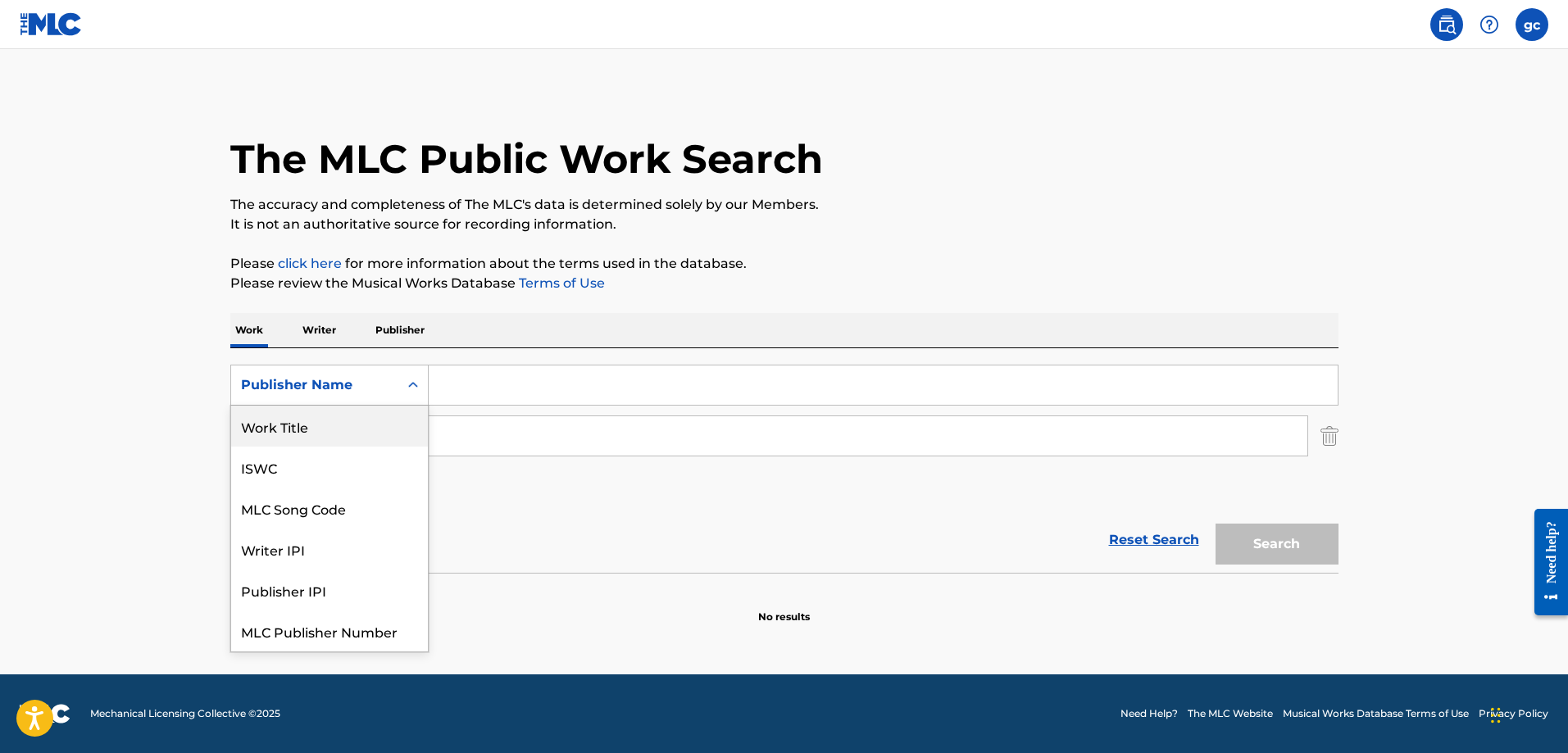
click at [320, 425] on div "Work Title" at bounding box center [329, 426] width 197 height 41
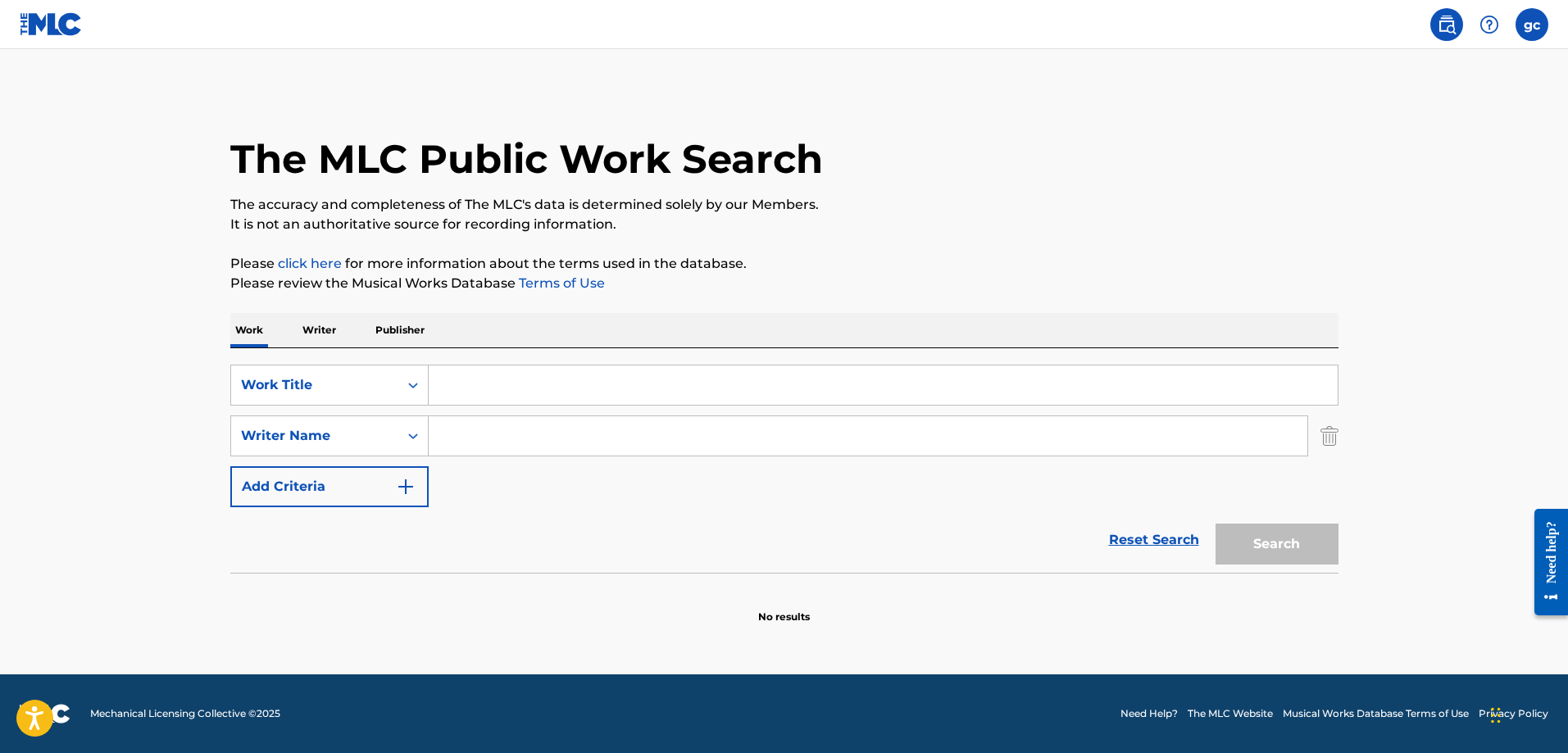
click at [456, 378] on input "Search Form" at bounding box center [883, 385] width 908 height 40
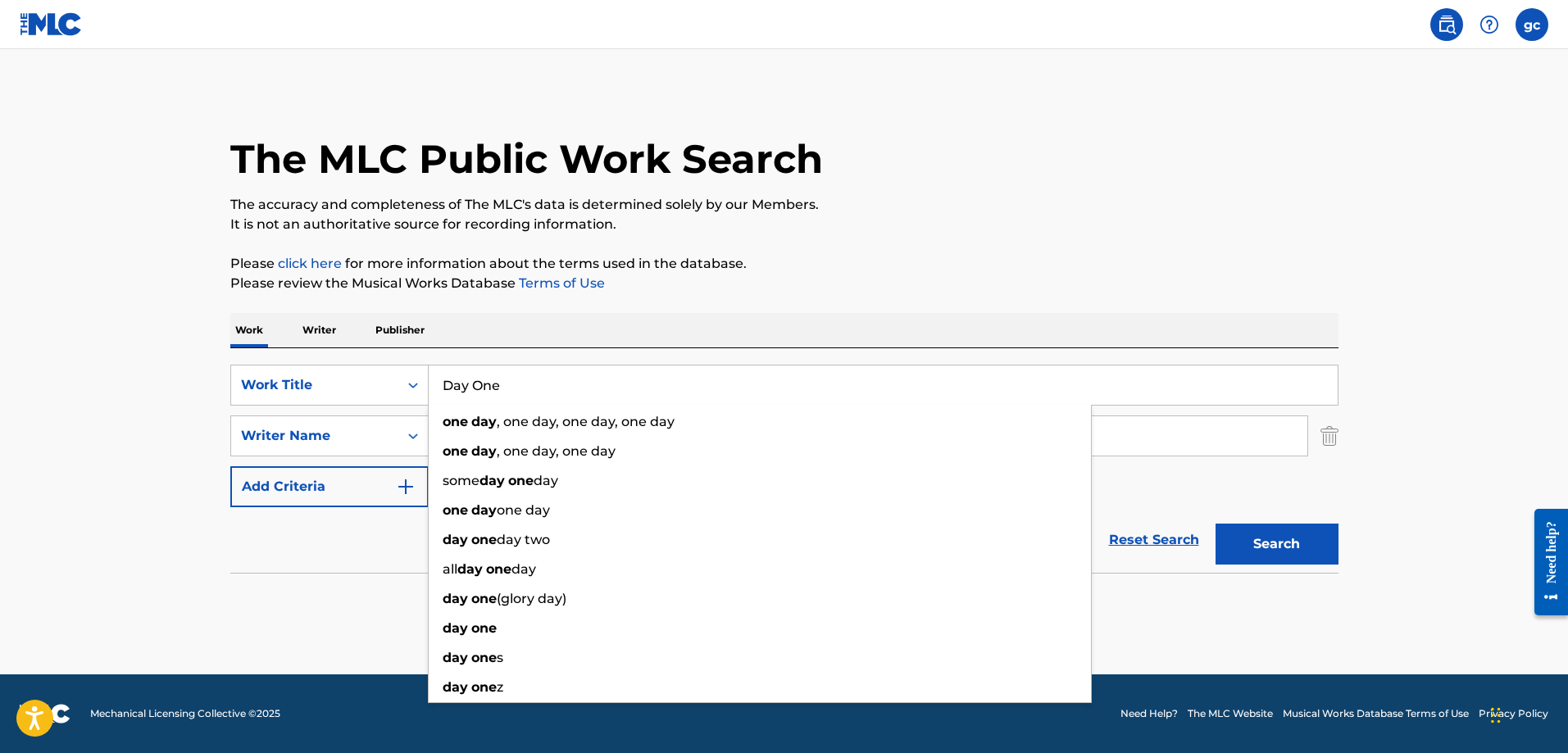
click at [1216, 524] on button "Search" at bounding box center [1277, 544] width 123 height 41
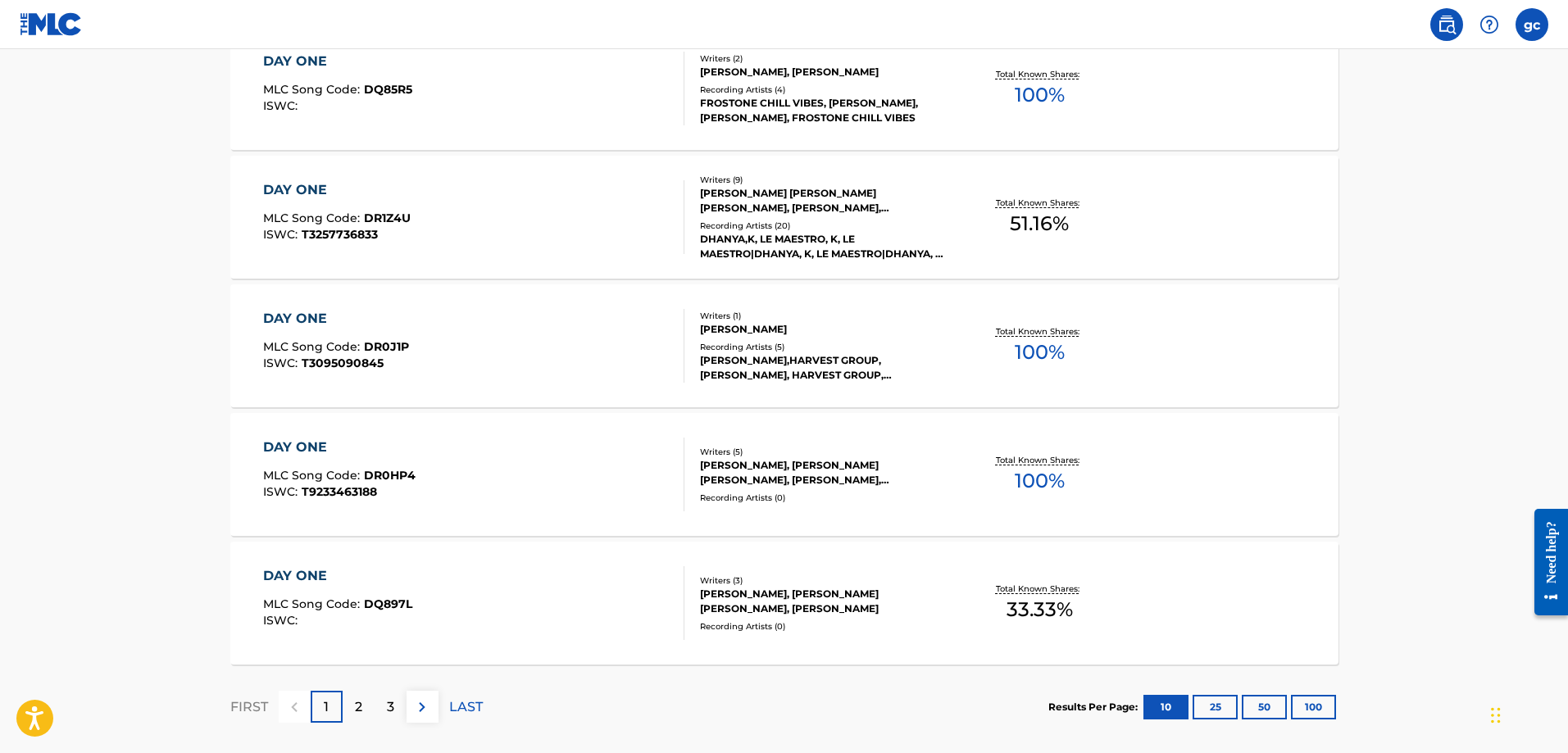
scroll to position [1229, 0]
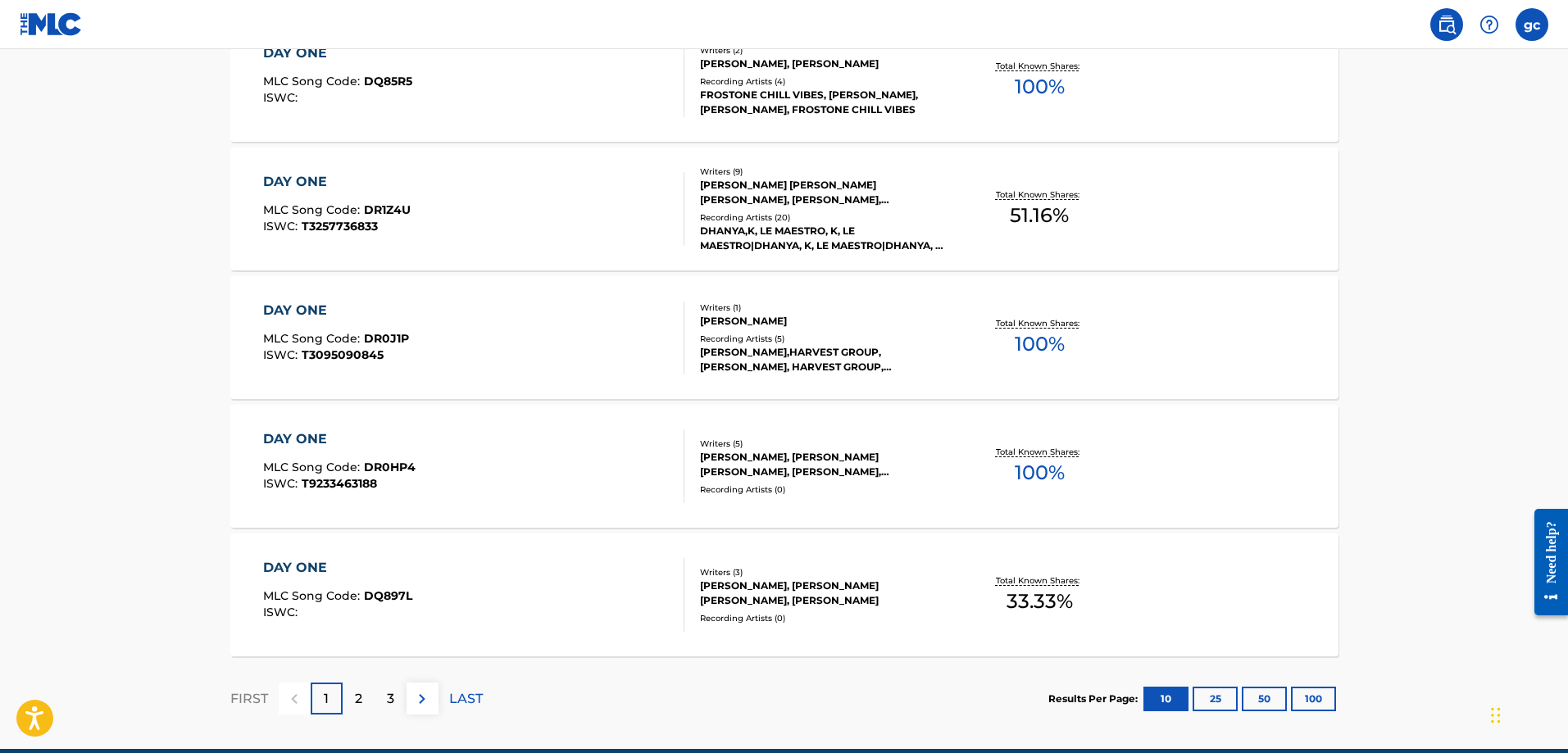
click at [417, 693] on img at bounding box center [422, 698] width 19 height 19
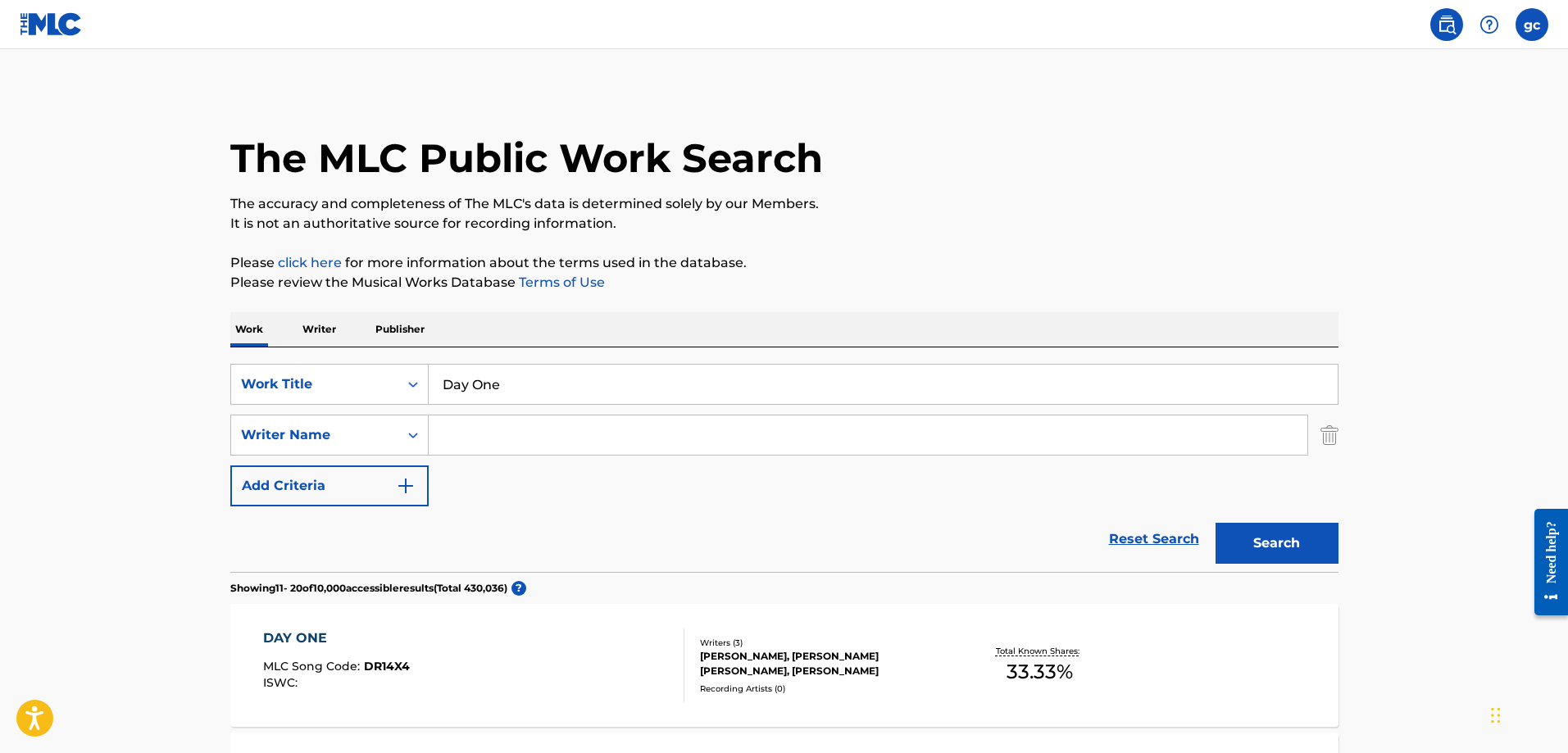
scroll to position [0, 0]
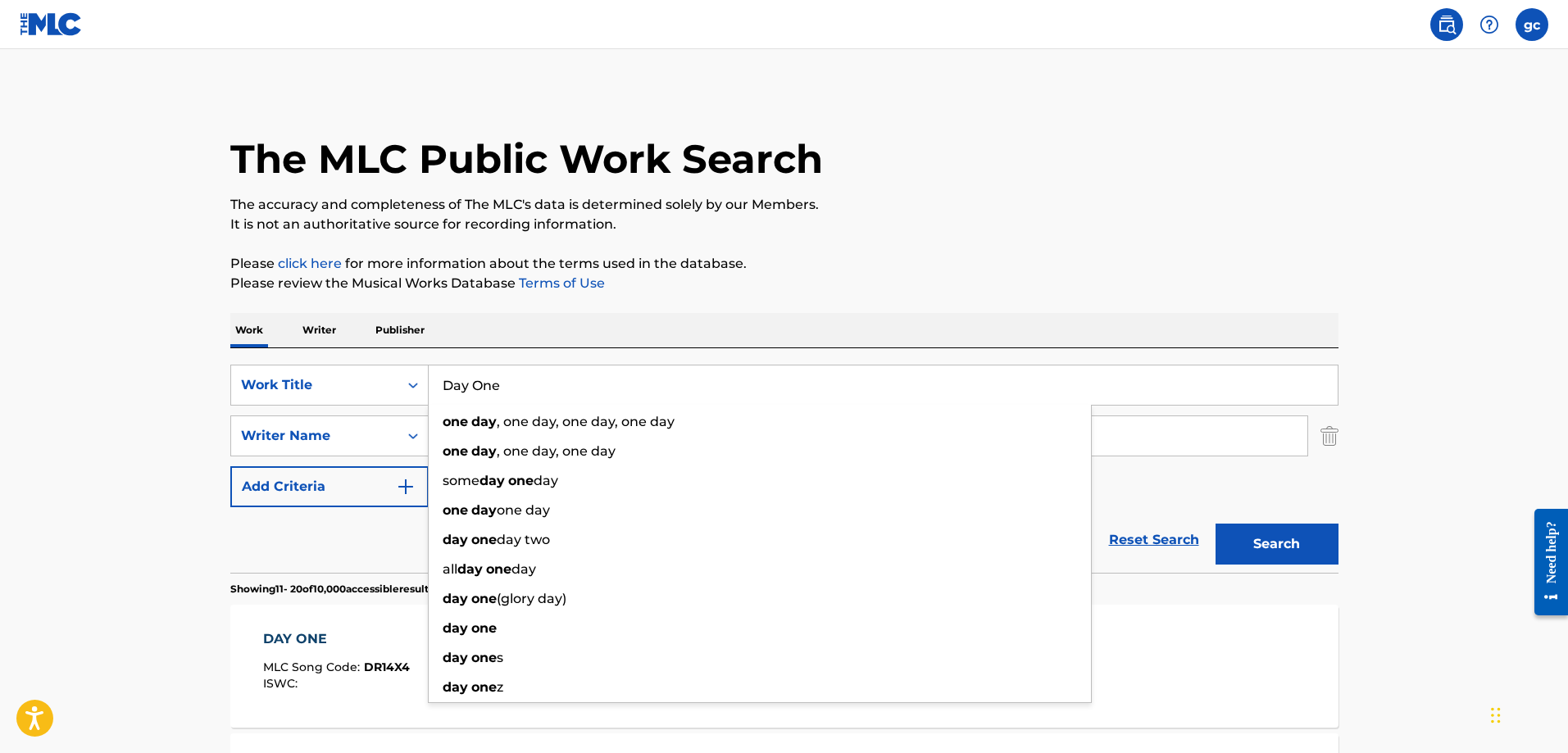
click at [503, 384] on input "Day One" at bounding box center [883, 385] width 908 height 40
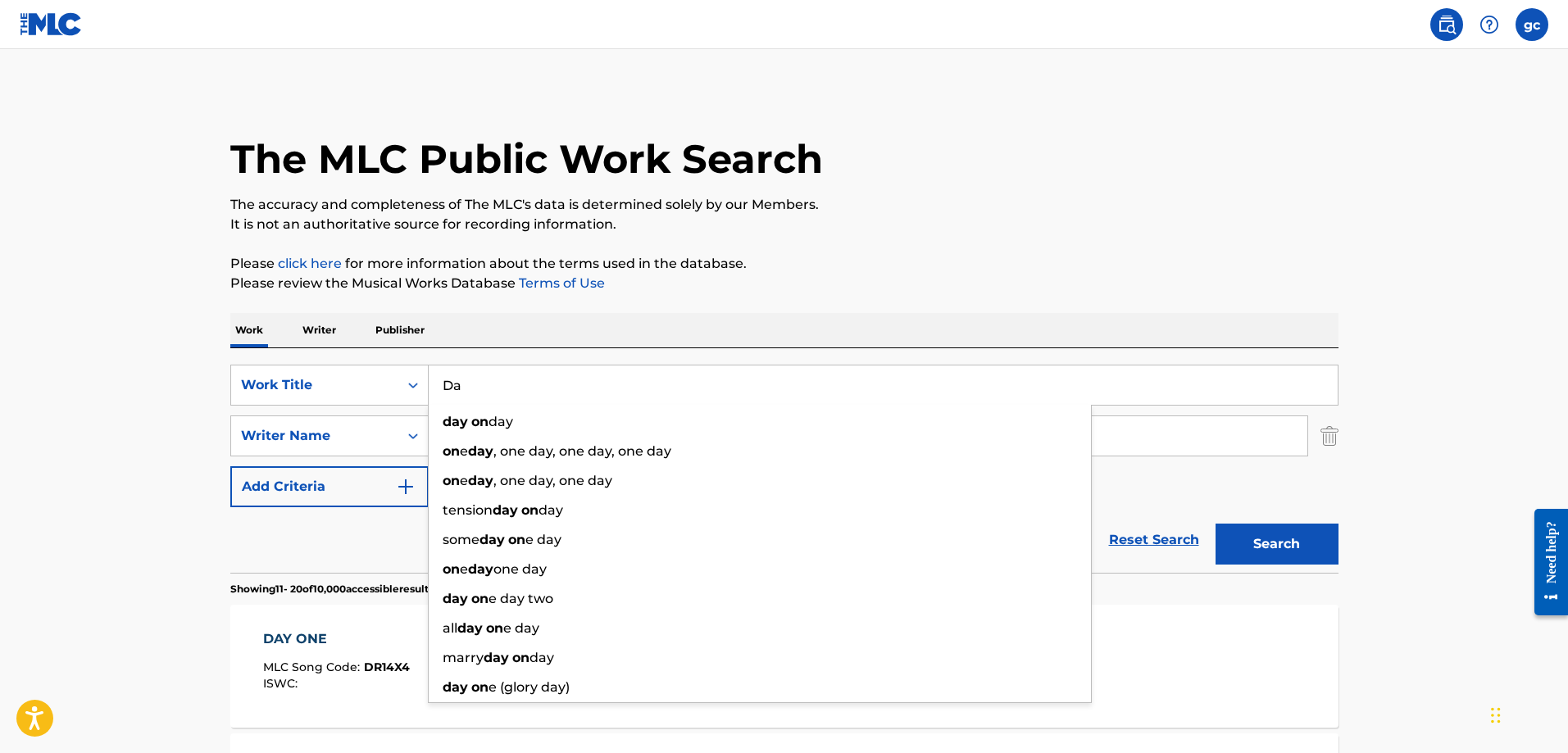
type input "D"
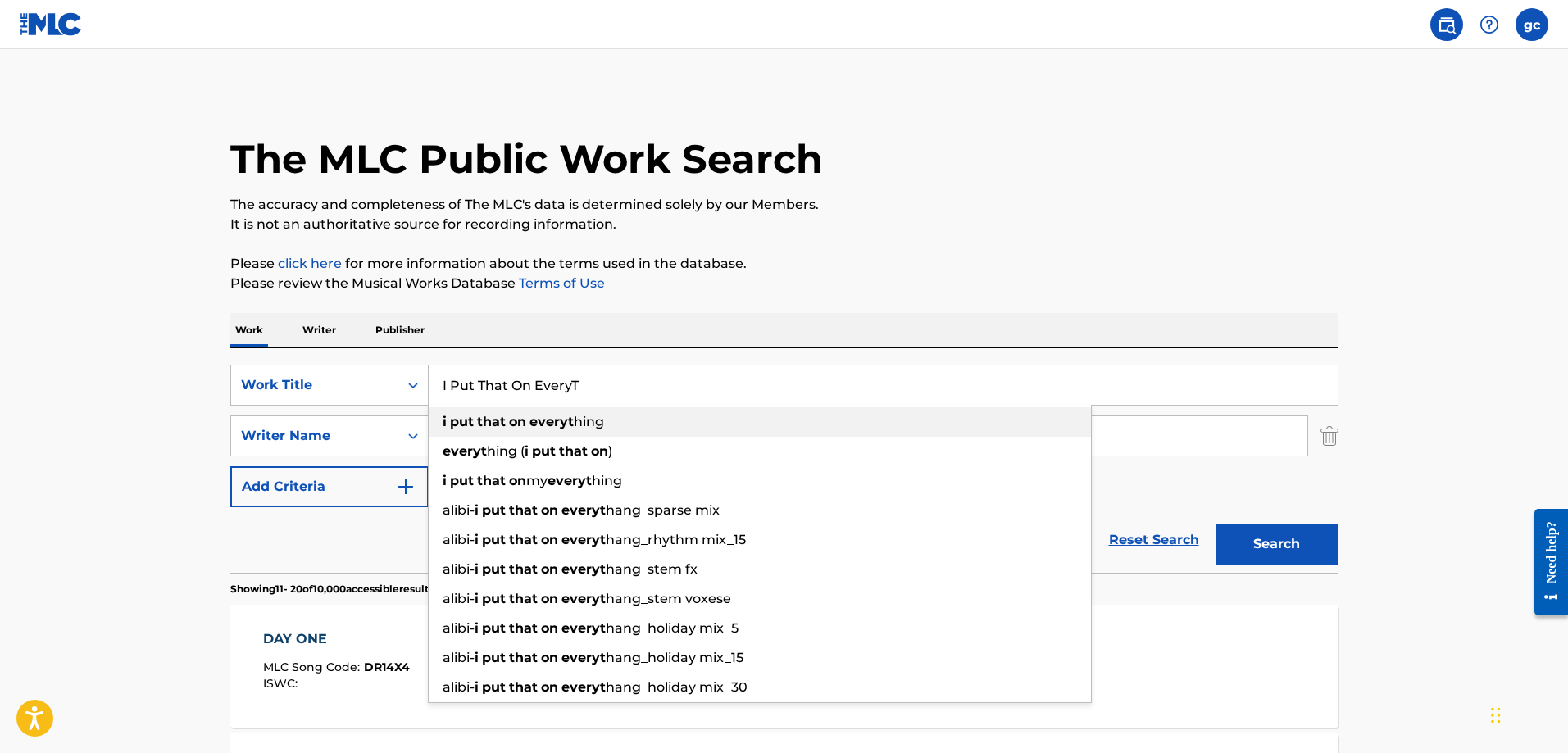
click at [560, 416] on strong "everyt" at bounding box center [551, 421] width 44 height 16
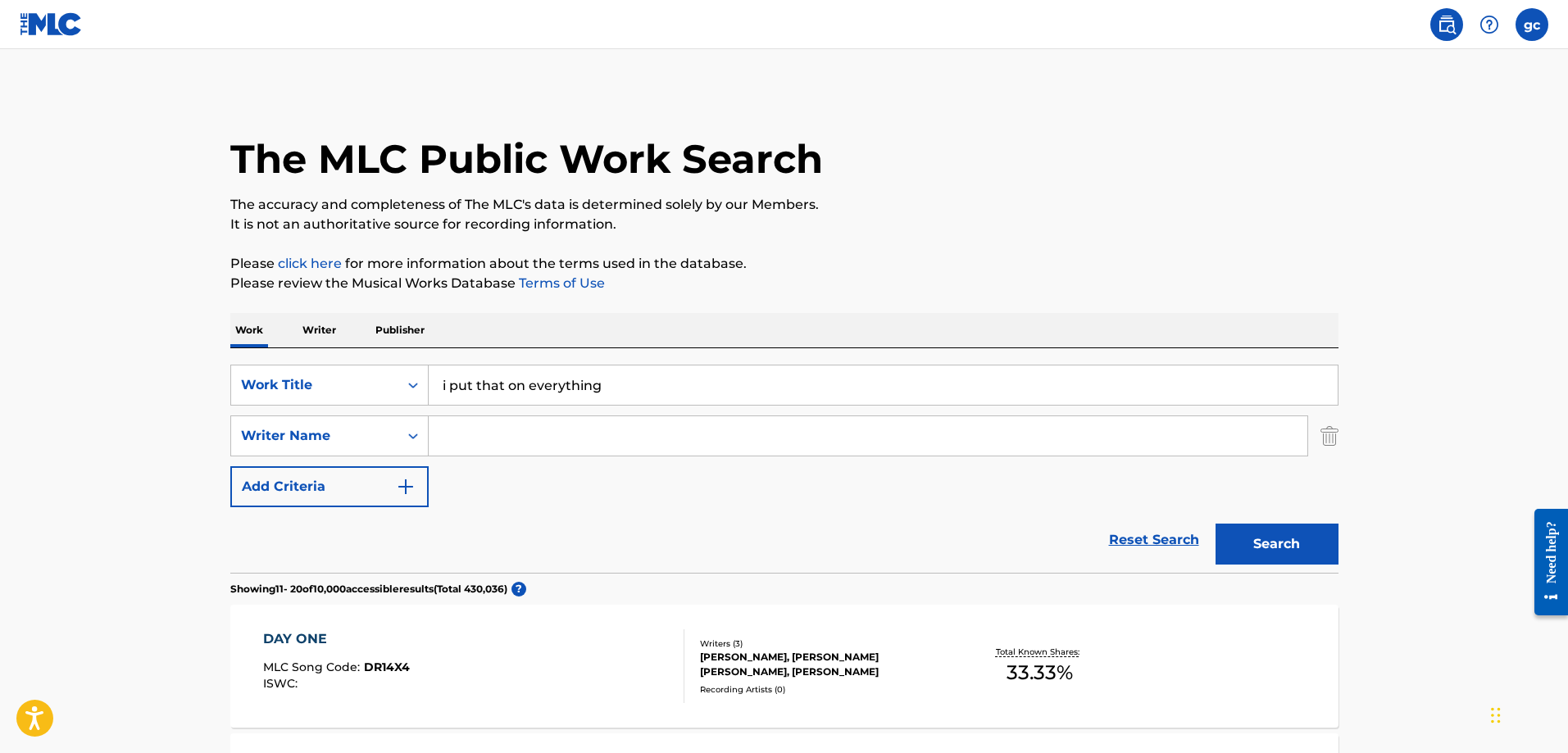
click at [1216, 524] on button "Search" at bounding box center [1277, 544] width 123 height 41
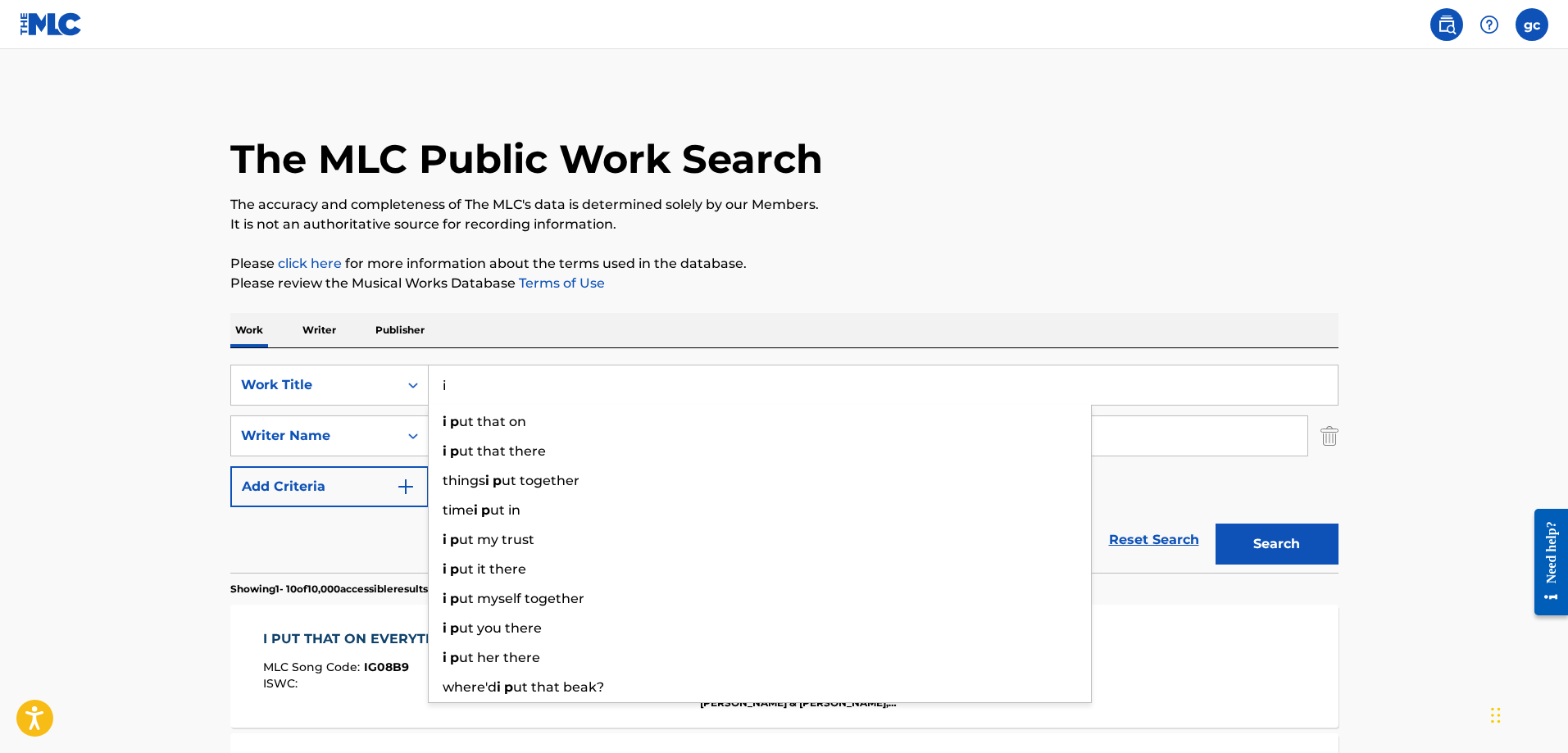
type input "i"
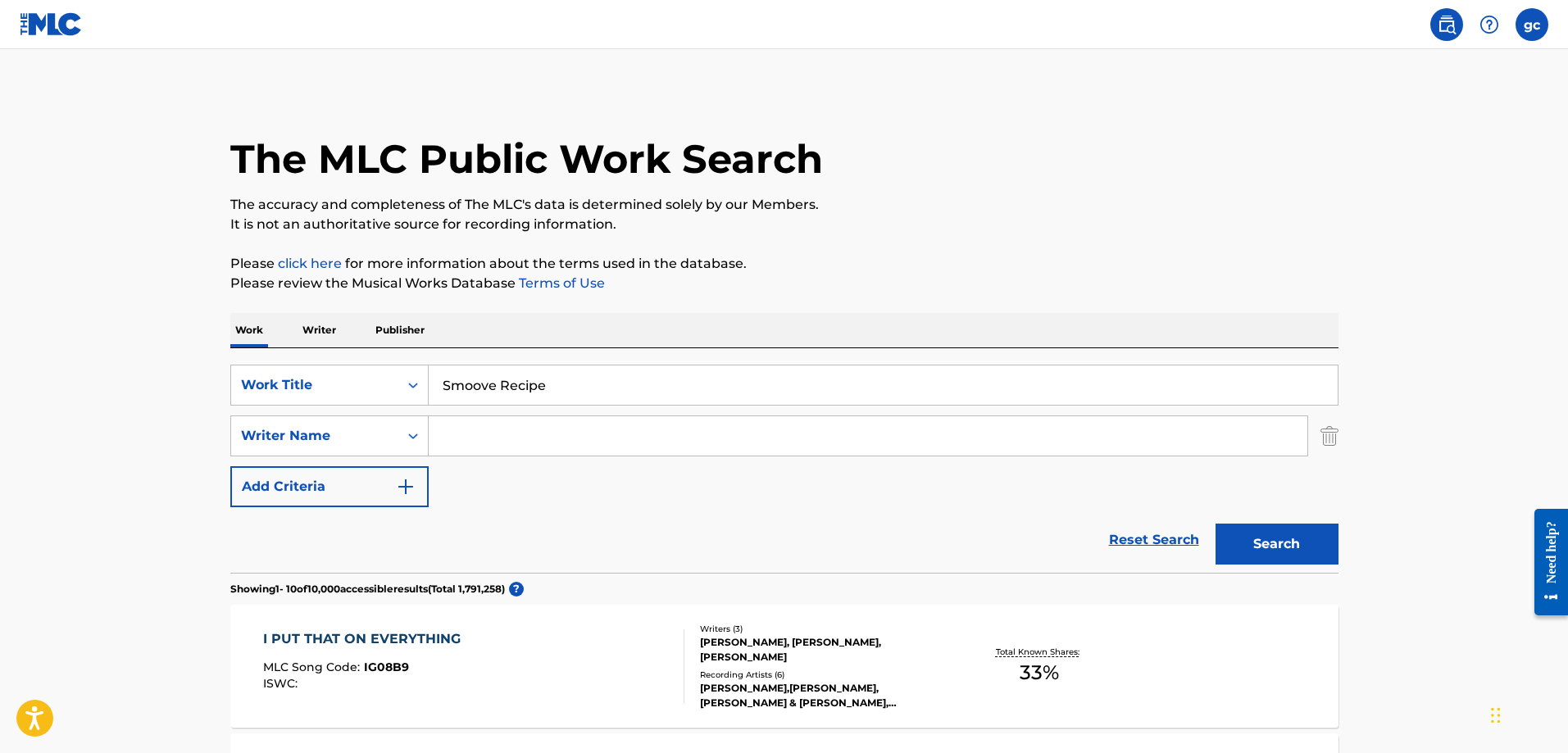
click at [1216, 524] on button "Search" at bounding box center [1277, 544] width 123 height 41
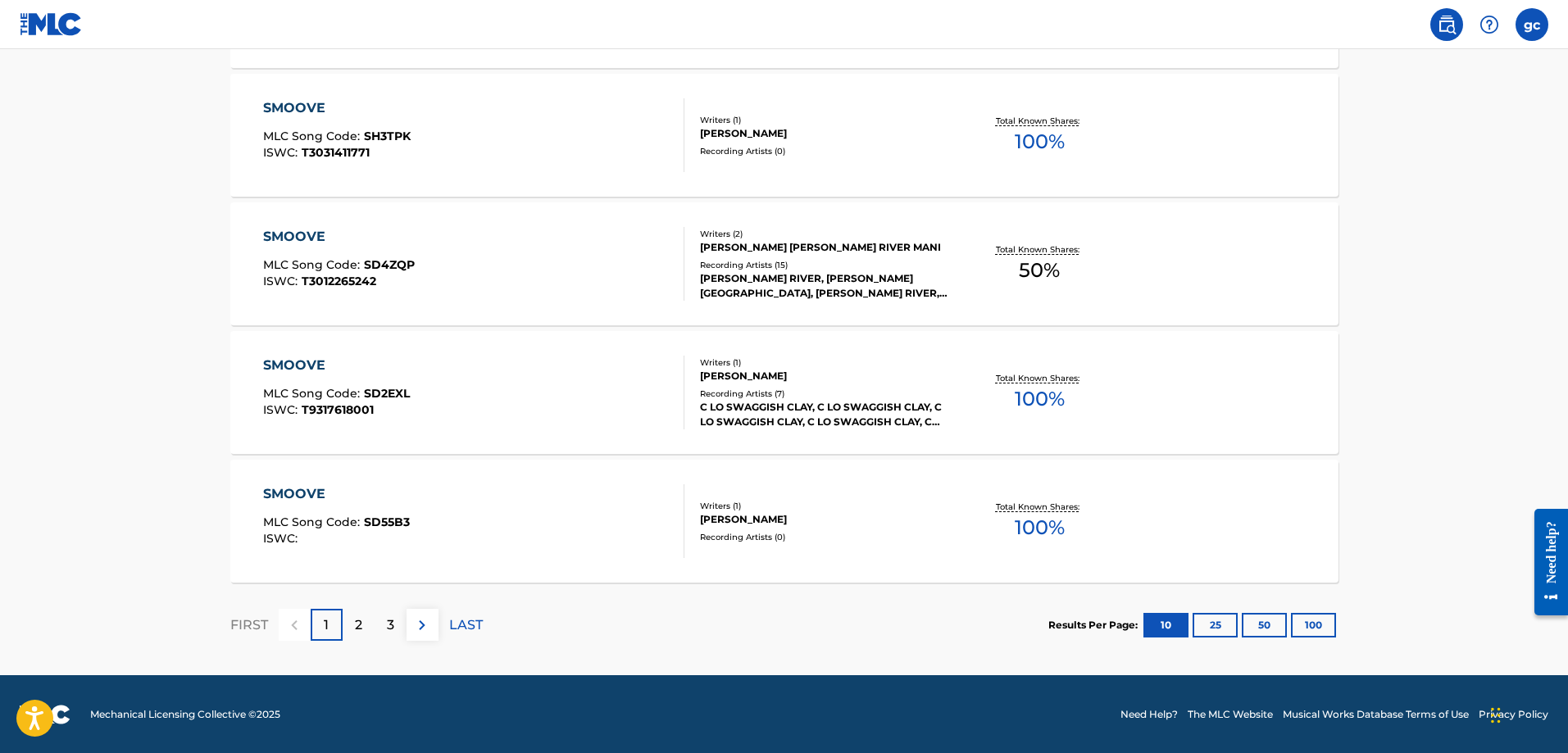
scroll to position [1303, 0]
click at [422, 621] on img at bounding box center [422, 623] width 19 height 19
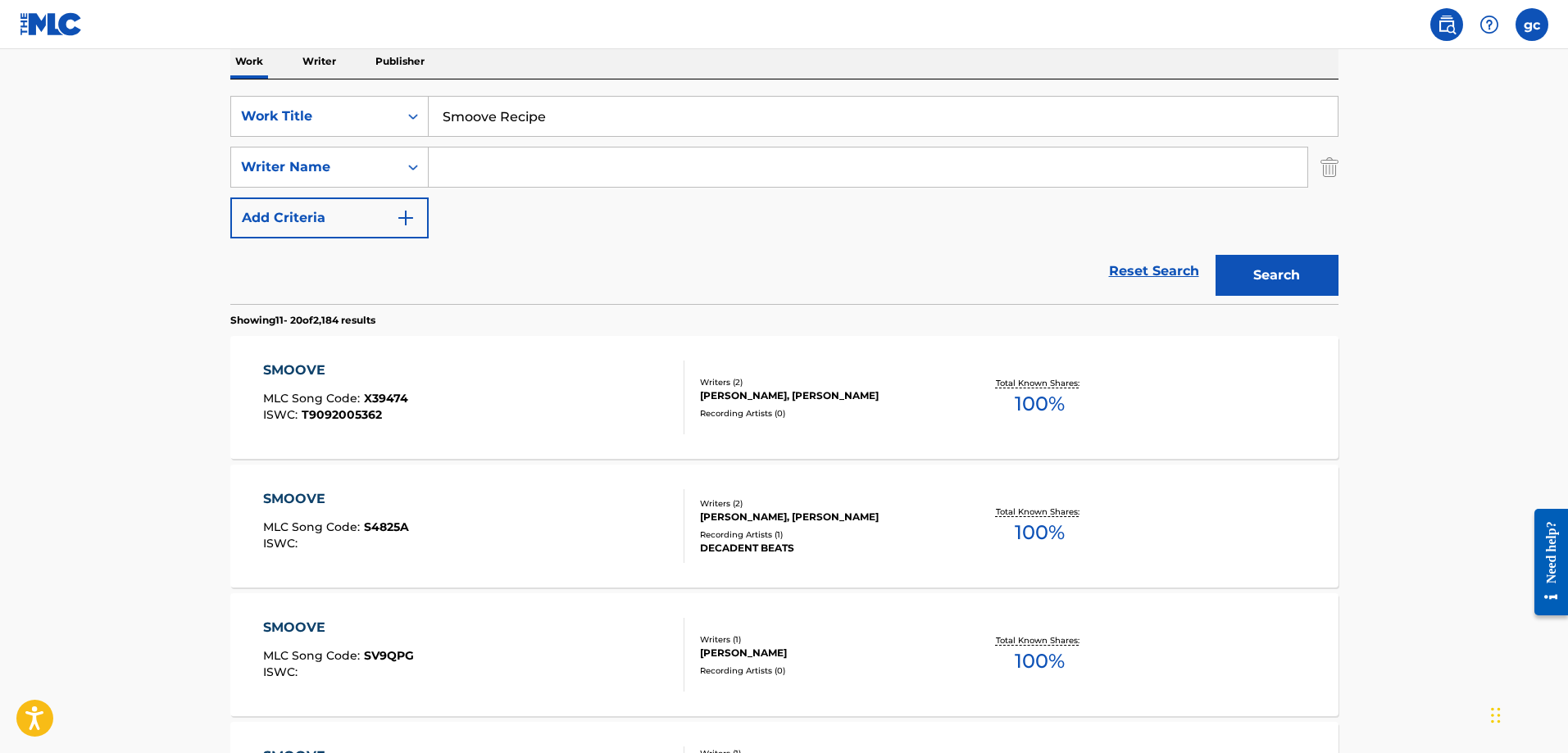
scroll to position [0, 0]
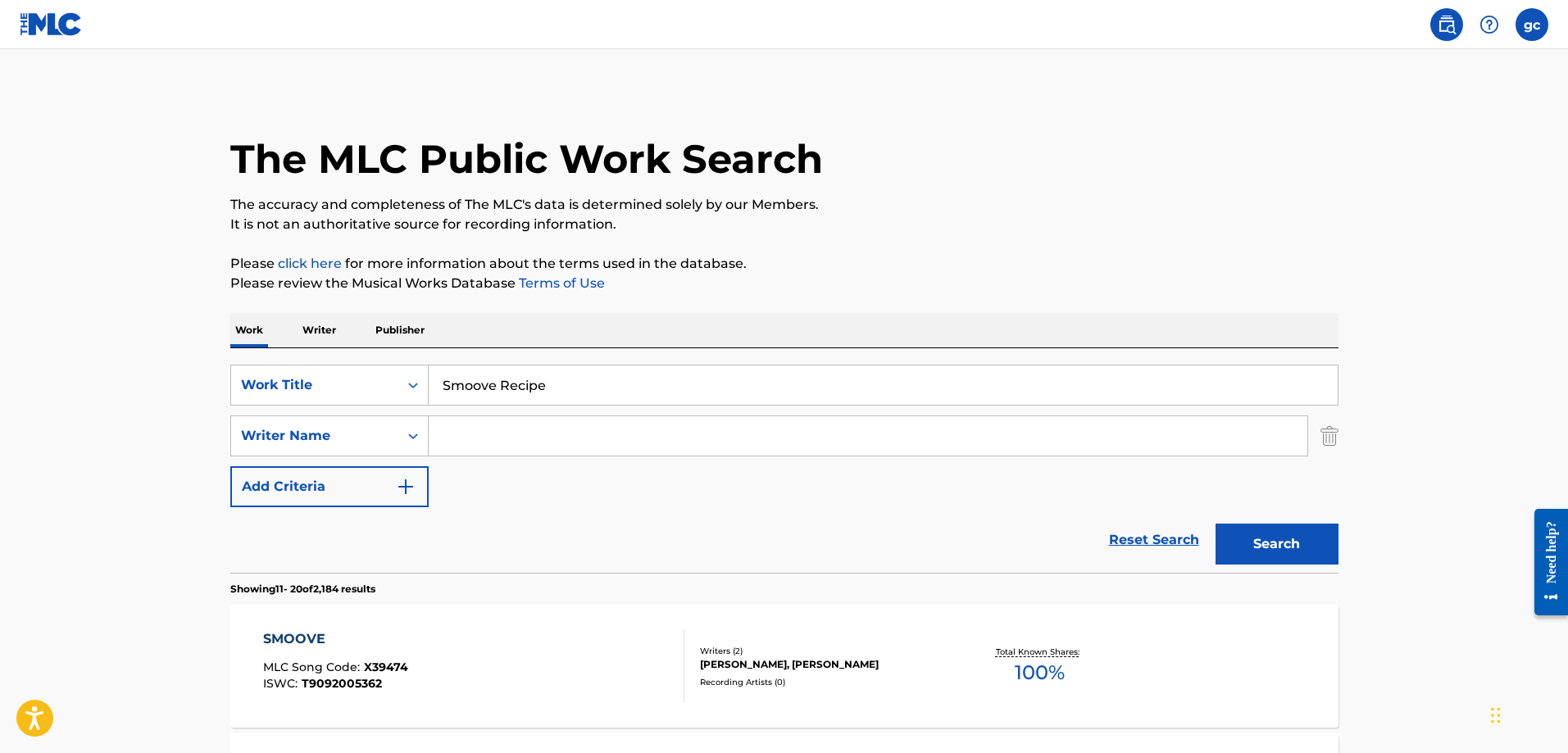
click at [549, 386] on input "Smoove Recipe" at bounding box center [883, 385] width 908 height 40
type input "S"
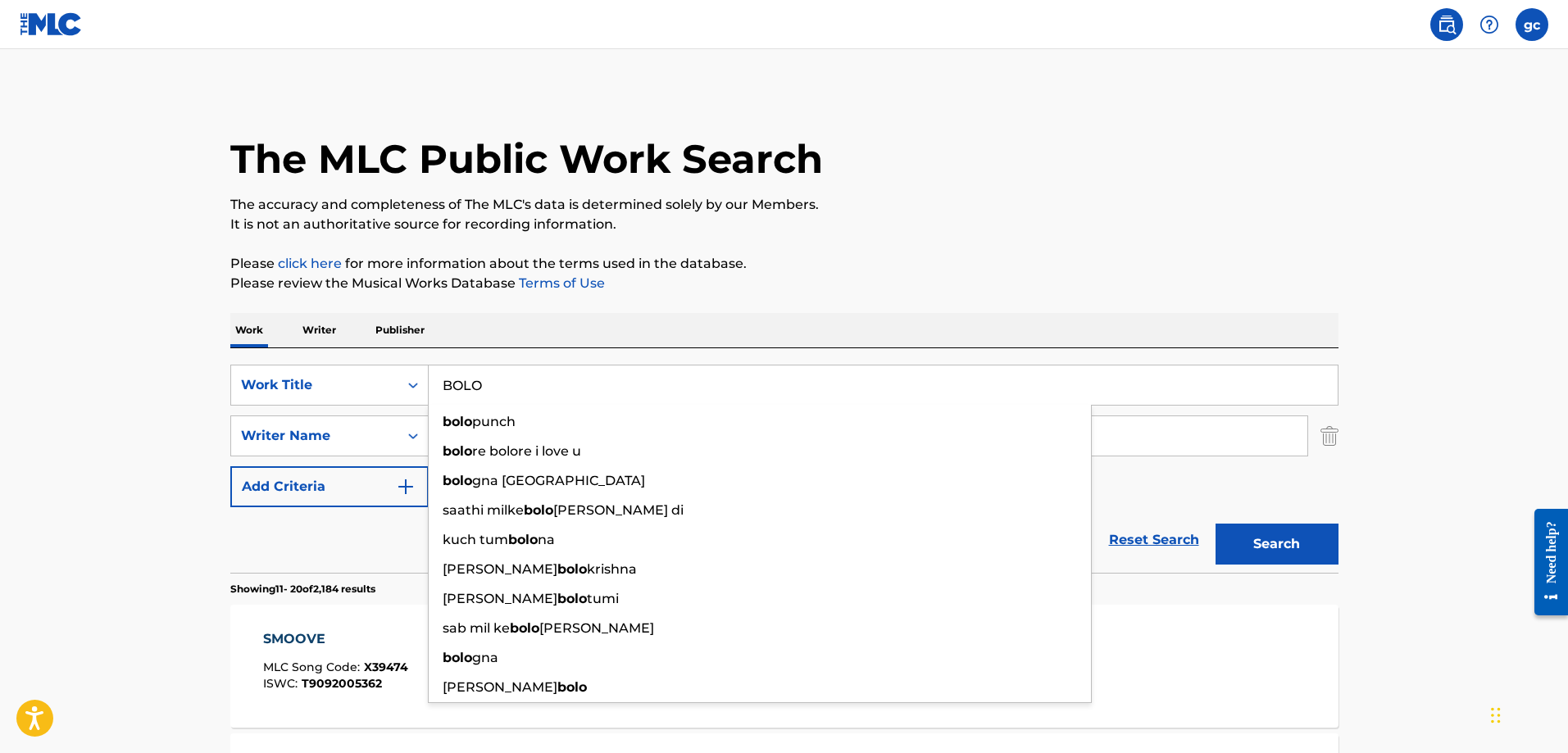
click at [1216, 524] on button "Search" at bounding box center [1277, 544] width 123 height 41
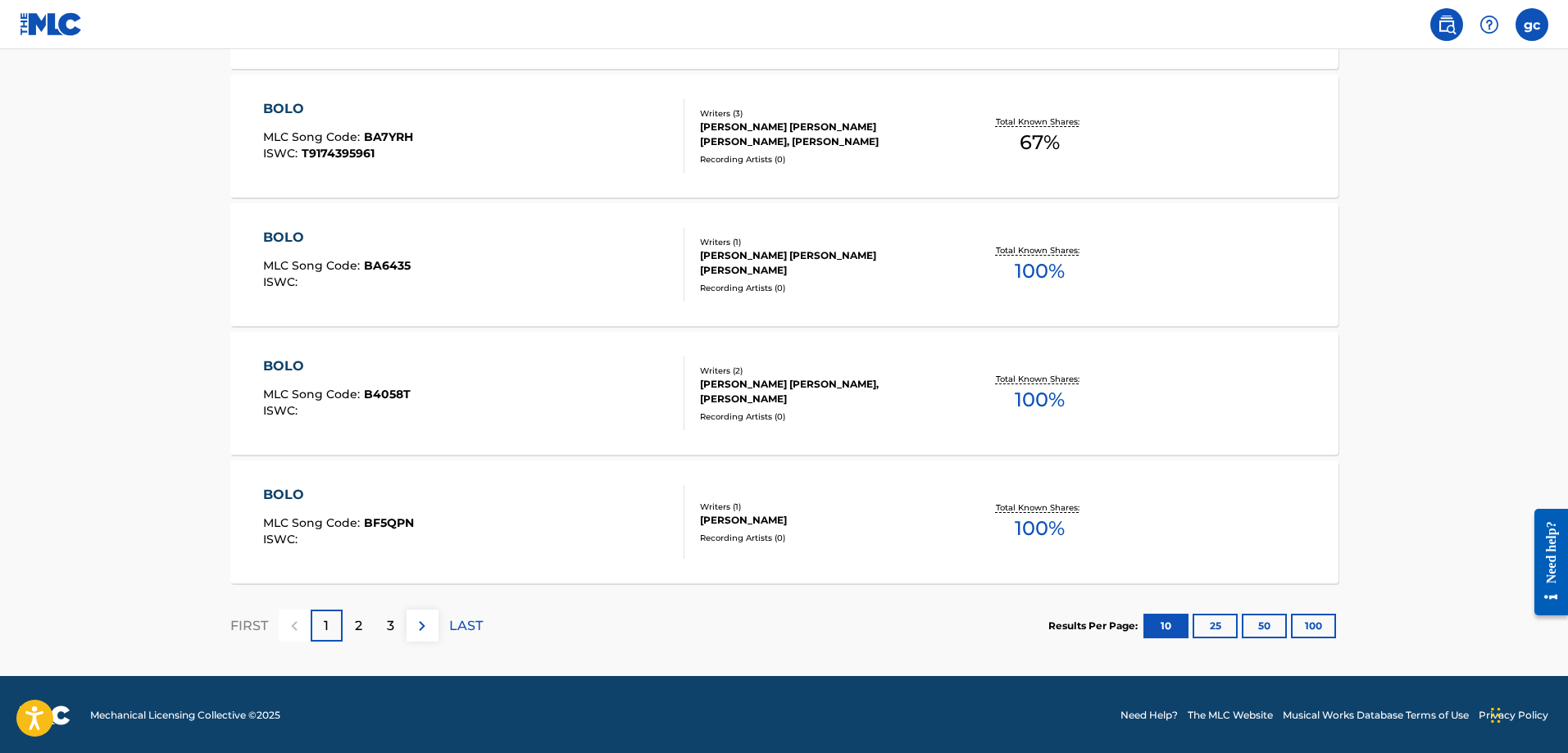
scroll to position [1303, 0]
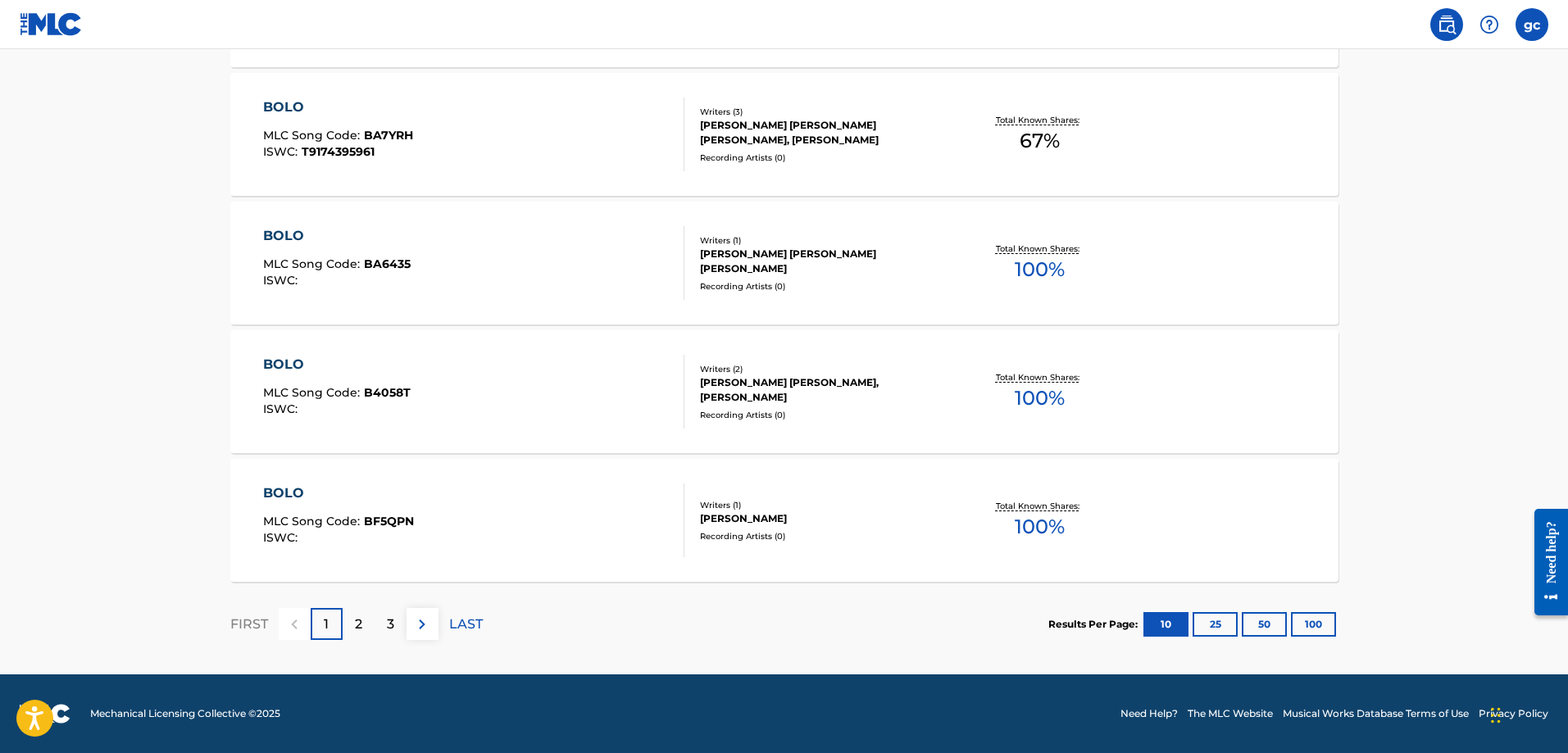
click at [421, 618] on img at bounding box center [422, 623] width 19 height 19
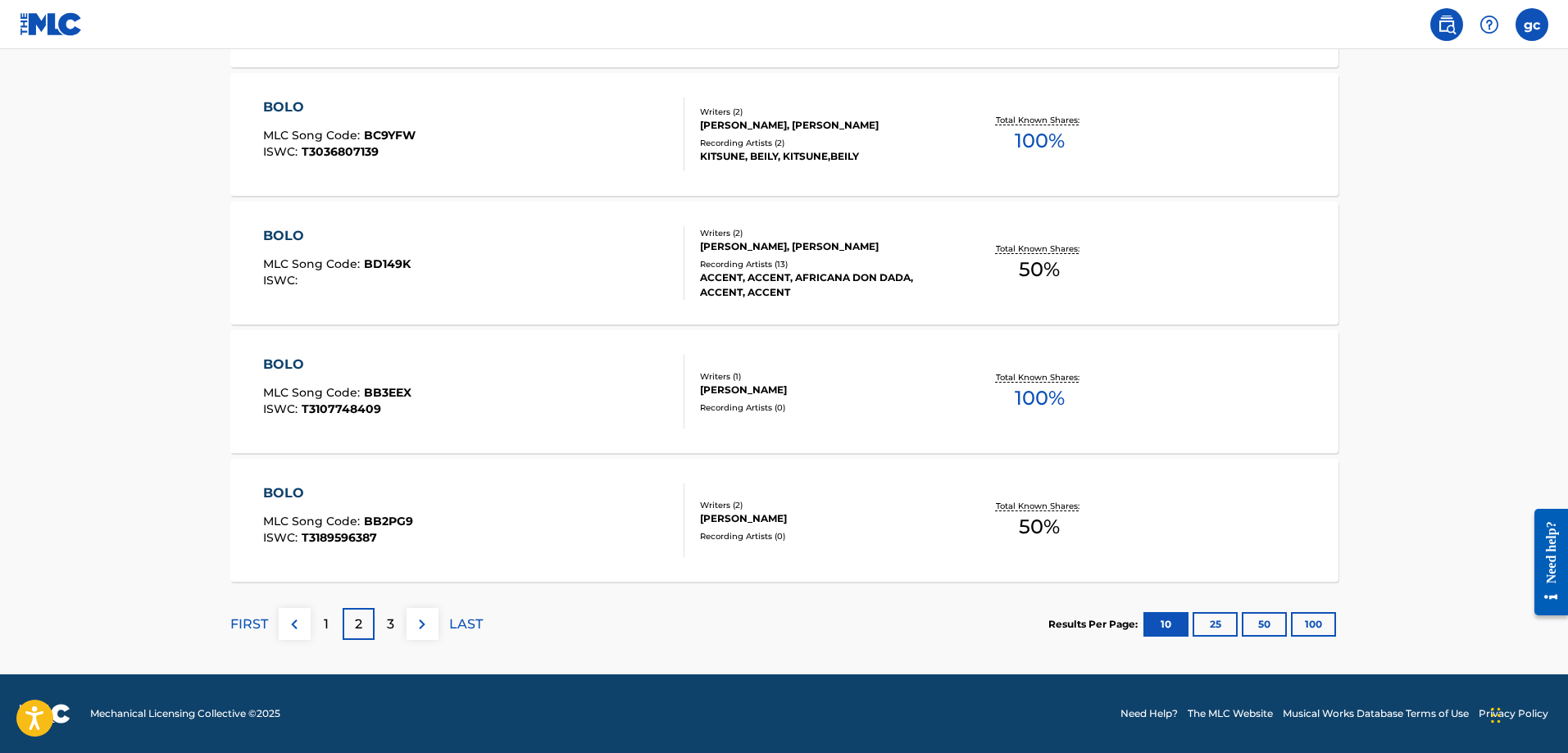
click at [419, 612] on button at bounding box center [422, 623] width 32 height 32
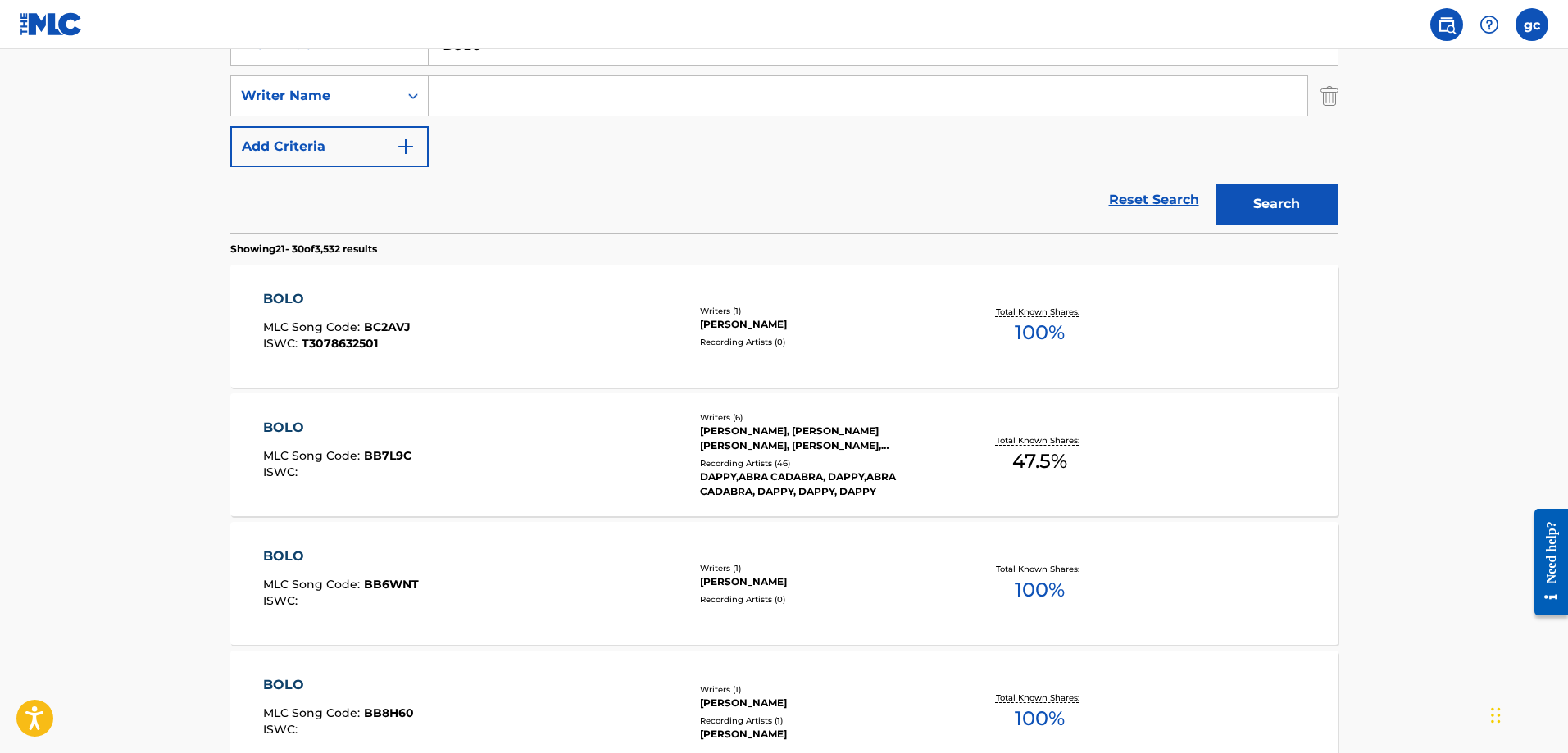
scroll to position [320, 0]
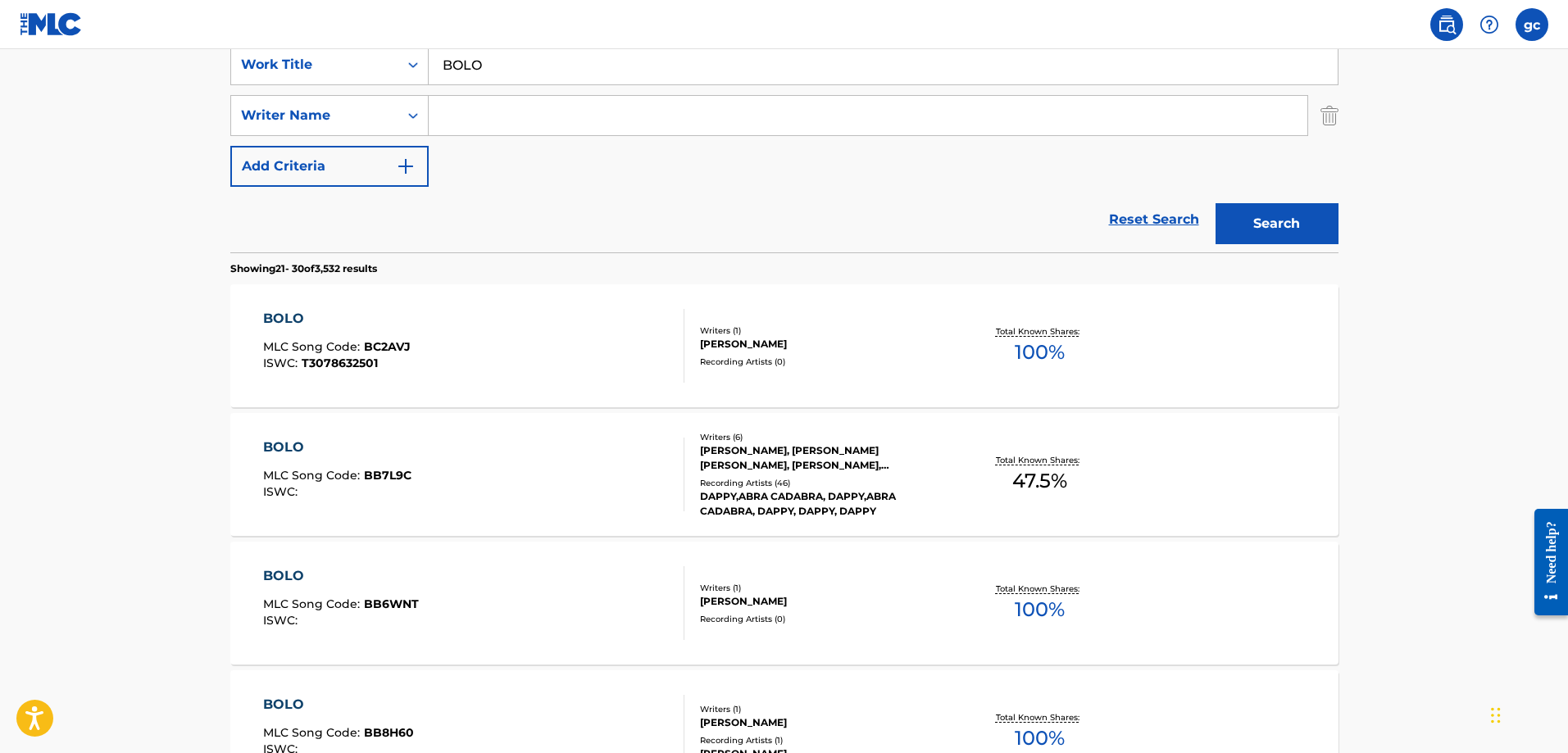
click at [481, 65] on input "BOLO" at bounding box center [883, 65] width 908 height 40
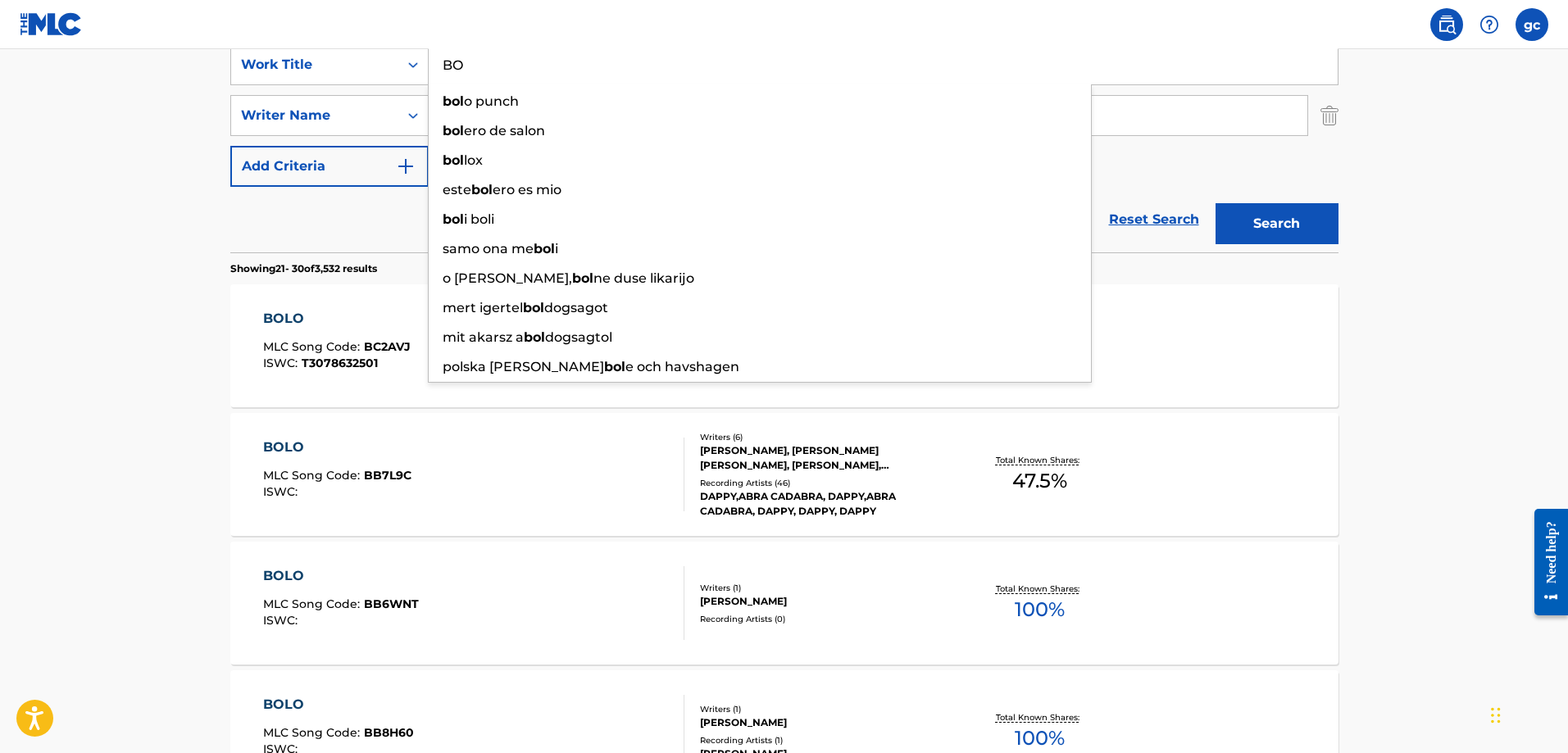
type input "B"
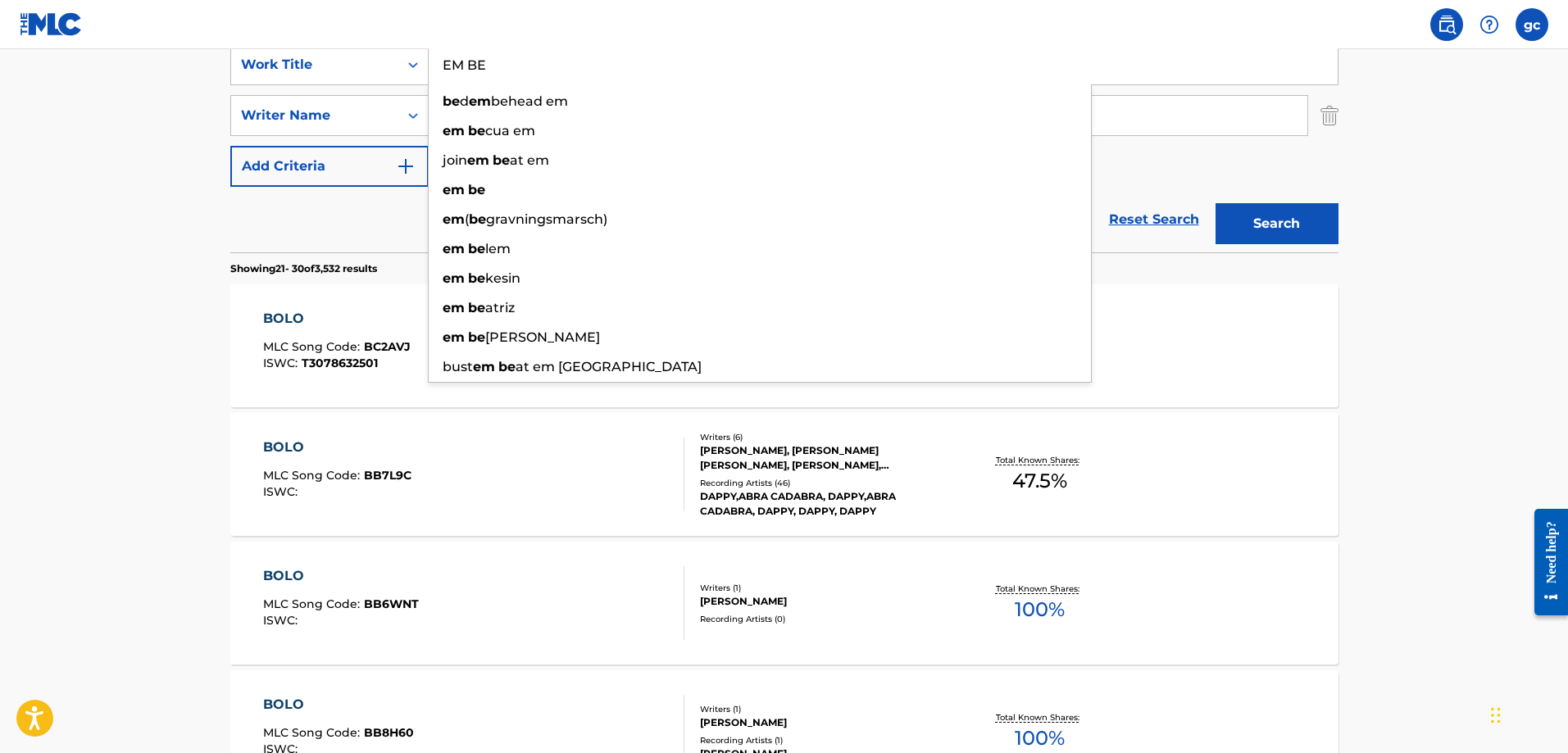
click at [1216, 204] on button "Search" at bounding box center [1277, 224] width 123 height 41
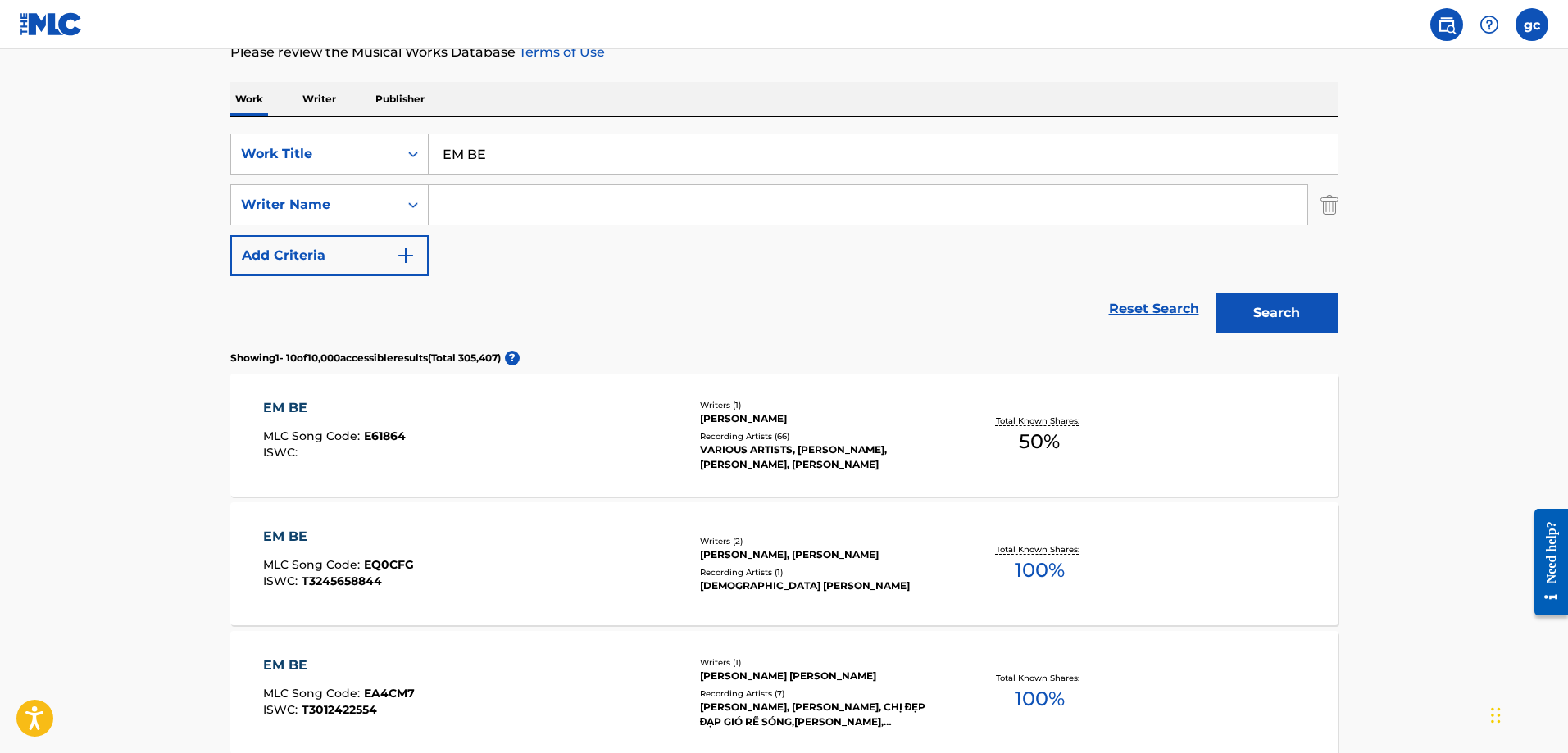
scroll to position [0, 0]
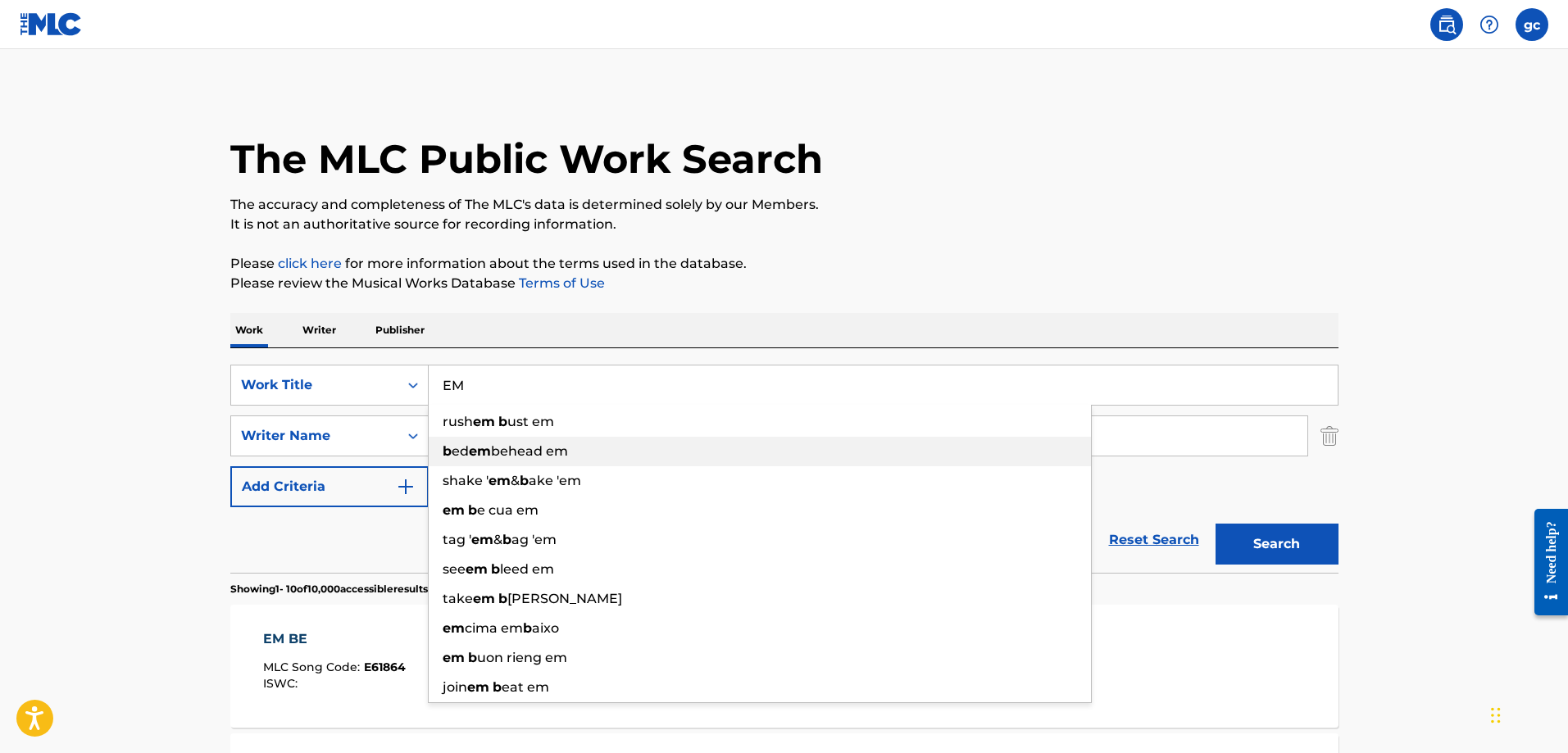
type input "E"
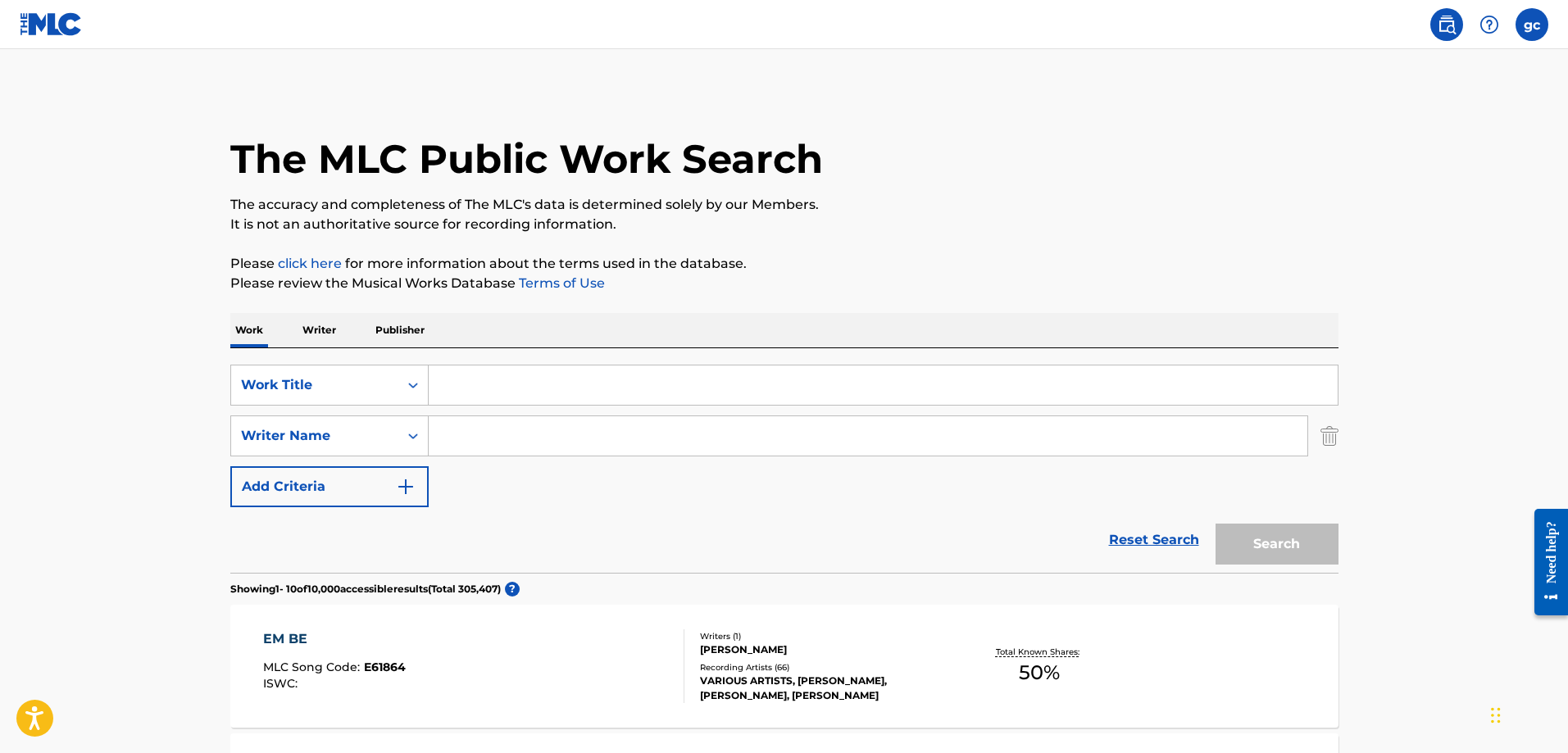
click at [694, 538] on div "Reset Search Search" at bounding box center [784, 539] width 1108 height 66
click at [1150, 534] on link "Reset Search" at bounding box center [1154, 539] width 106 height 36
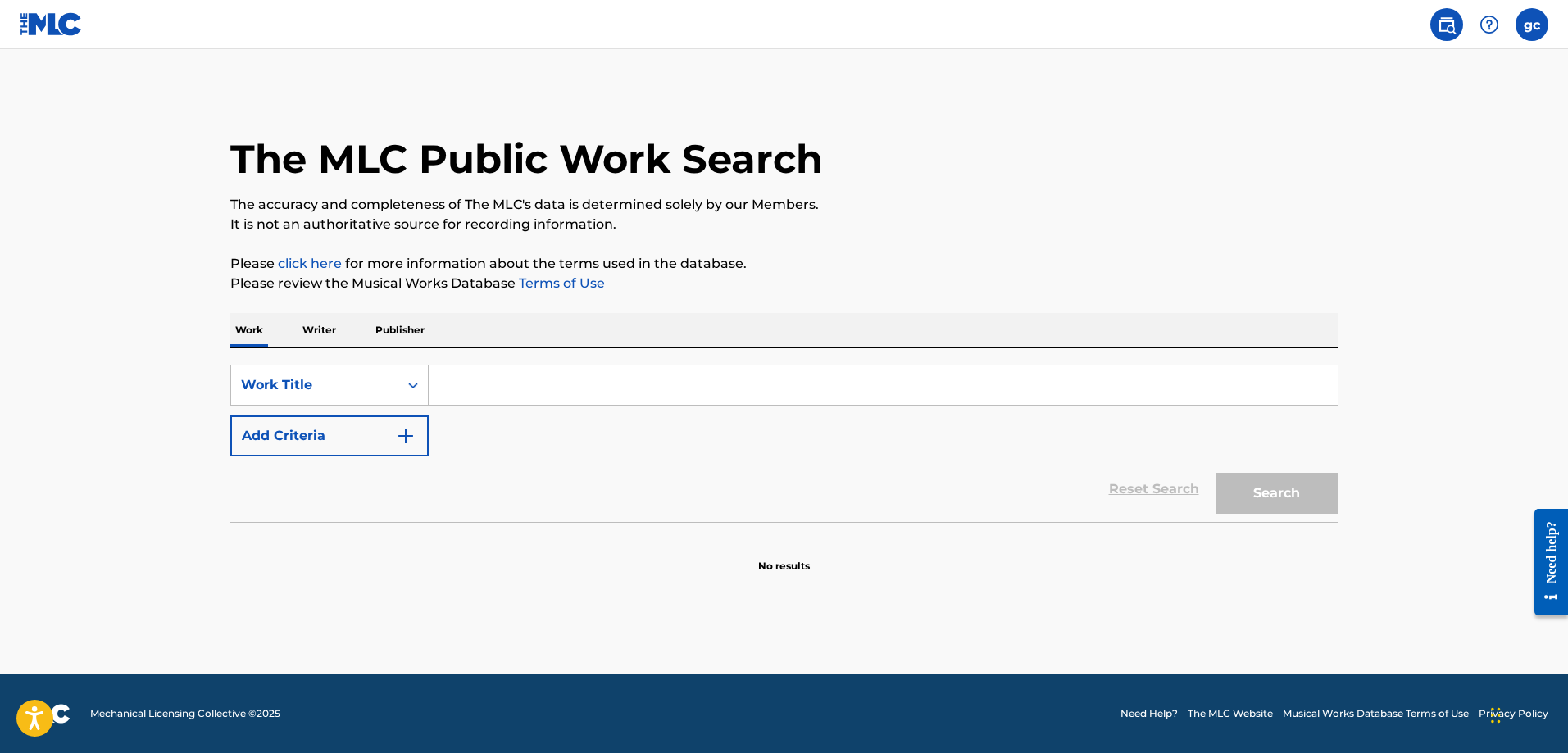
click at [1532, 22] on label at bounding box center [1531, 24] width 32 height 32
click at [1532, 25] on input "gc [PERSON_NAME] [EMAIL_ADDRESS][DOMAIN_NAME] Notification Preferences Profile …" at bounding box center [1532, 25] width 0 height 0
click at [1375, 228] on p "Log out" at bounding box center [1373, 232] width 39 height 15
click at [1532, 25] on input "gc [PERSON_NAME] [EMAIL_ADDRESS][DOMAIN_NAME] Notification Preferences Profile …" at bounding box center [1532, 25] width 0 height 0
